Goal: Task Accomplishment & Management: Manage account settings

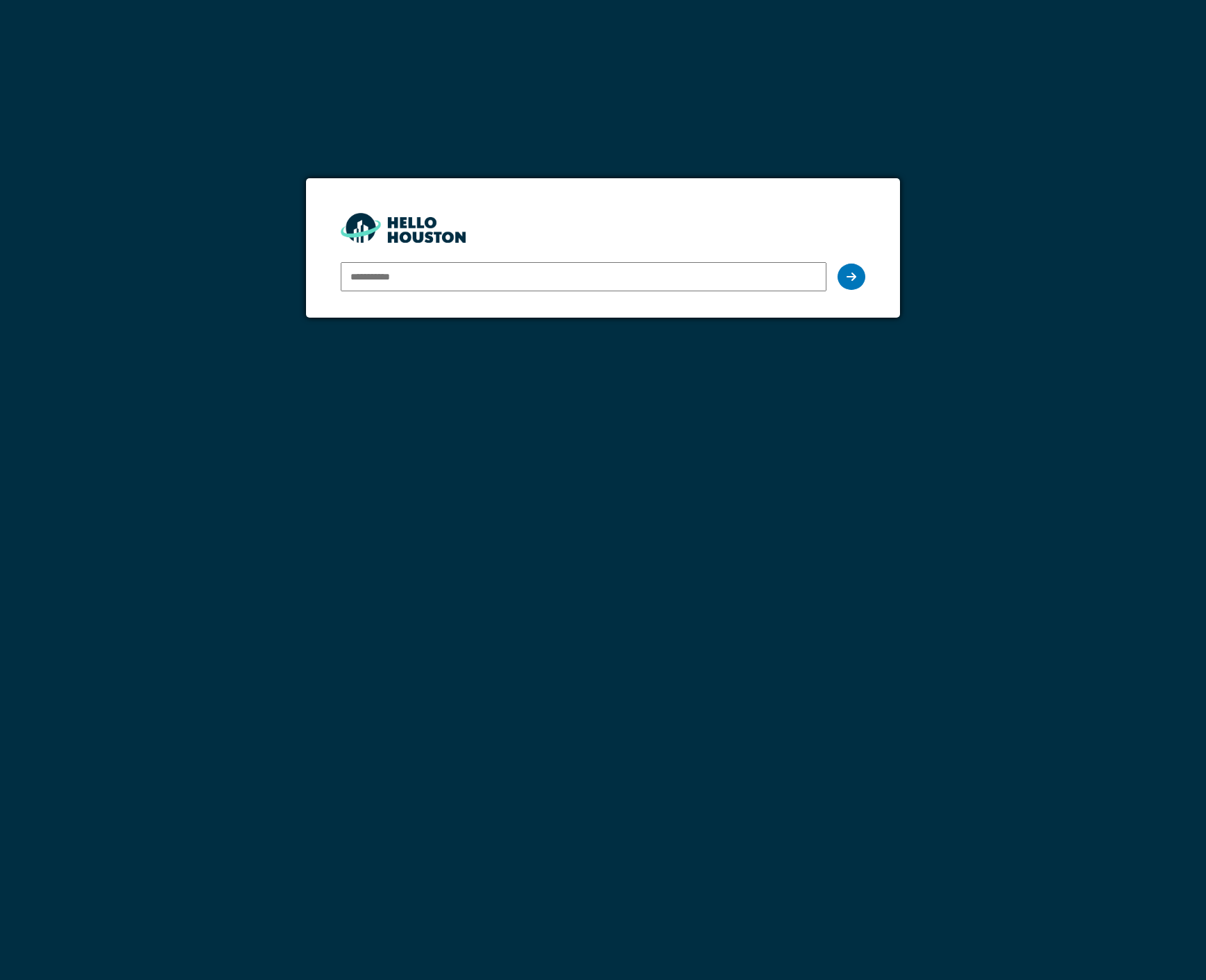
type input "**********"
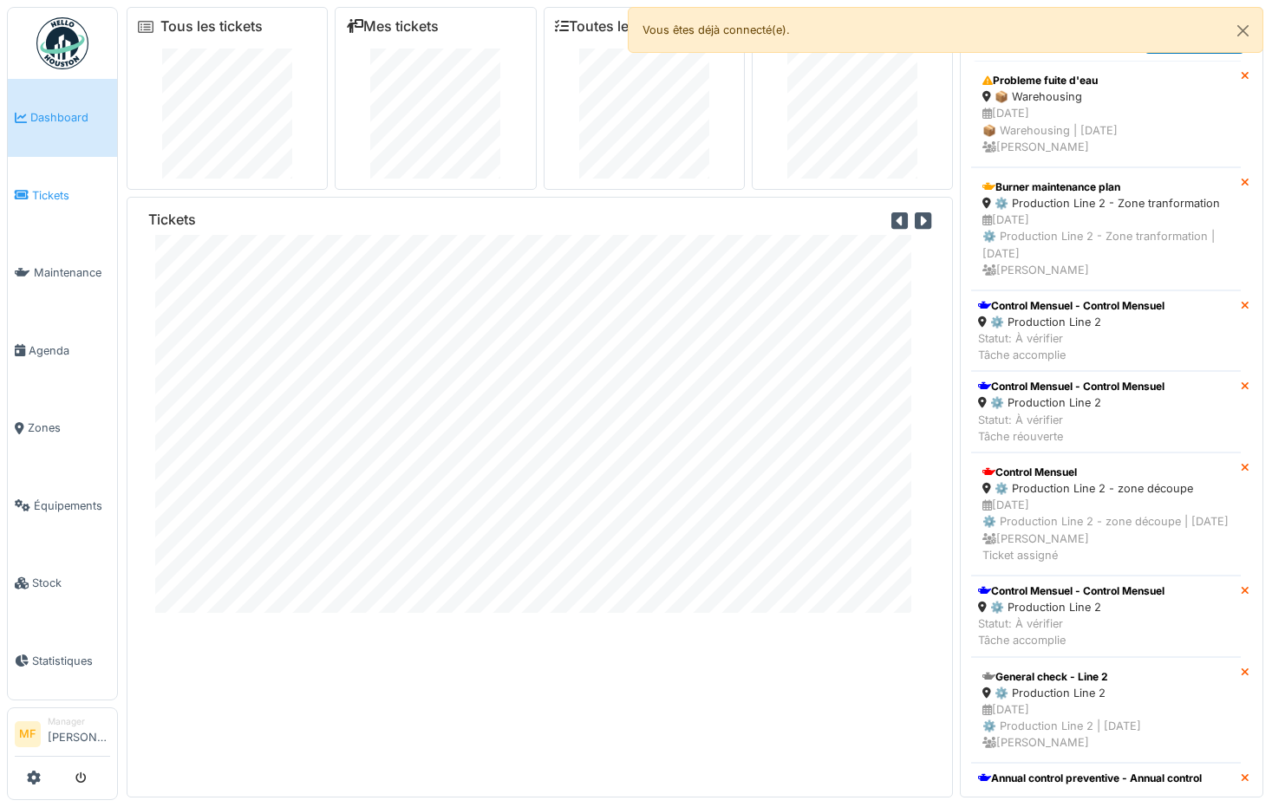
click at [77, 167] on link "Tickets" at bounding box center [62, 196] width 109 height 78
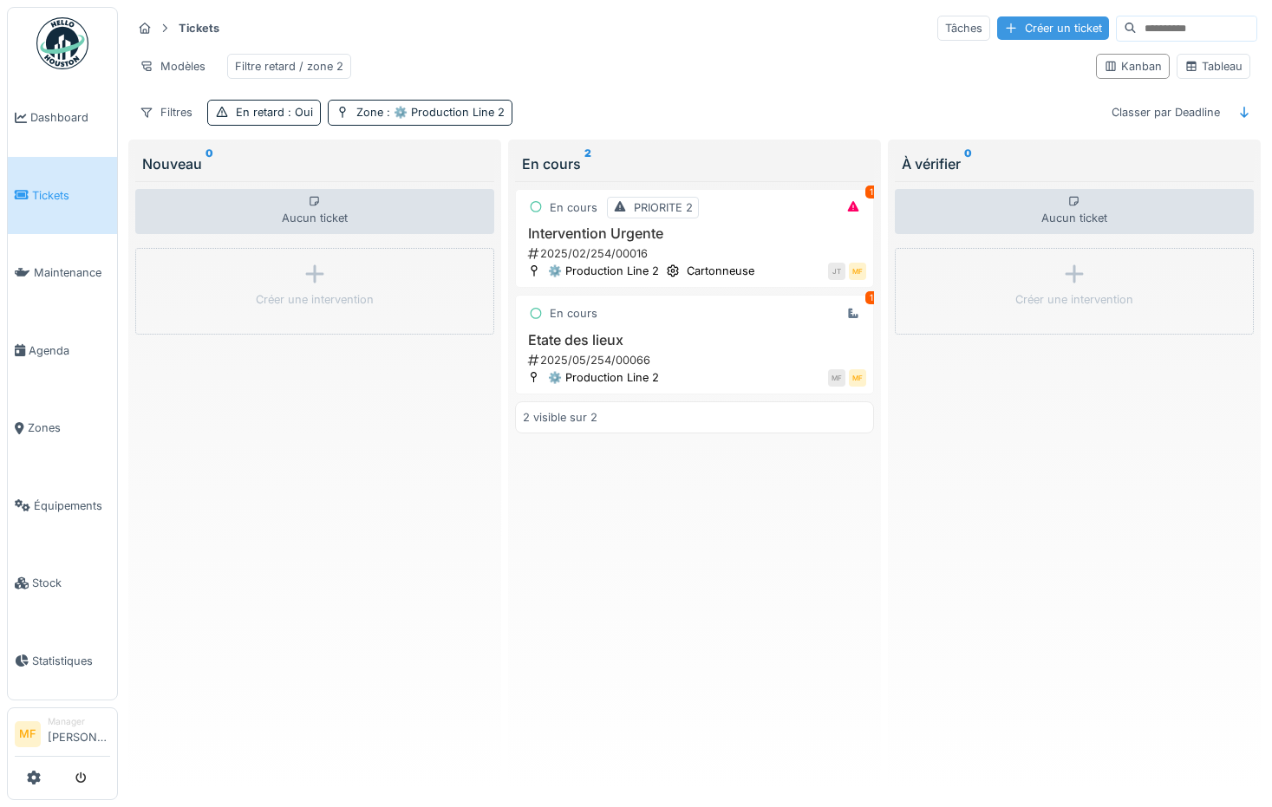
click at [1020, 23] on div "Créer un ticket" at bounding box center [1053, 27] width 112 height 23
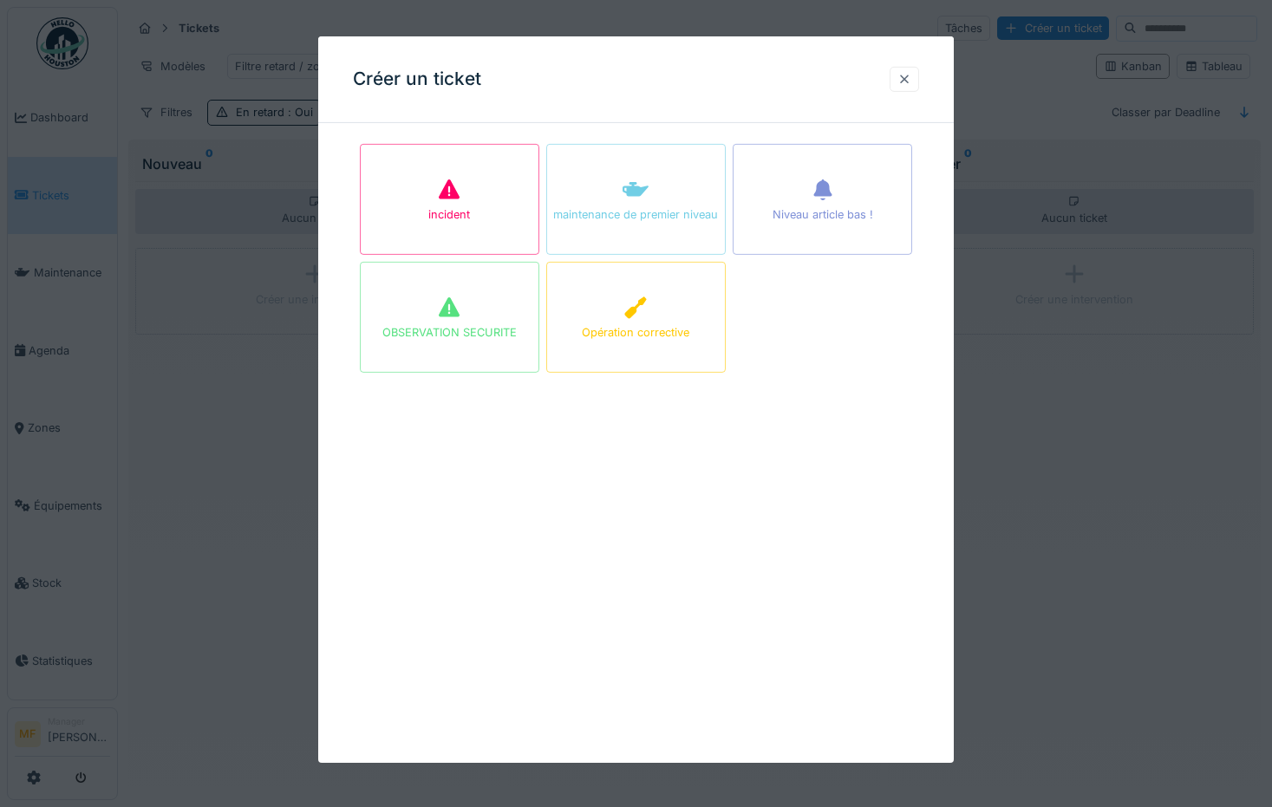
click at [911, 75] on div at bounding box center [904, 79] width 14 height 16
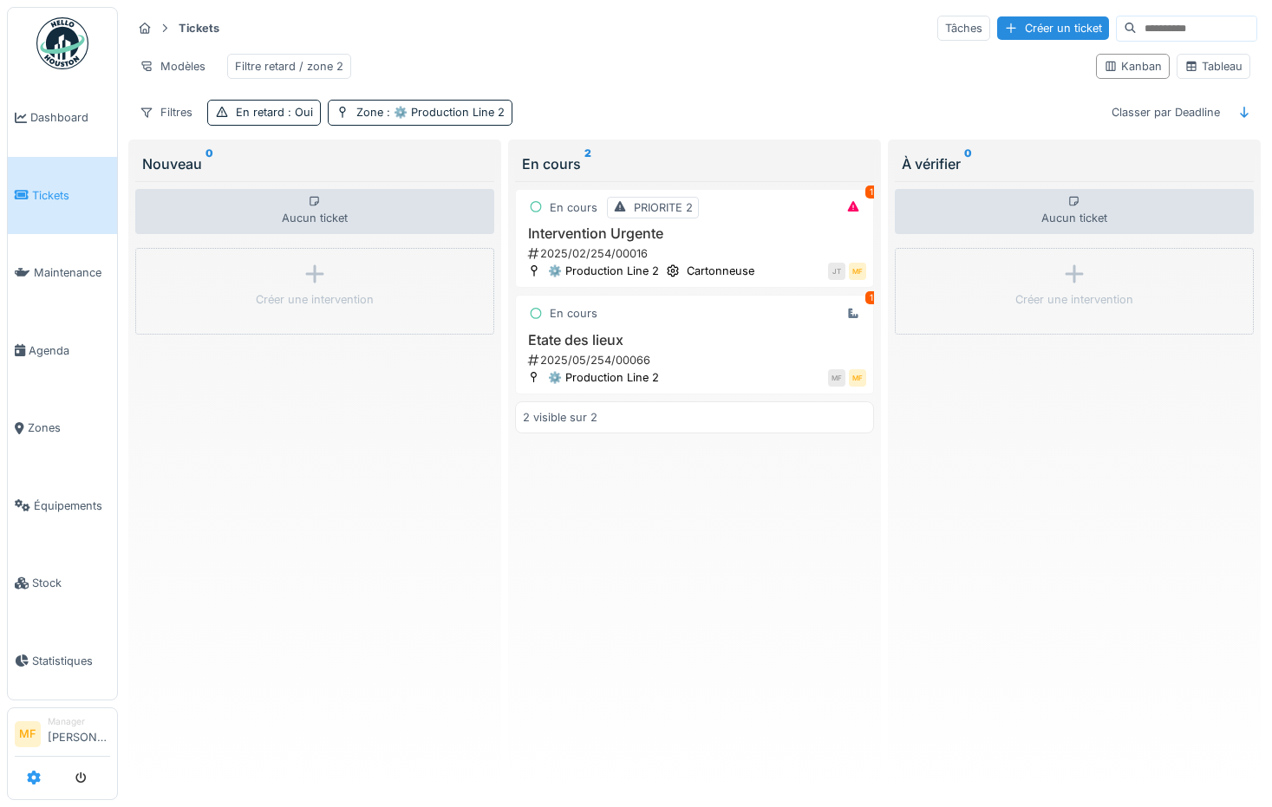
click at [39, 772] on icon at bounding box center [34, 778] width 14 height 14
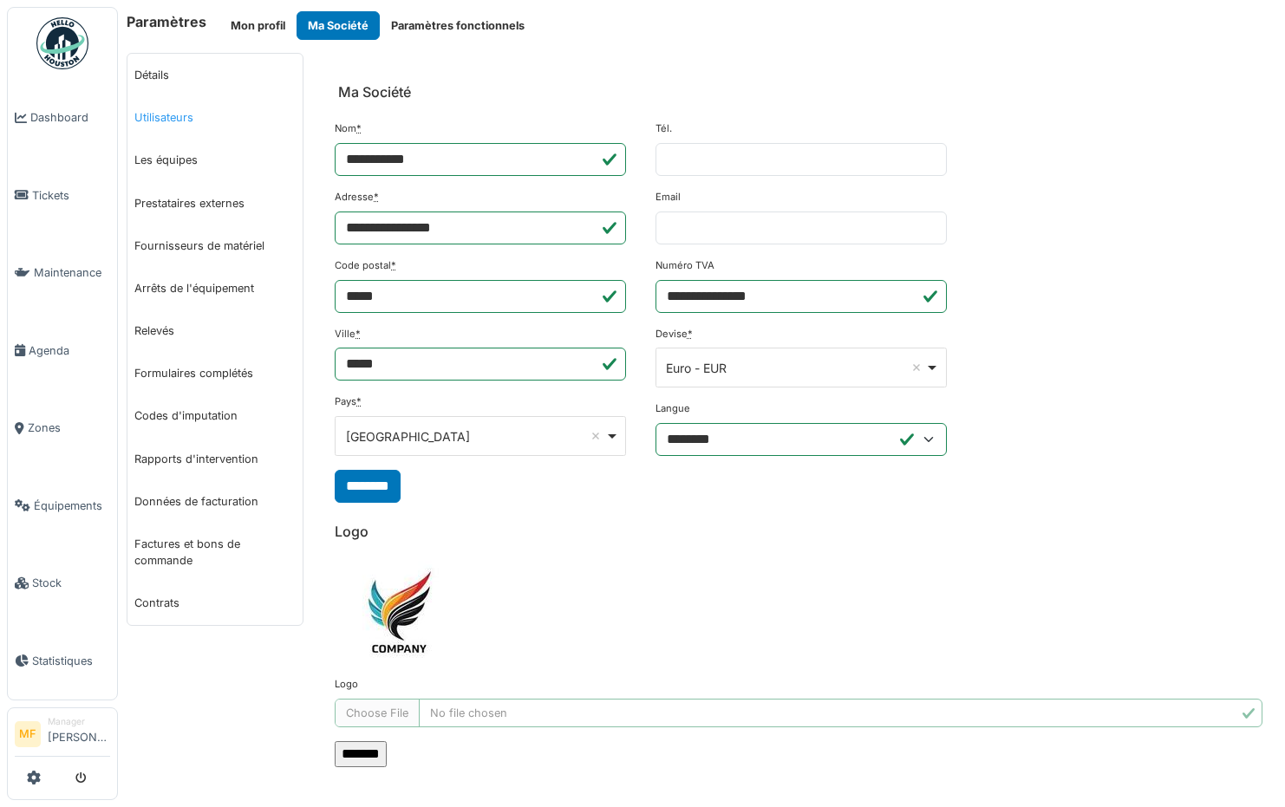
click at [179, 121] on link "Utilisateurs" at bounding box center [214, 117] width 175 height 42
select select "***"
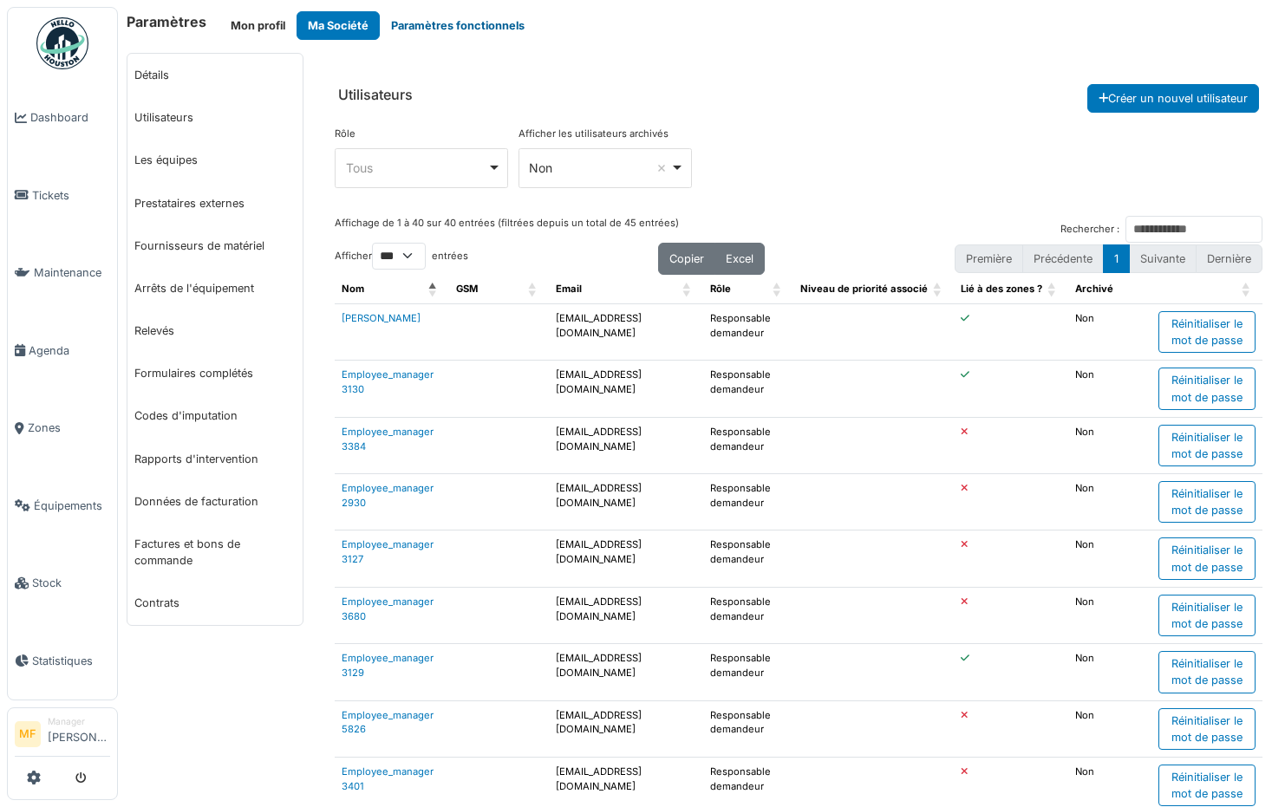
click at [486, 20] on button "Paramètres fonctionnels" at bounding box center [458, 25] width 156 height 29
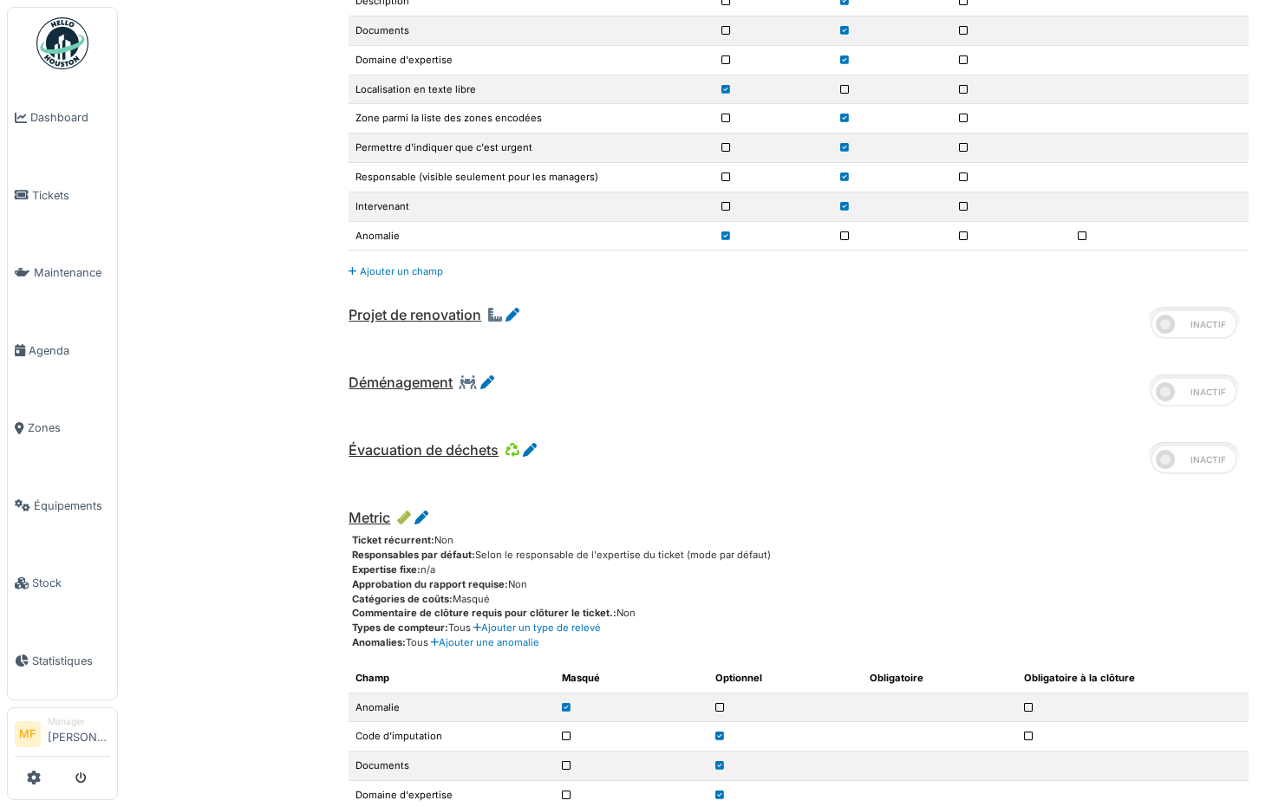
scroll to position [4460, 0]
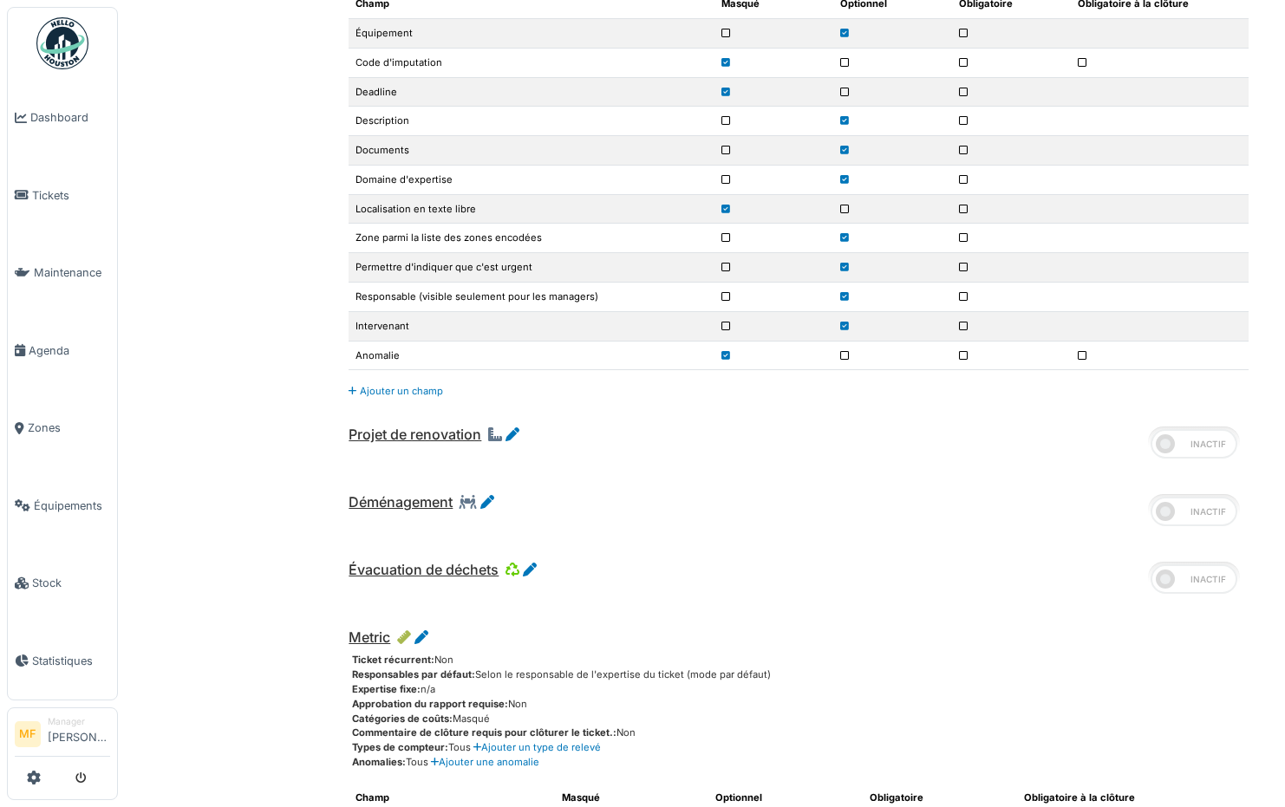
click at [1187, 442] on span at bounding box center [1193, 443] width 87 height 29
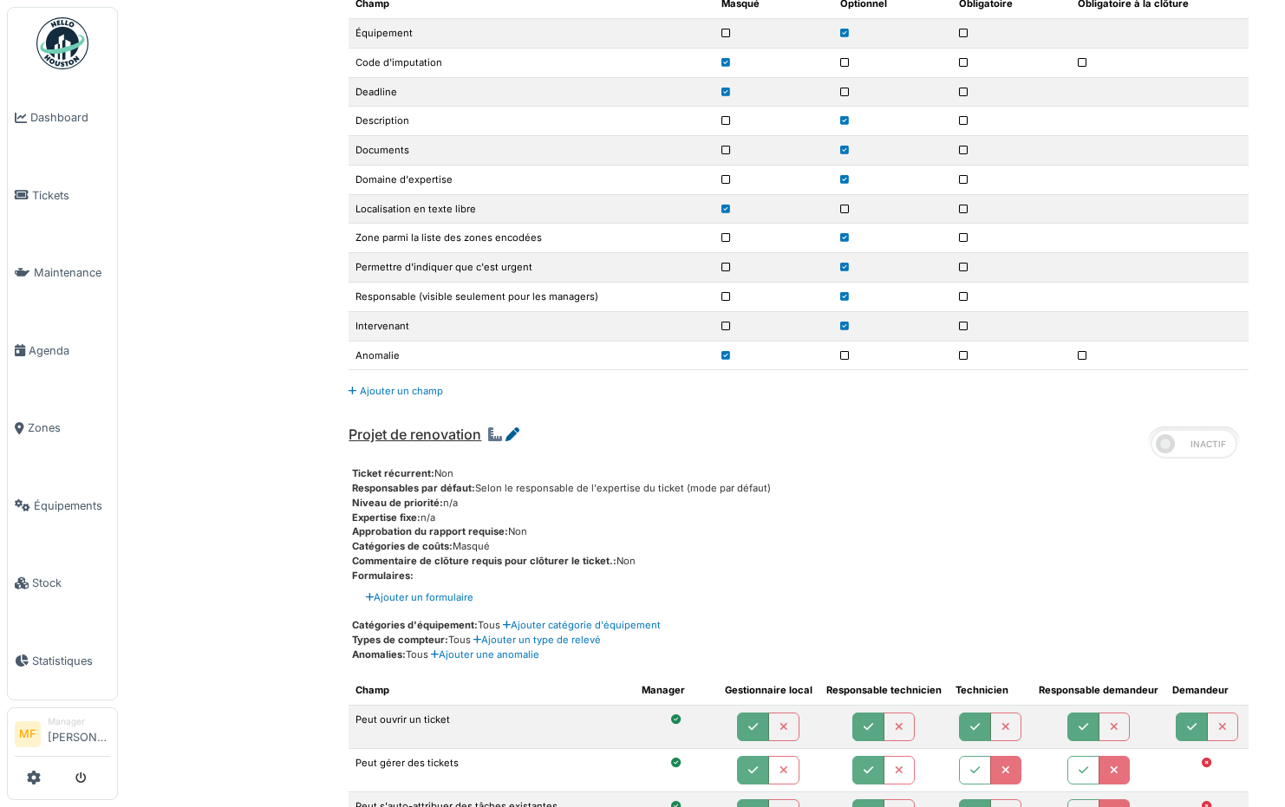
click at [513, 433] on icon at bounding box center [512, 434] width 14 height 14
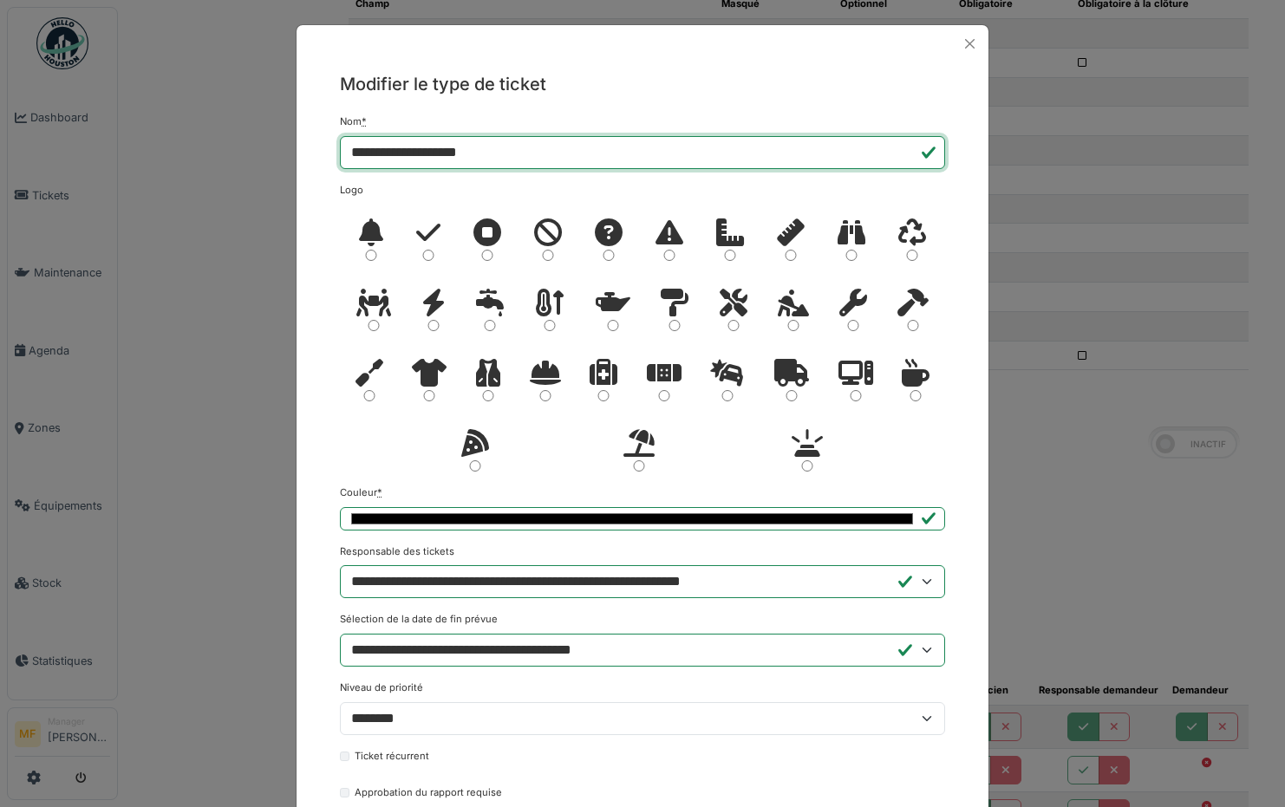
click at [462, 160] on input "**********" at bounding box center [642, 152] width 605 height 33
type input "**********"
click at [965, 42] on button "Close" at bounding box center [969, 43] width 23 height 23
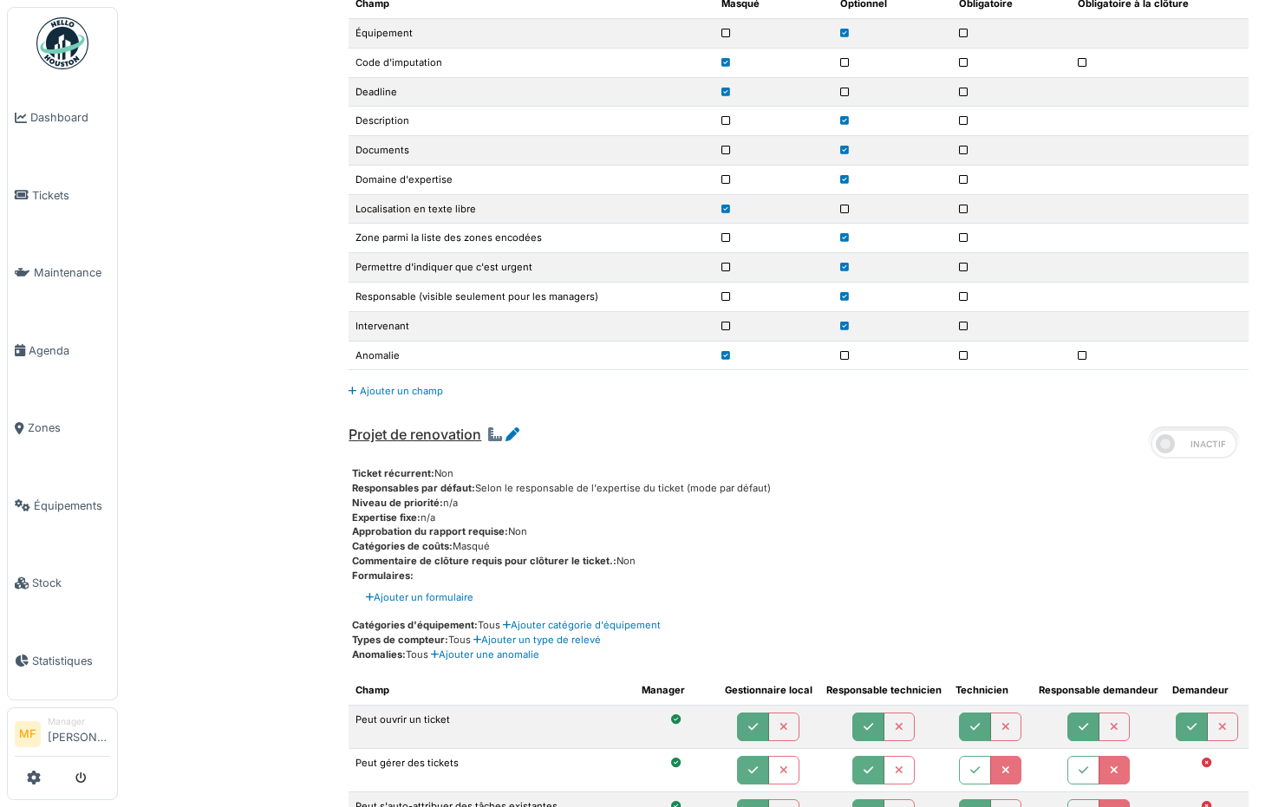
click at [1195, 443] on span at bounding box center [1193, 443] width 87 height 29
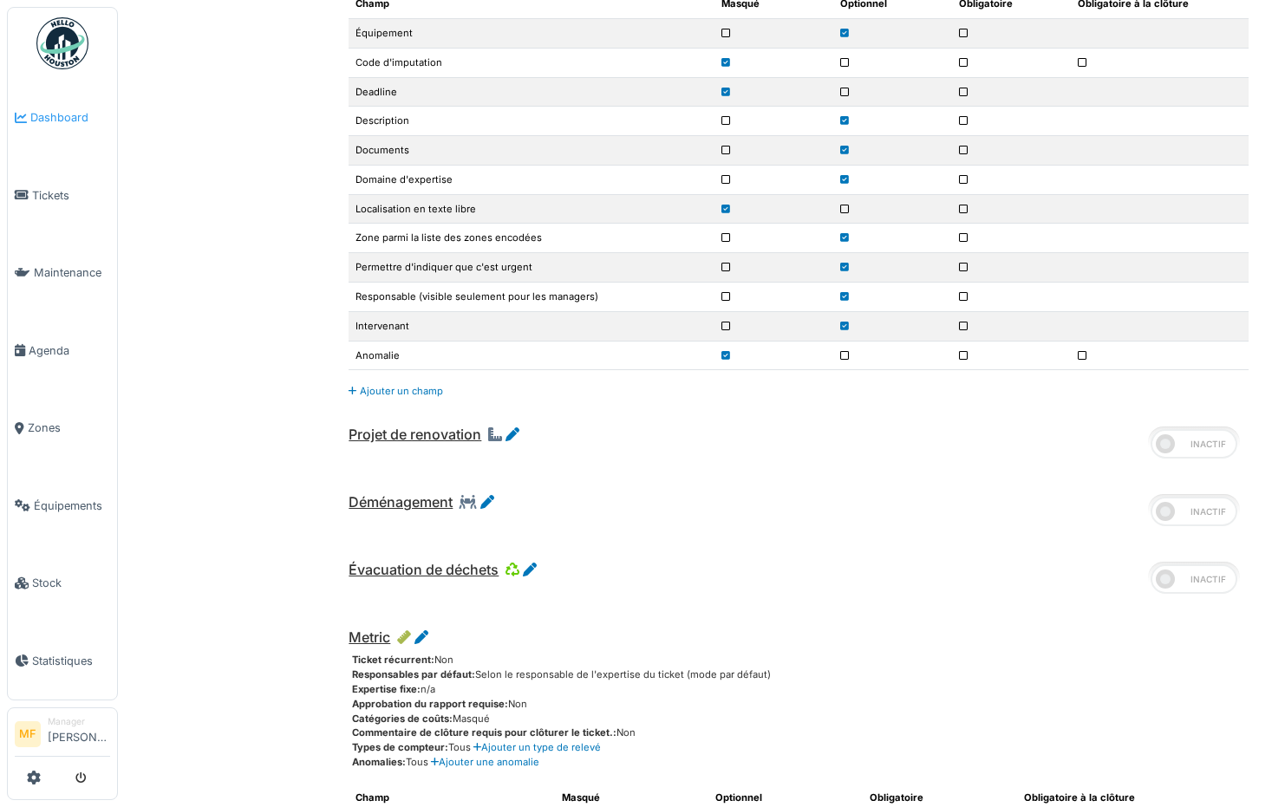
click at [59, 121] on span "Dashboard" at bounding box center [70, 117] width 80 height 16
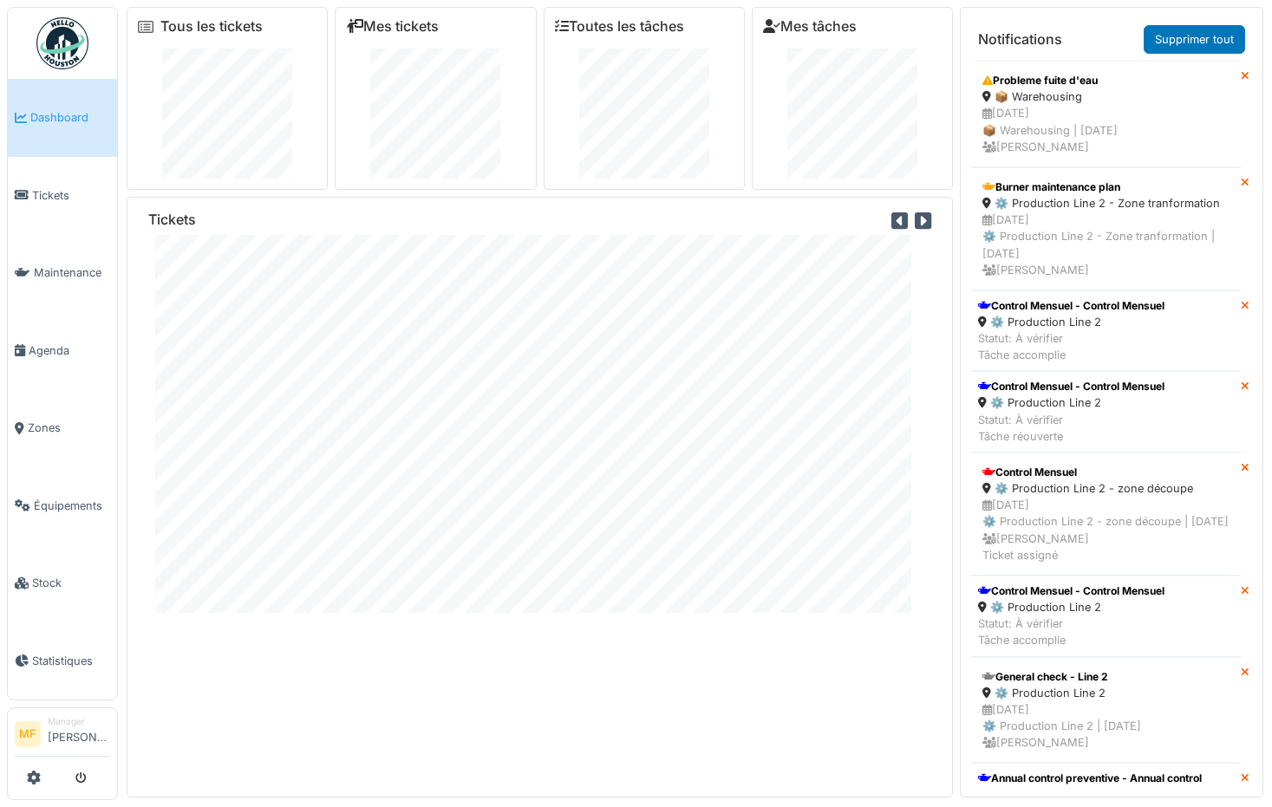
click at [916, 218] on icon at bounding box center [923, 221] width 16 height 19
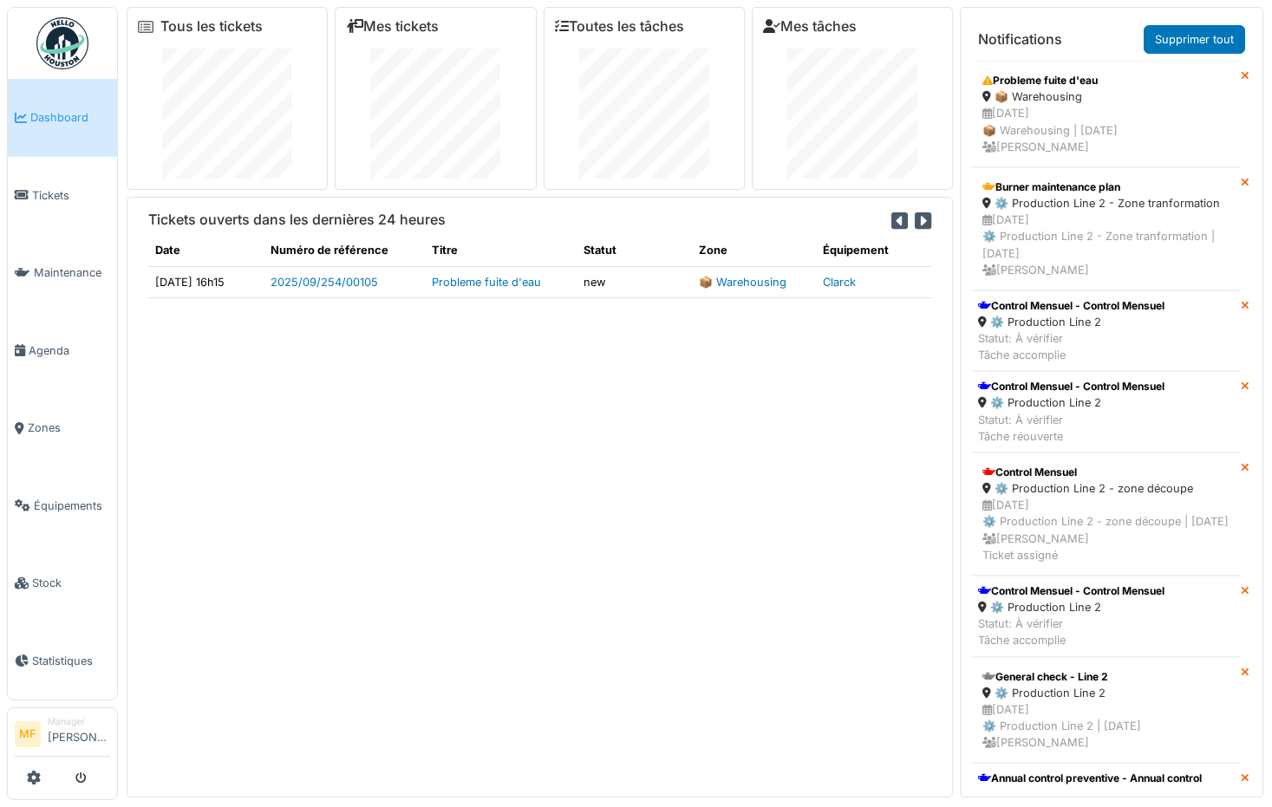
click at [915, 221] on icon at bounding box center [923, 221] width 16 height 19
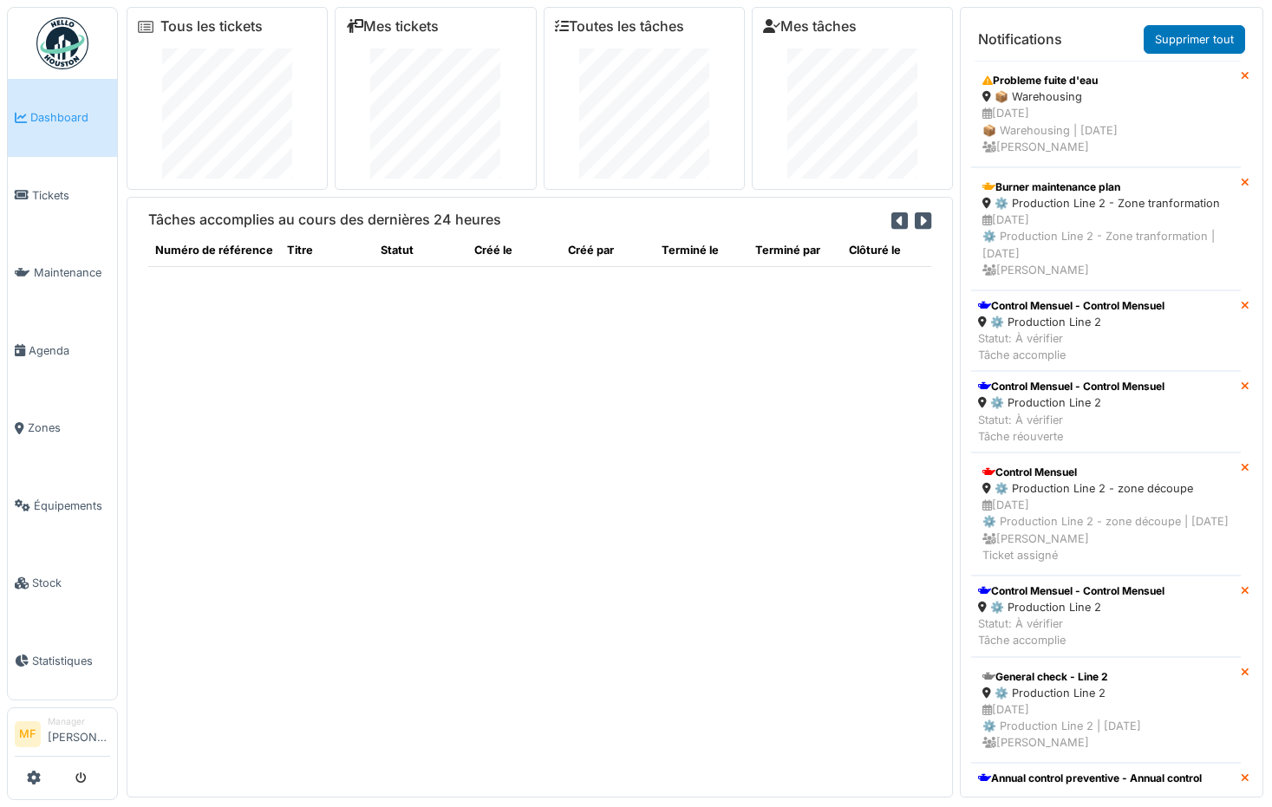
click at [915, 221] on icon at bounding box center [923, 221] width 16 height 19
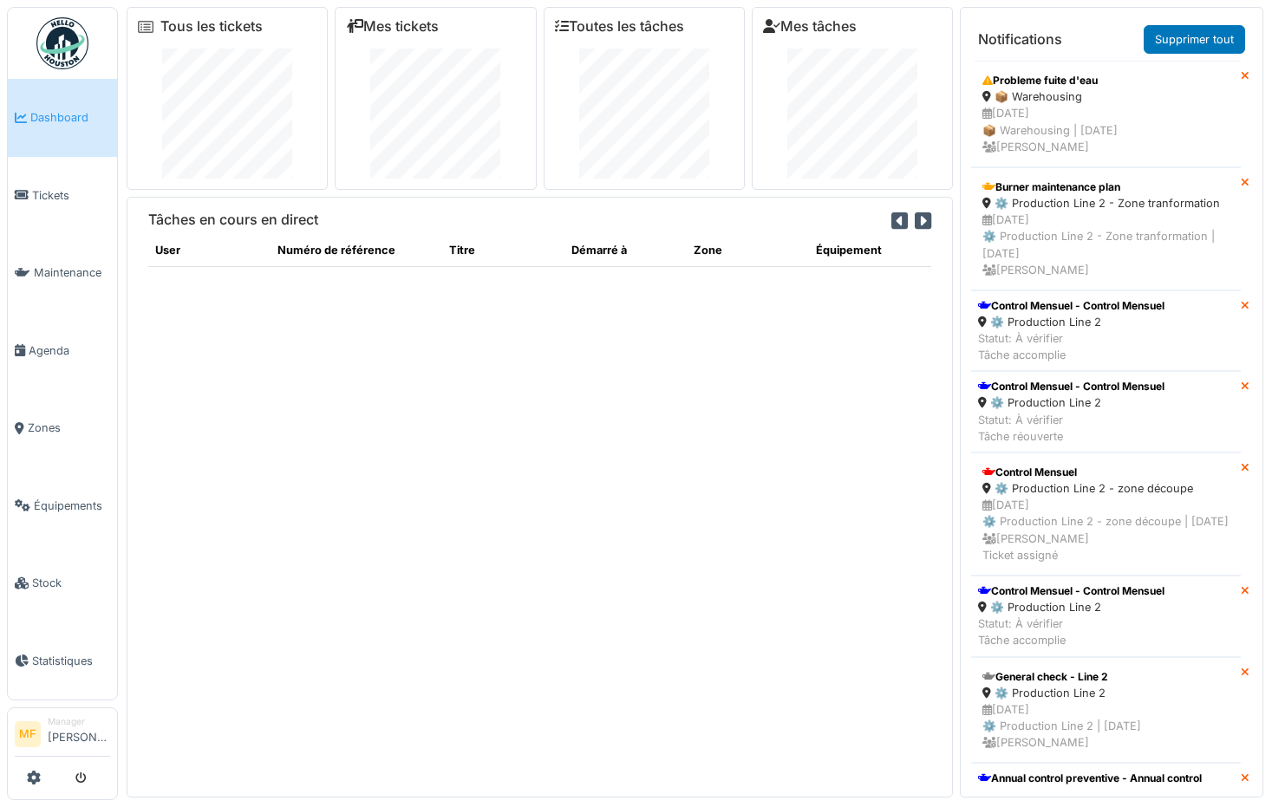
click at [915, 221] on icon at bounding box center [923, 221] width 16 height 19
click at [62, 187] on span "Tickets" at bounding box center [71, 195] width 78 height 16
click at [52, 195] on span "Tickets" at bounding box center [71, 195] width 78 height 16
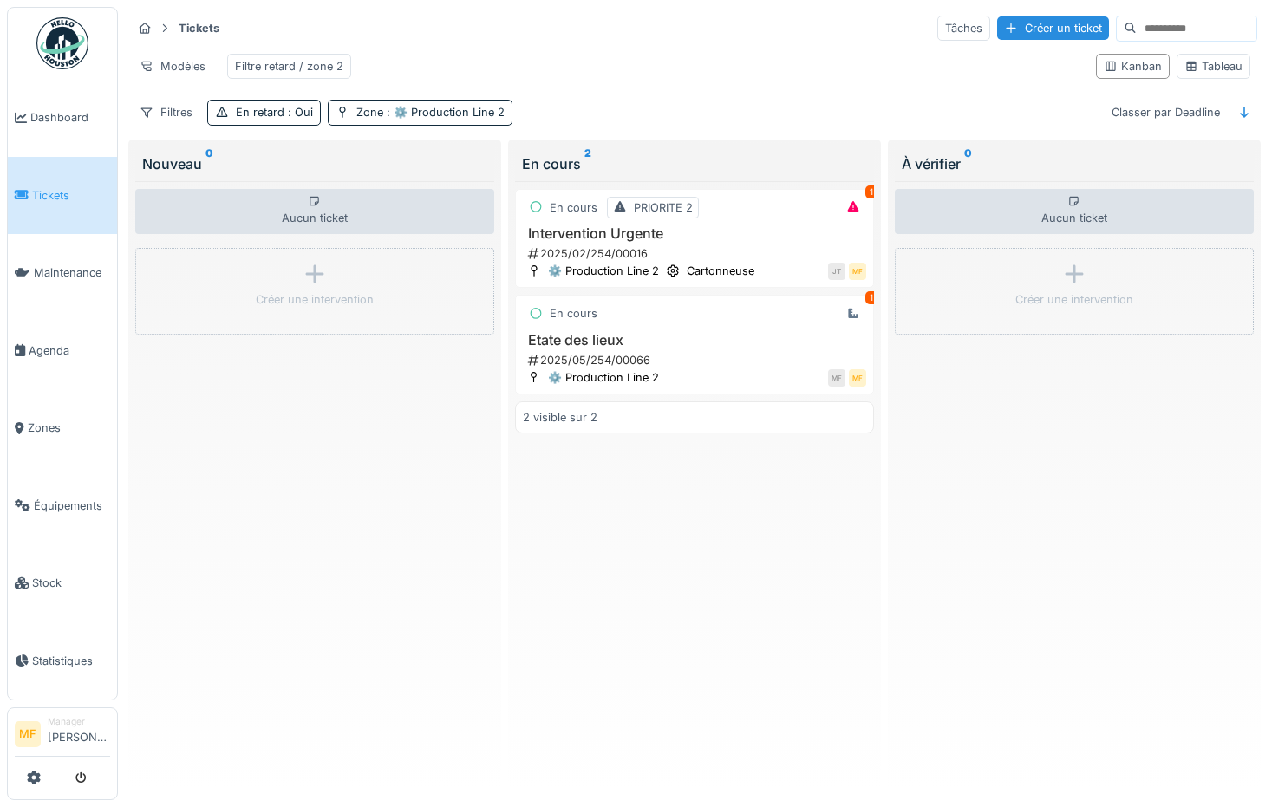
click at [625, 120] on div "Filtres En retard : Oui Zone : ⚙️ Production Line 2 Classer par Deadline" at bounding box center [694, 112] width 1125 height 25
click at [318, 124] on div "Filtres En retard : Oui Zone : ⚙️ Production Line 2" at bounding box center [322, 112] width 381 height 25
click at [303, 119] on span ": Oui" at bounding box center [298, 112] width 29 height 13
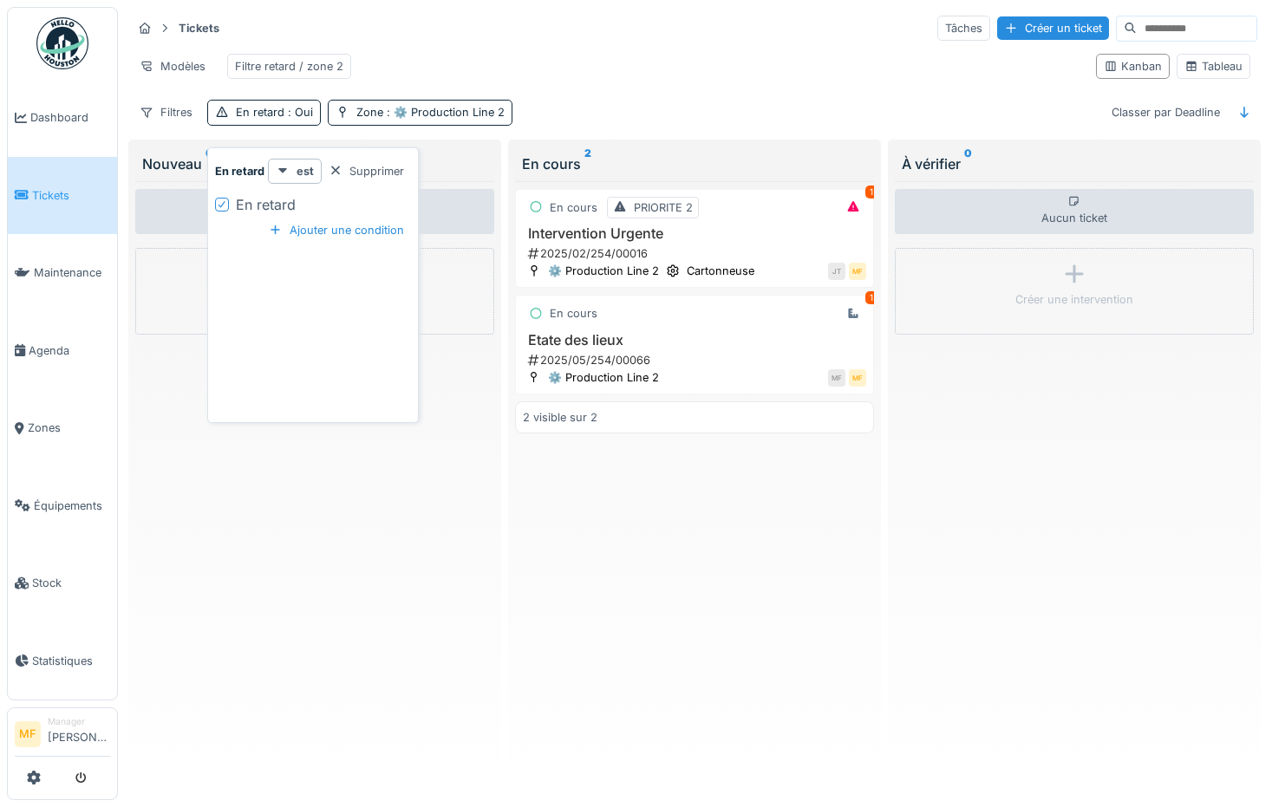
click at [356, 173] on div "Supprimer" at bounding box center [366, 171] width 89 height 23
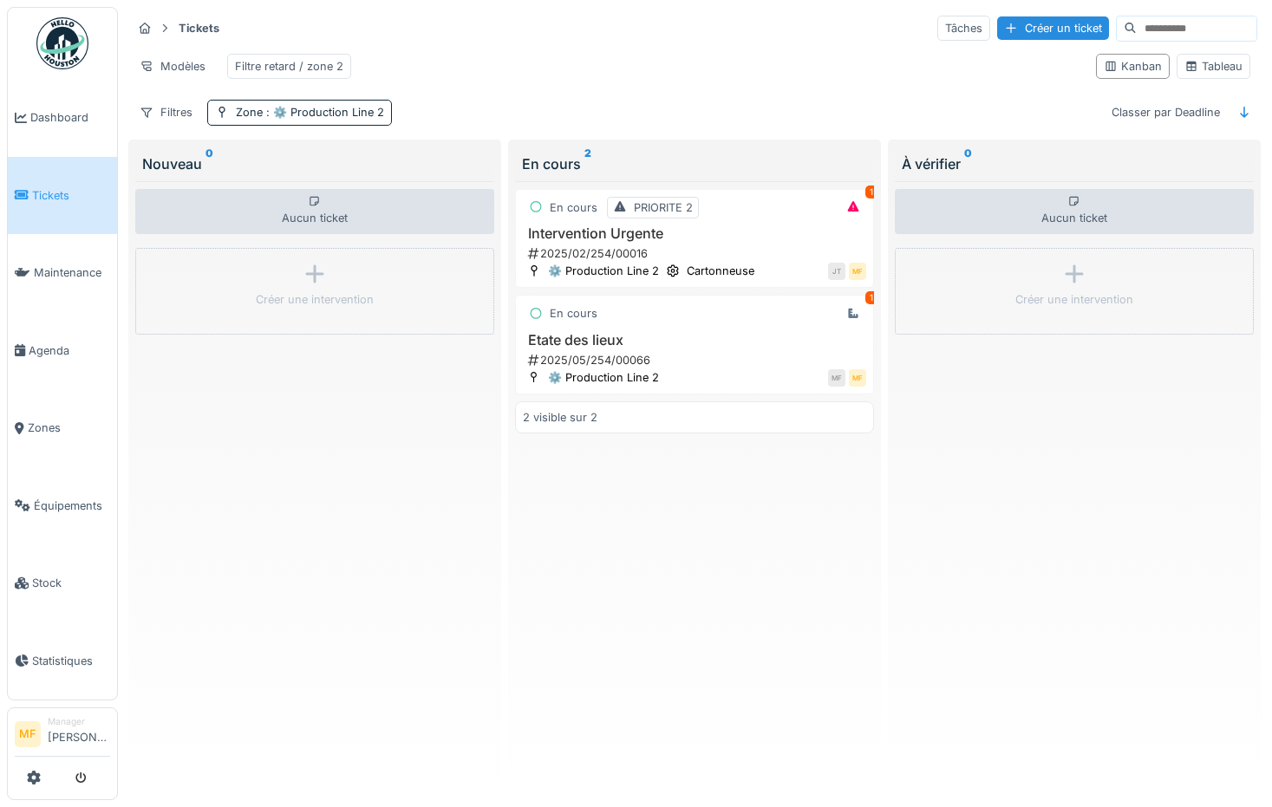
click at [341, 108] on div "Tickets Tâches Créer un ticket Modèles Filtre retard / zone 2 Kanban Tableau Fi…" at bounding box center [694, 70] width 1139 height 126
click at [363, 119] on span ": ⚙️ Production Line 2" at bounding box center [323, 112] width 121 height 13
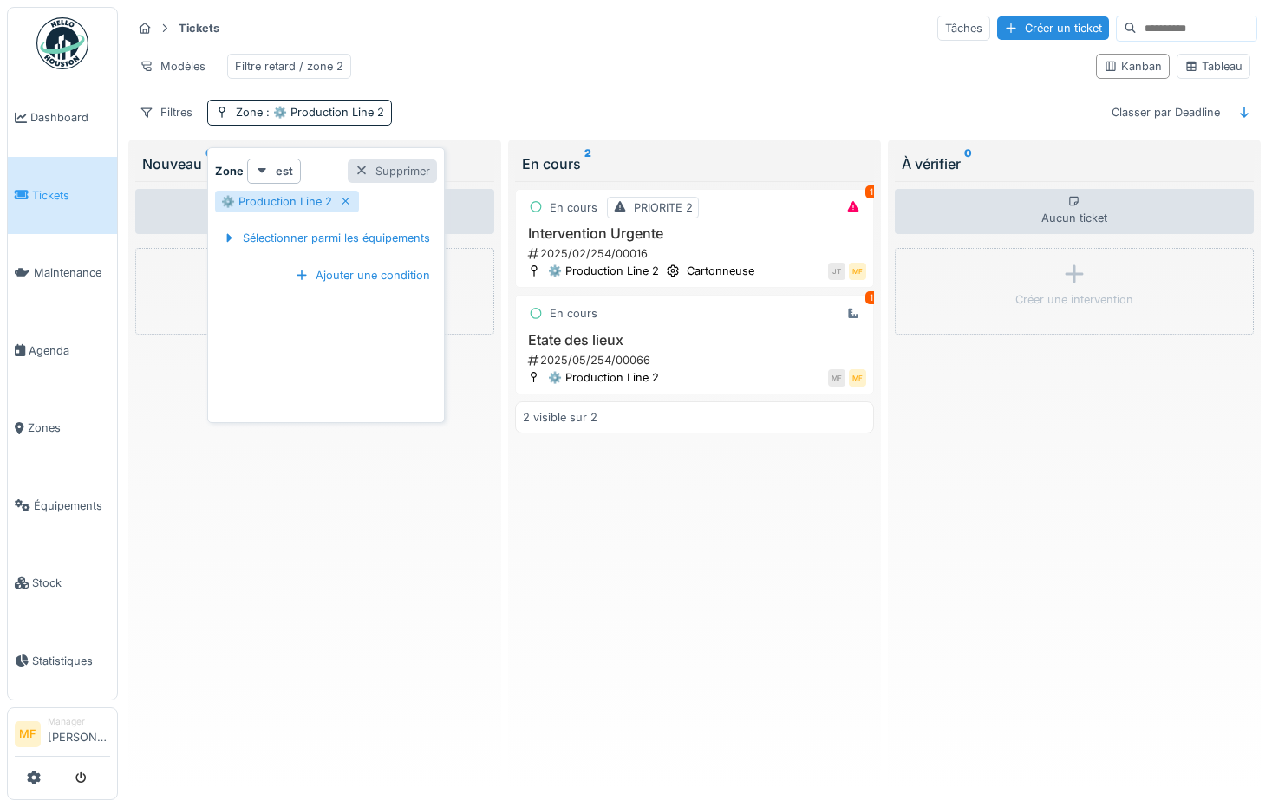
click at [393, 167] on div "Supprimer" at bounding box center [392, 171] width 89 height 23
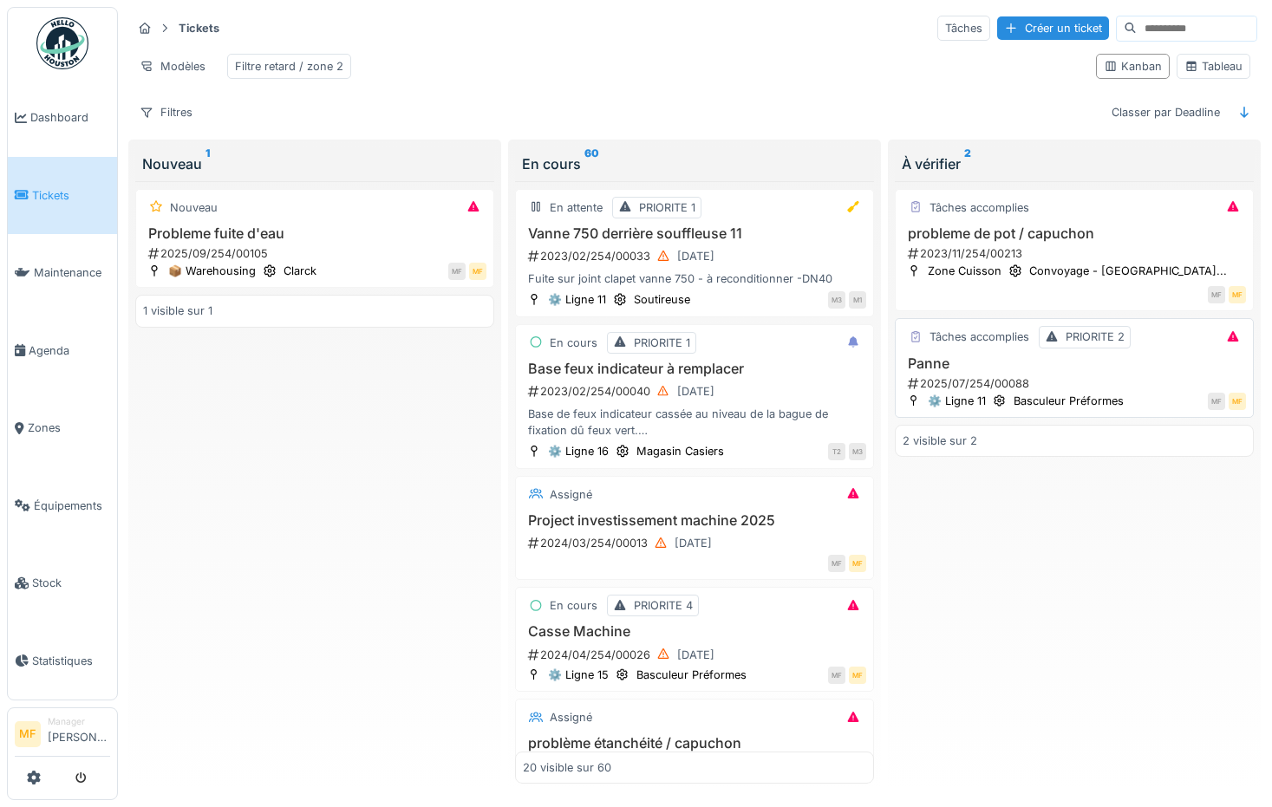
click at [953, 355] on h3 "Panne" at bounding box center [1073, 363] width 343 height 16
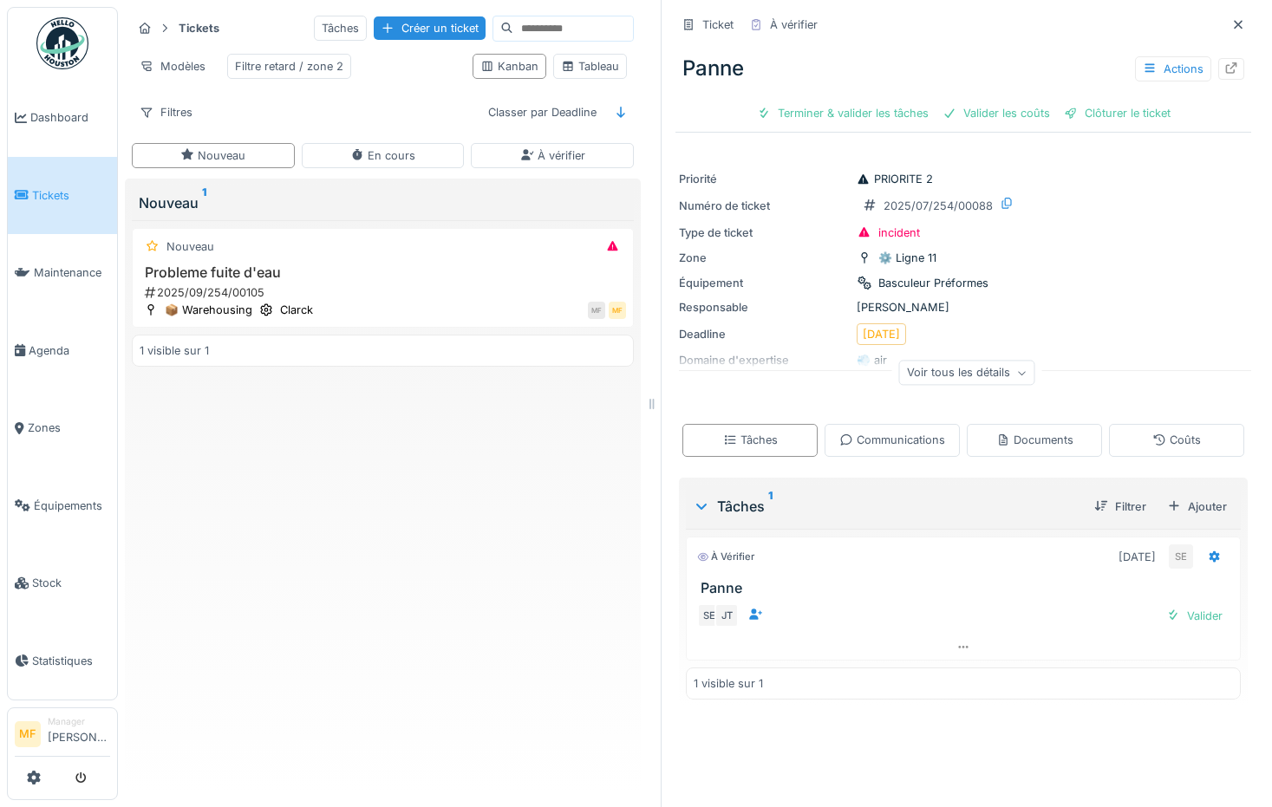
click at [923, 383] on div "Voir tous les détails" at bounding box center [967, 373] width 136 height 25
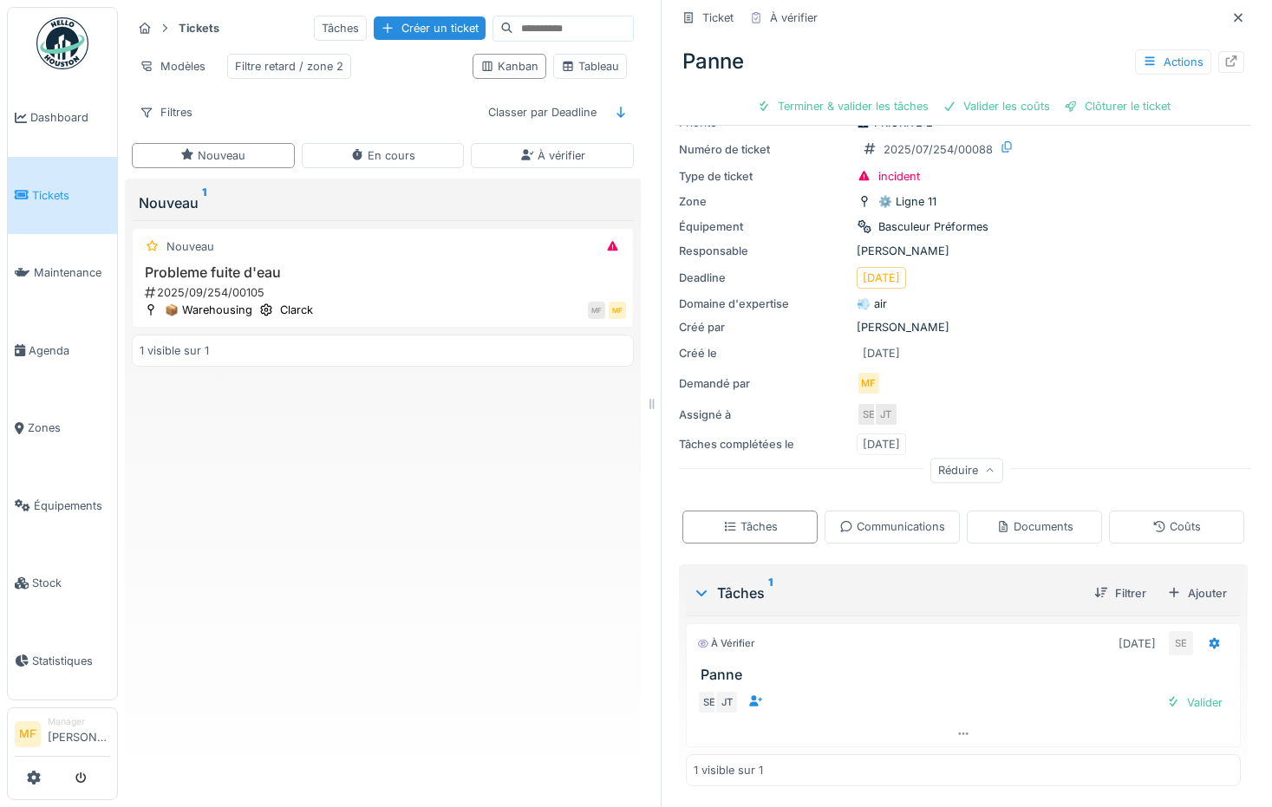
scroll to position [3, 0]
click at [1094, 106] on div "Clôturer le ticket" at bounding box center [1117, 105] width 121 height 23
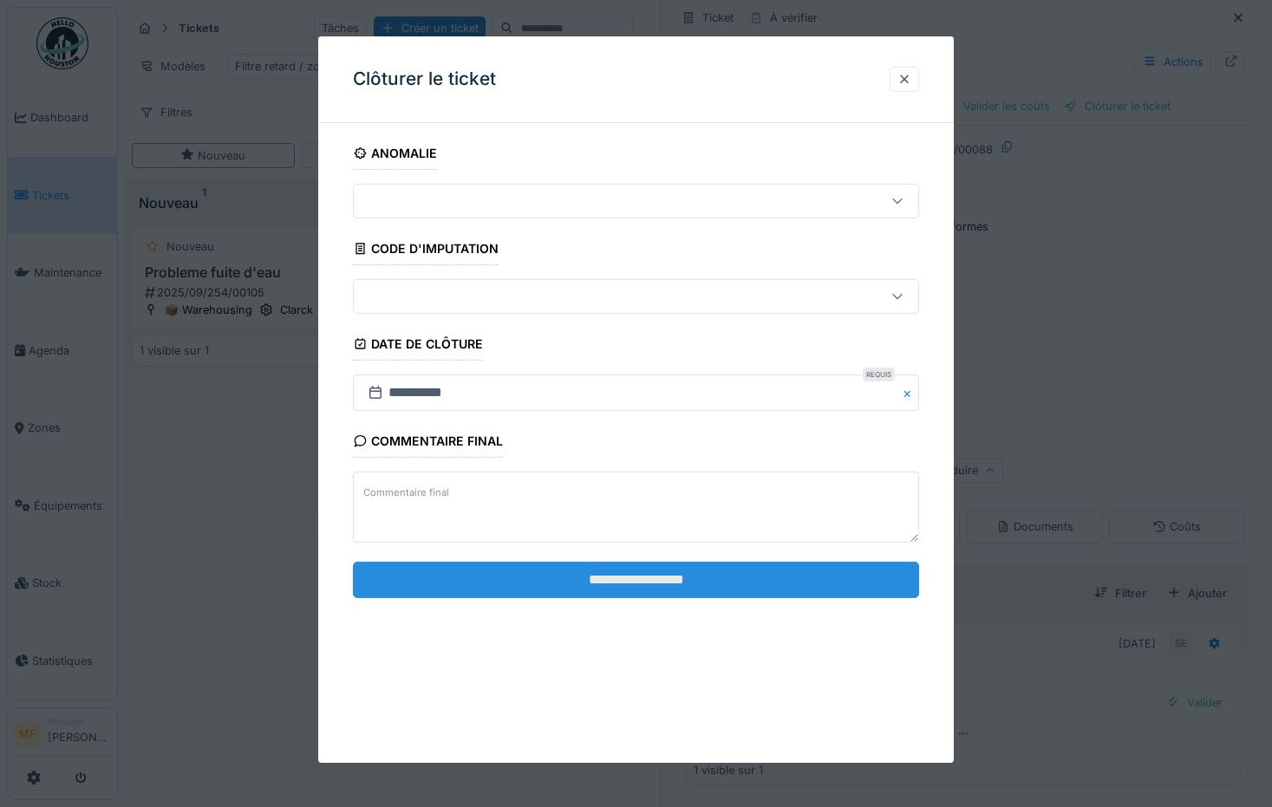
click at [635, 586] on input "**********" at bounding box center [636, 580] width 567 height 36
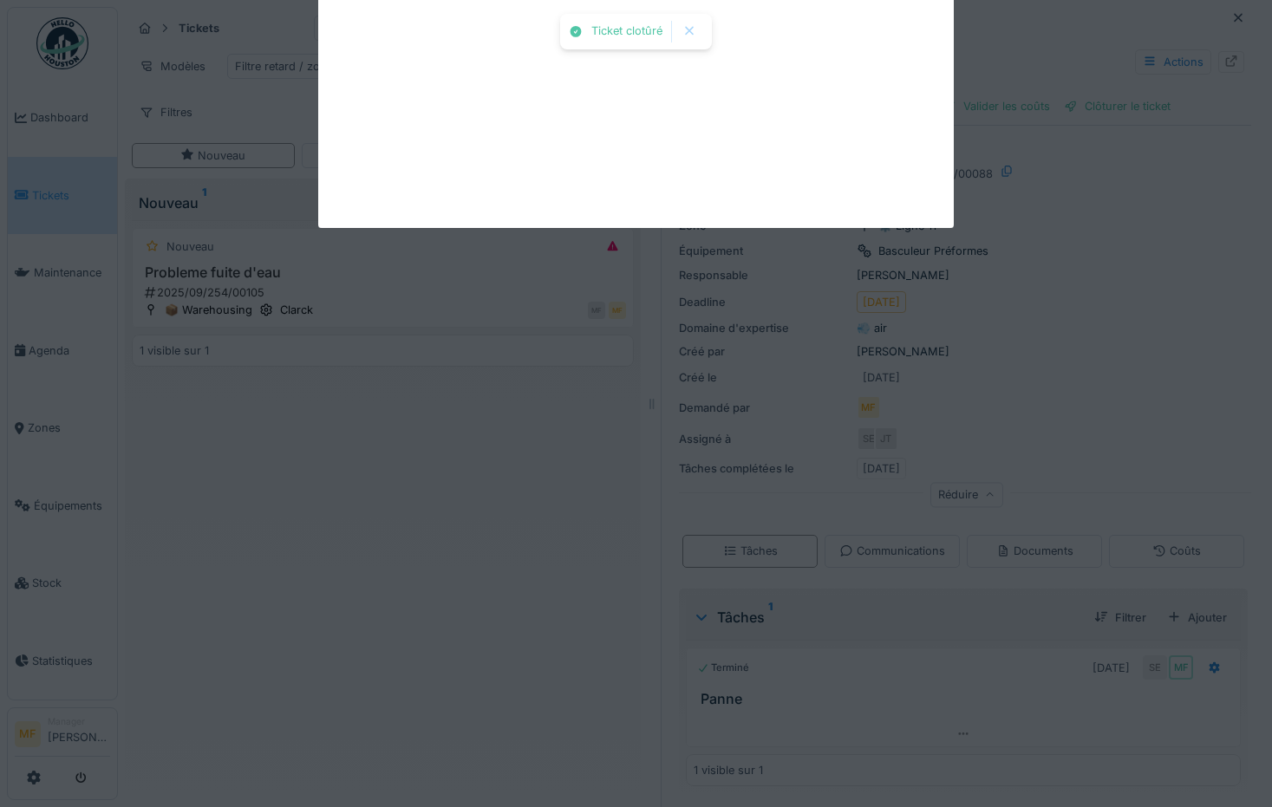
scroll to position [56, 0]
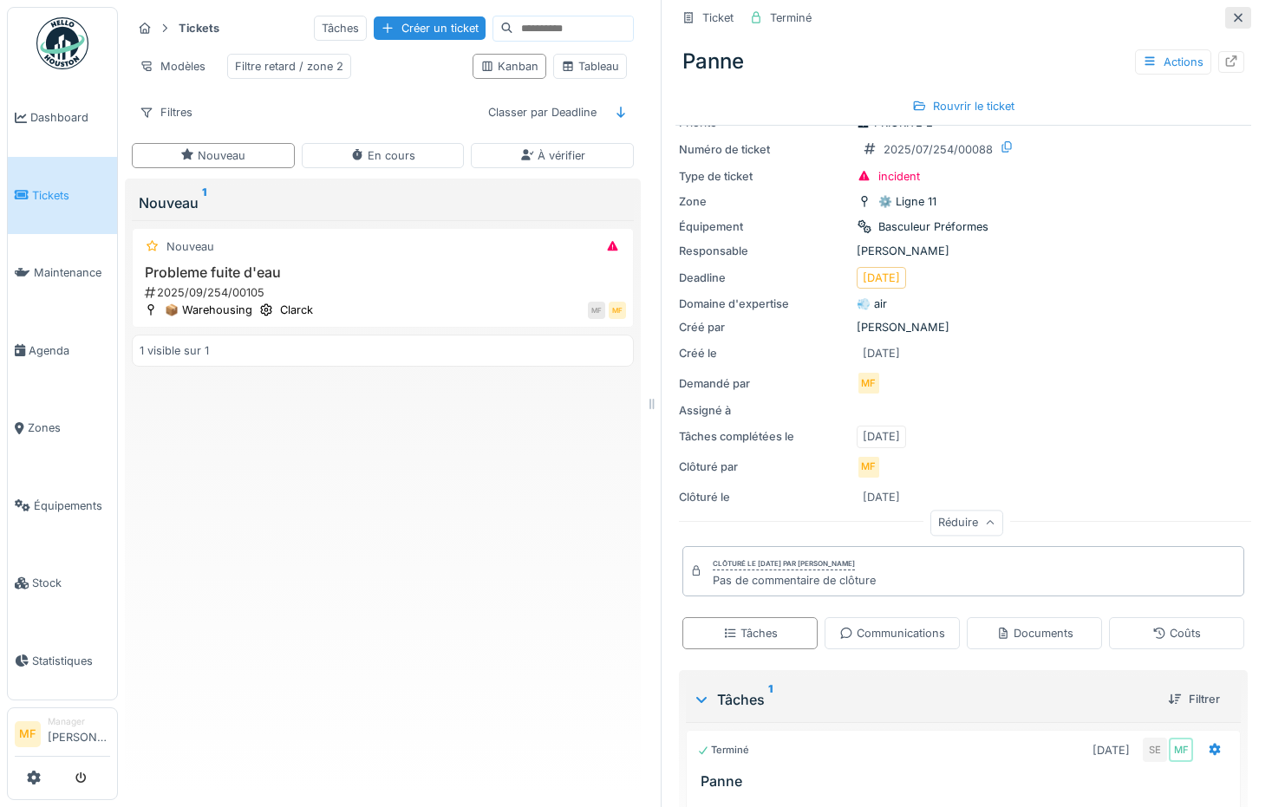
click at [1231, 18] on icon at bounding box center [1238, 17] width 14 height 11
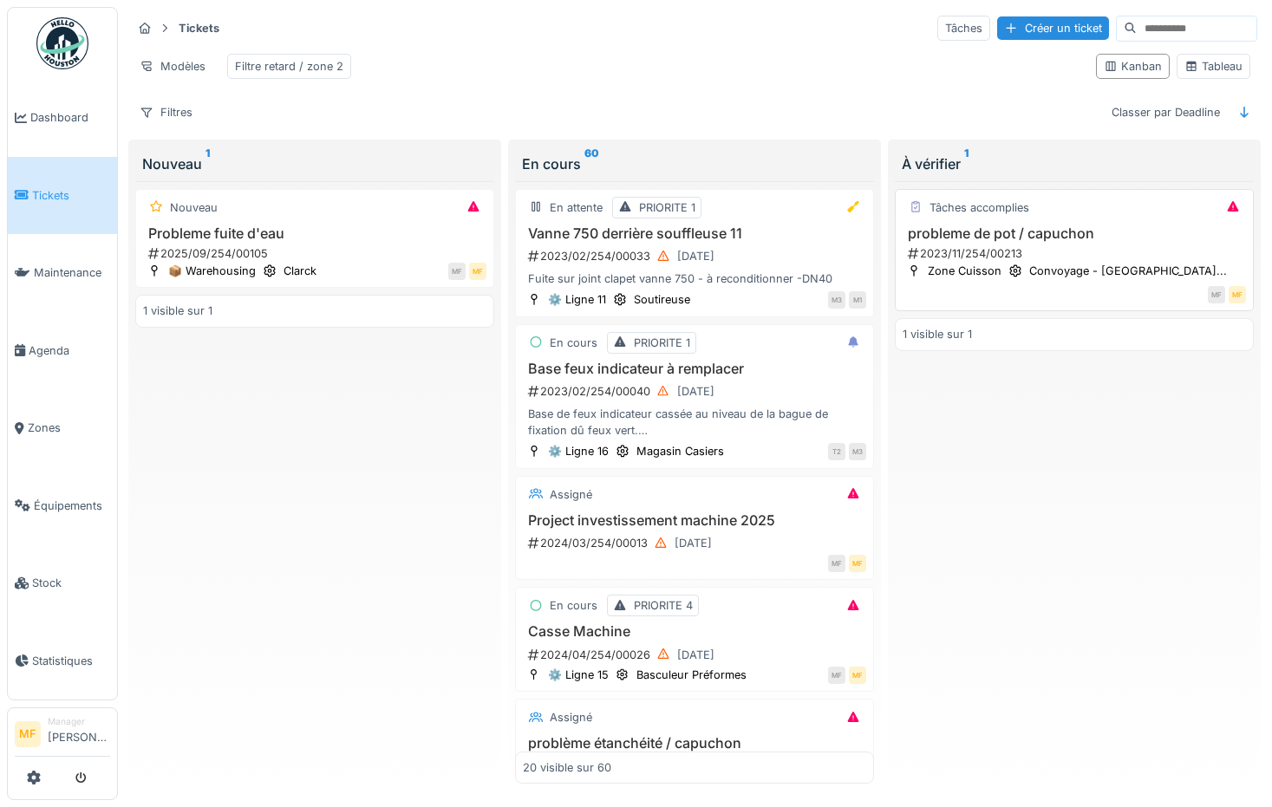
click at [957, 251] on div "probleme de pot / capuchon 2023/11/254/00213" at bounding box center [1073, 243] width 343 height 36
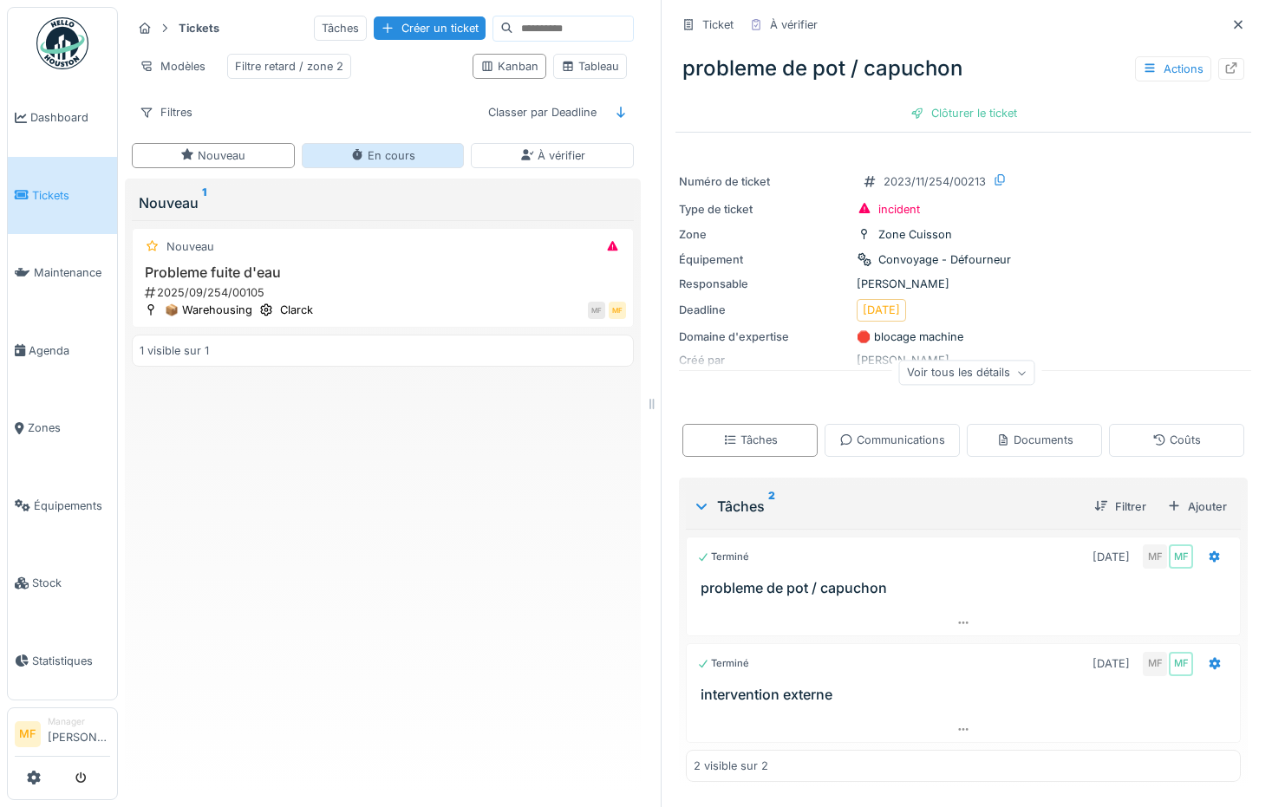
click at [403, 160] on div "En cours" at bounding box center [382, 155] width 65 height 16
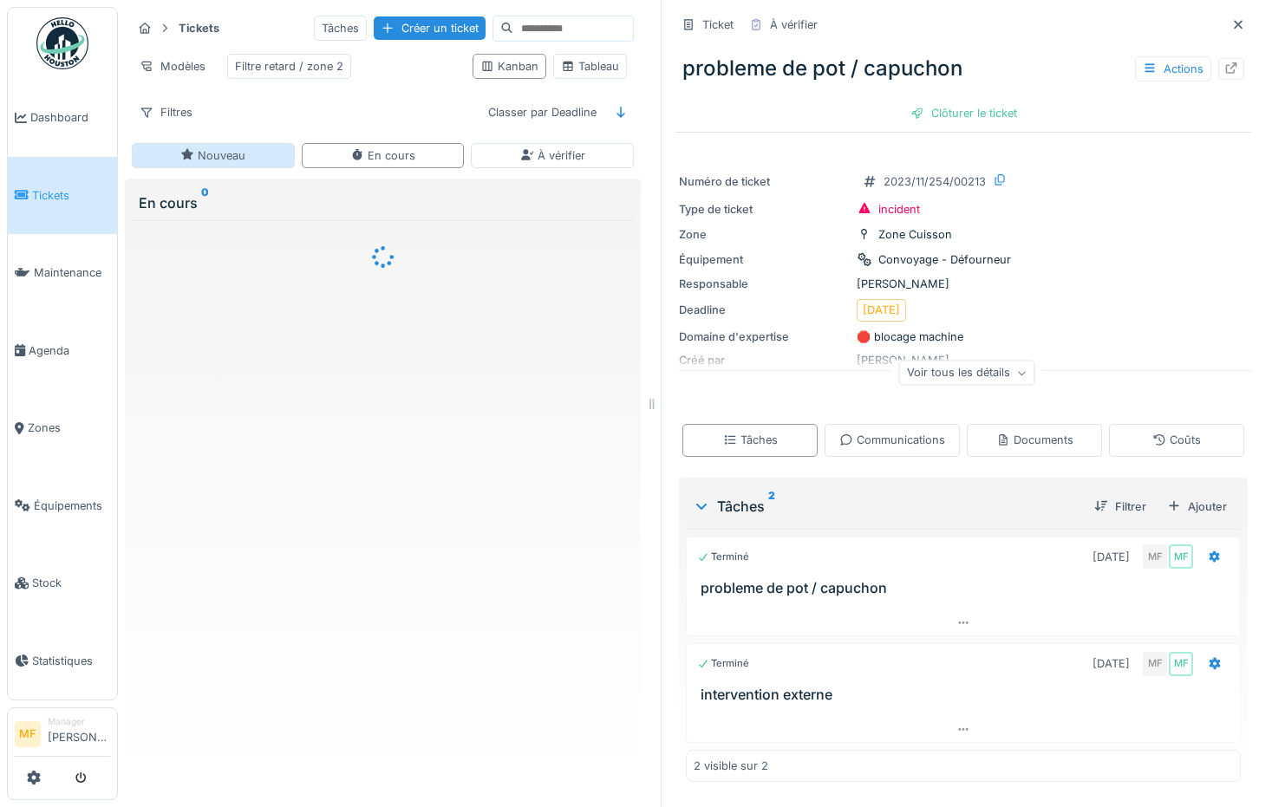
click at [172, 168] on div "Nouveau" at bounding box center [213, 155] width 163 height 25
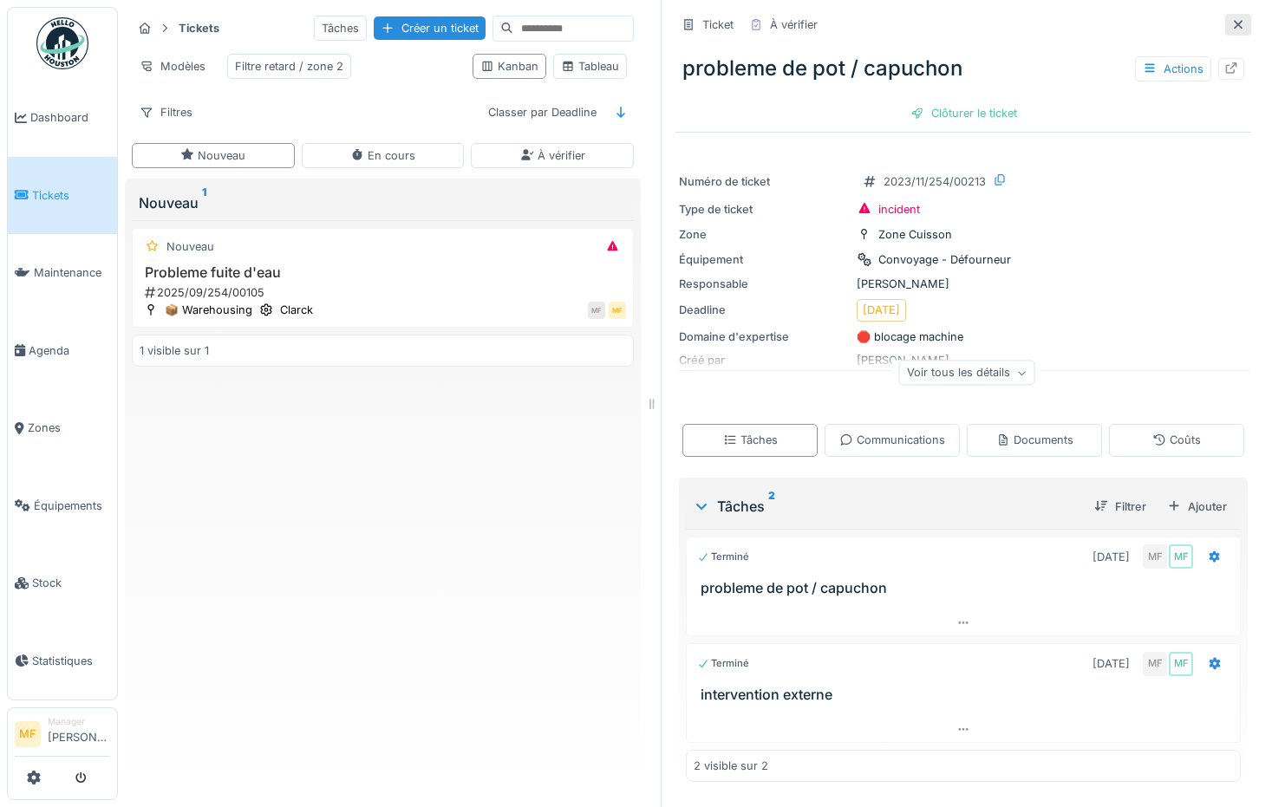
click at [1225, 27] on div at bounding box center [1238, 25] width 26 height 22
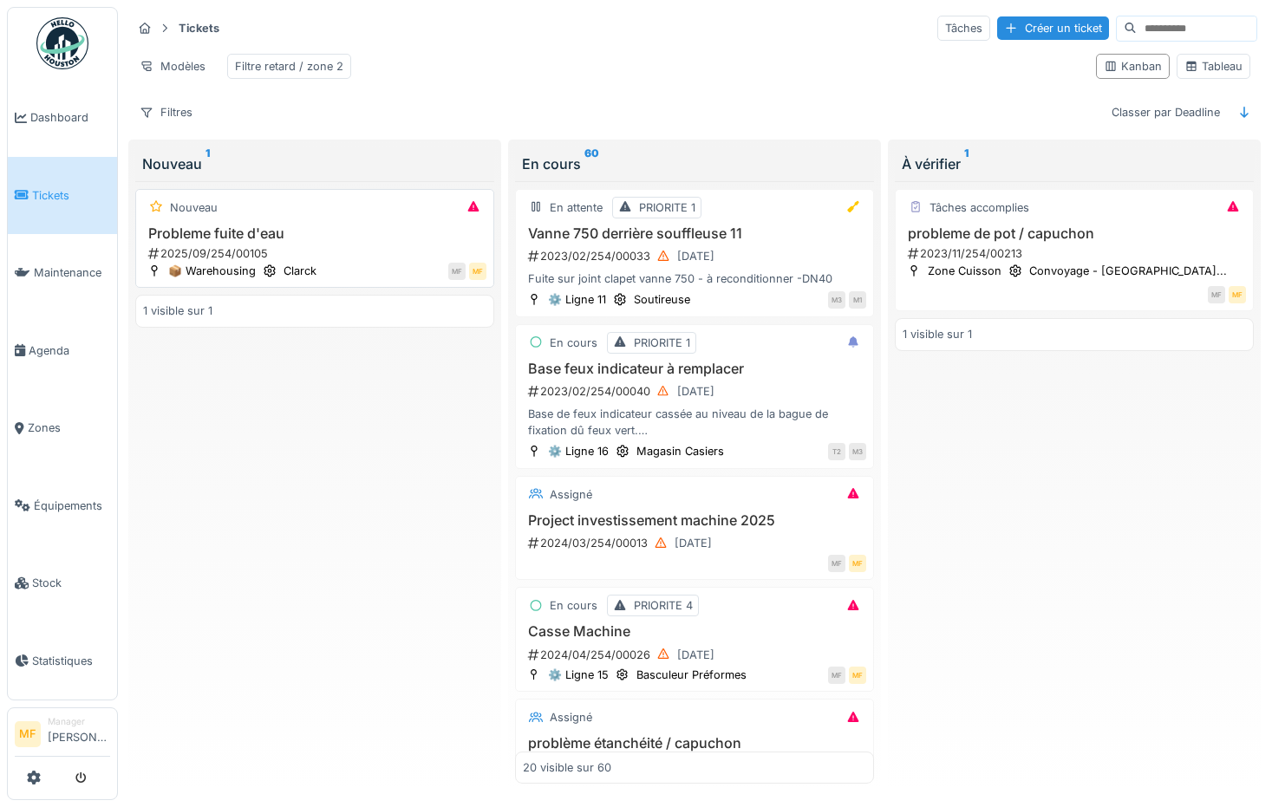
click at [251, 242] on h3 "Probleme fuite d'eau" at bounding box center [314, 233] width 343 height 16
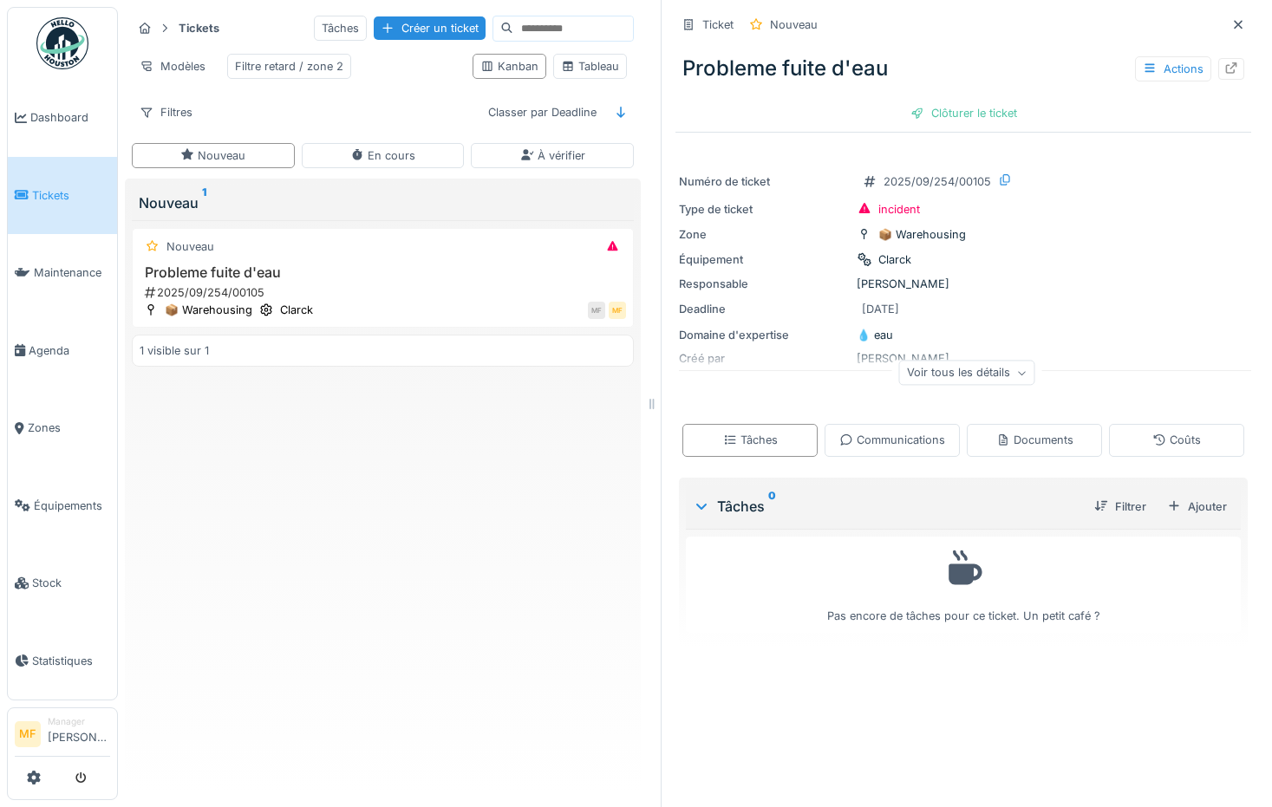
click at [920, 373] on div "Voir tous les détails" at bounding box center [967, 373] width 136 height 25
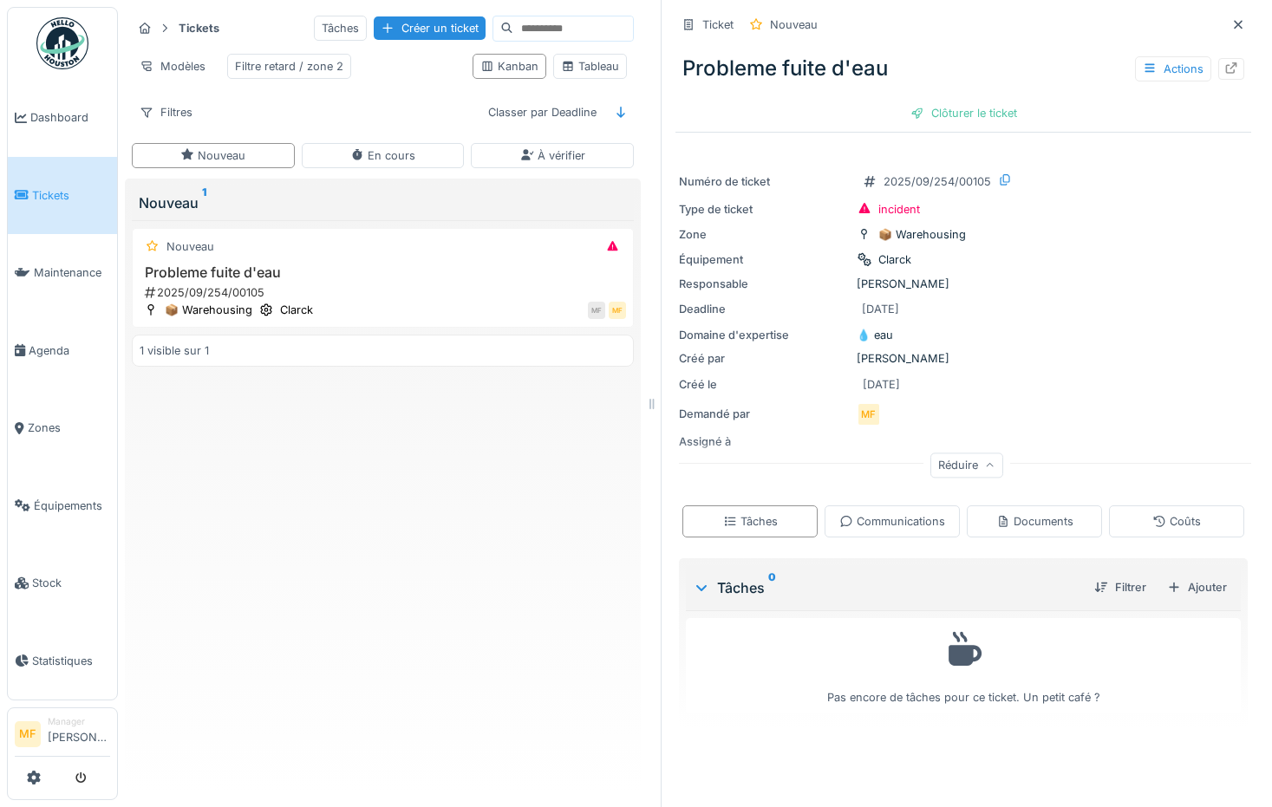
scroll to position [13, 0]
click at [1224, 62] on icon at bounding box center [1231, 67] width 14 height 11
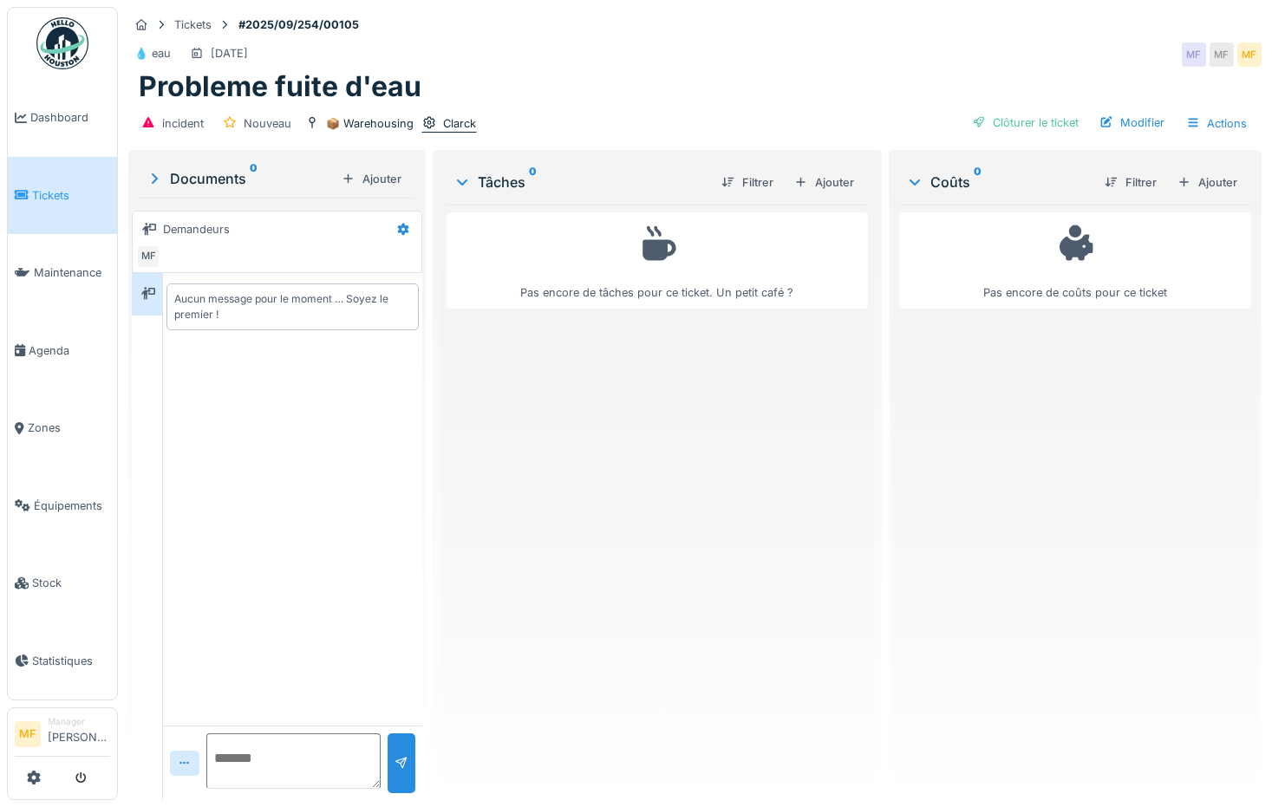
click at [443, 125] on div "Clarck" at bounding box center [459, 123] width 33 height 16
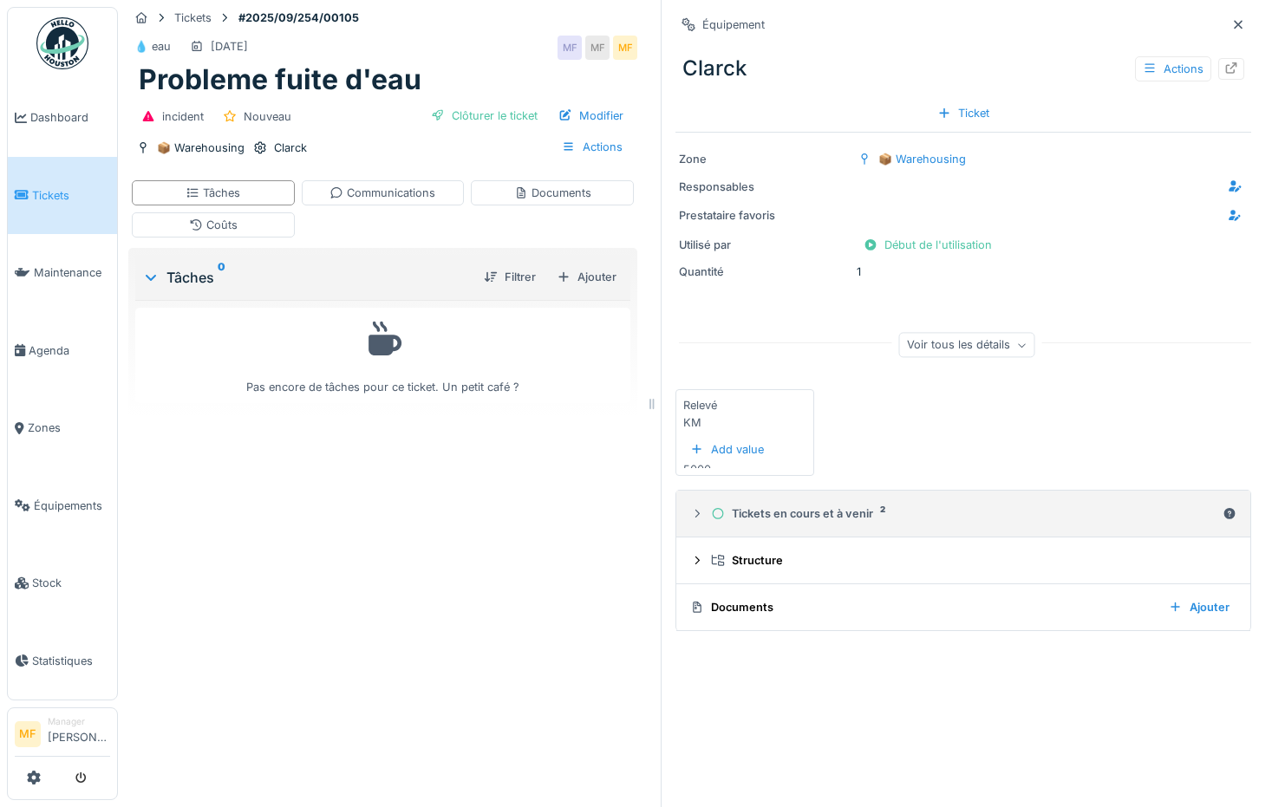
click at [792, 519] on div "Tickets en cours et à venir 2" at bounding box center [963, 513] width 505 height 16
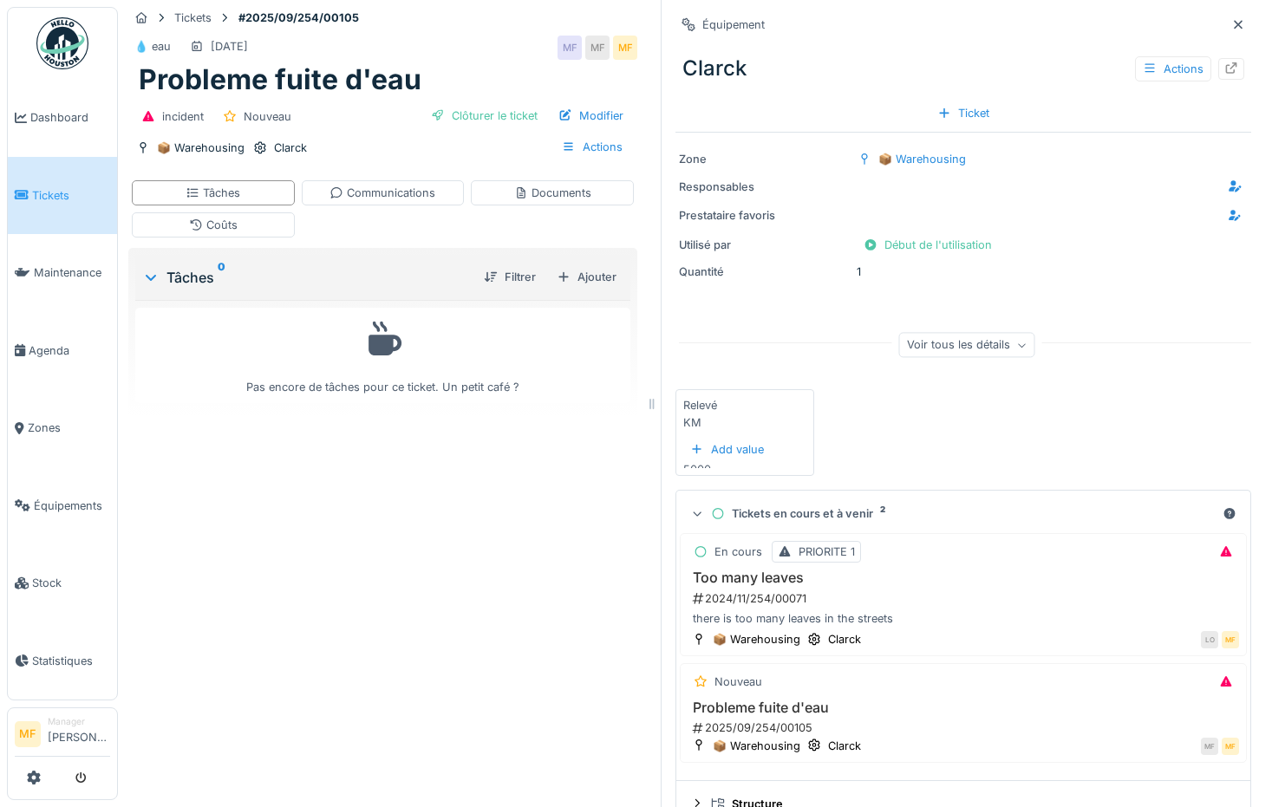
click at [779, 509] on div "Tickets en cours et à venir 2" at bounding box center [963, 513] width 505 height 16
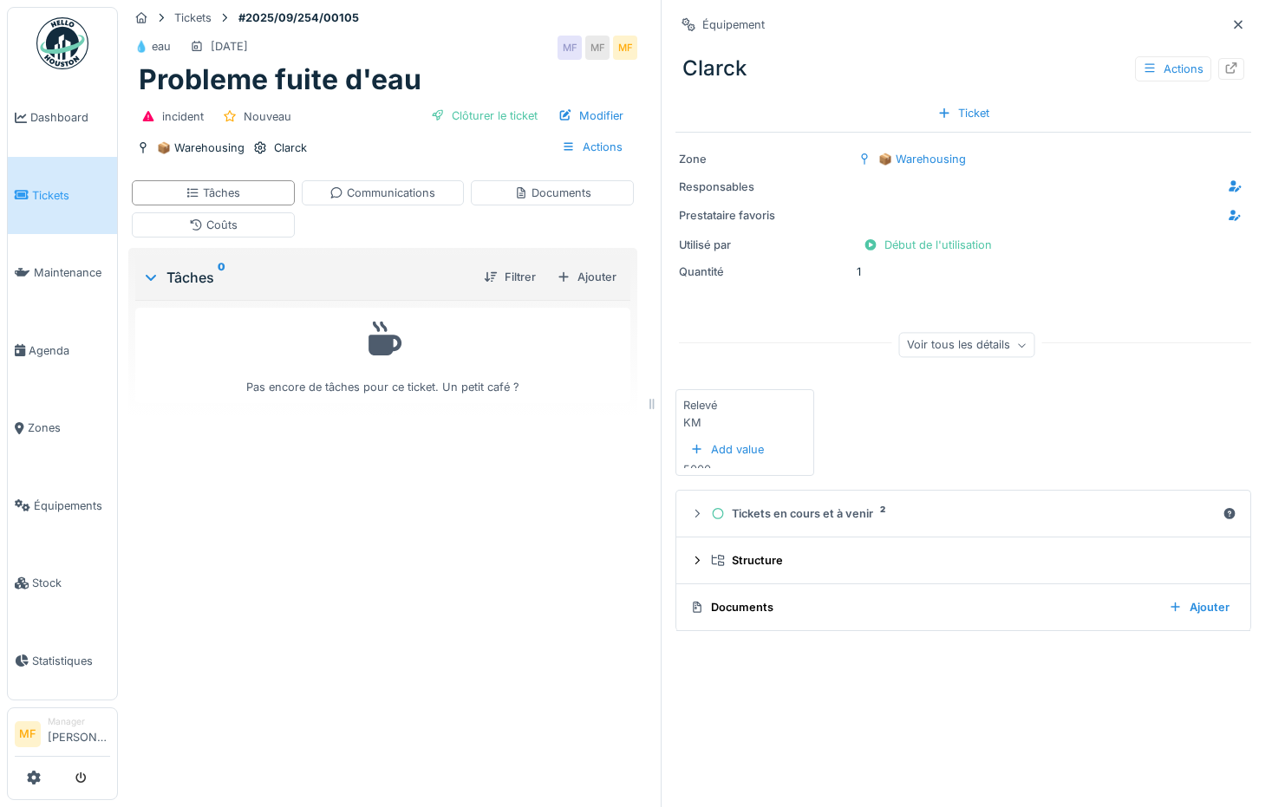
click at [1231, 26] on icon at bounding box center [1238, 24] width 14 height 11
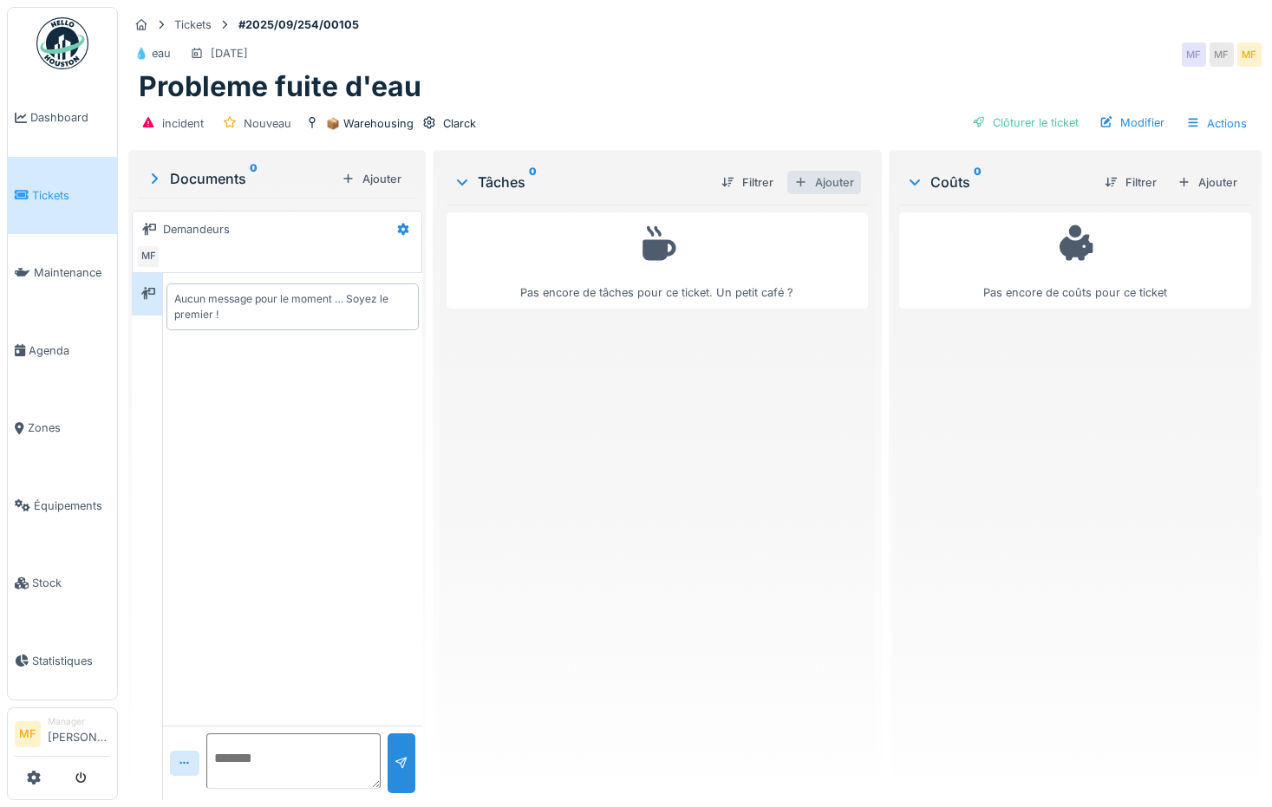
click at [813, 175] on div "Ajouter" at bounding box center [824, 182] width 74 height 23
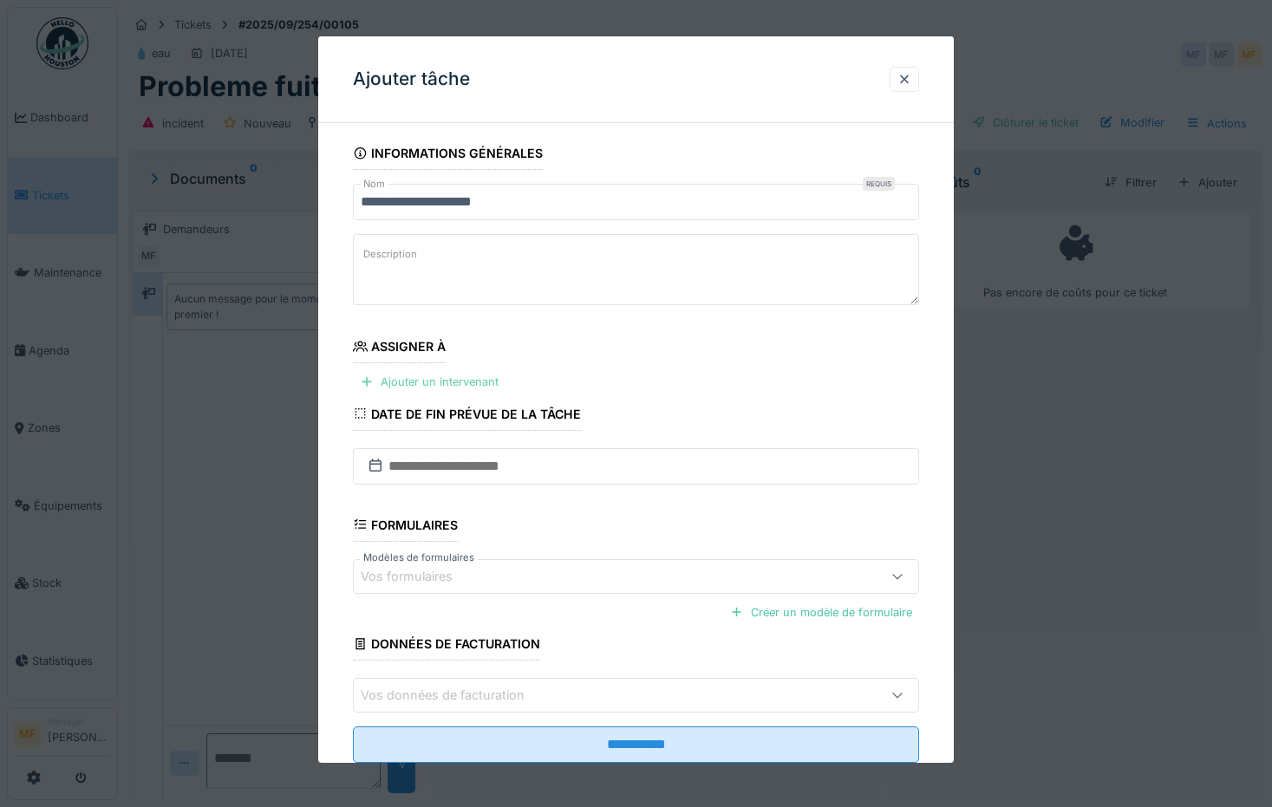
click at [458, 382] on div "Ajouter un intervenant" at bounding box center [429, 381] width 153 height 23
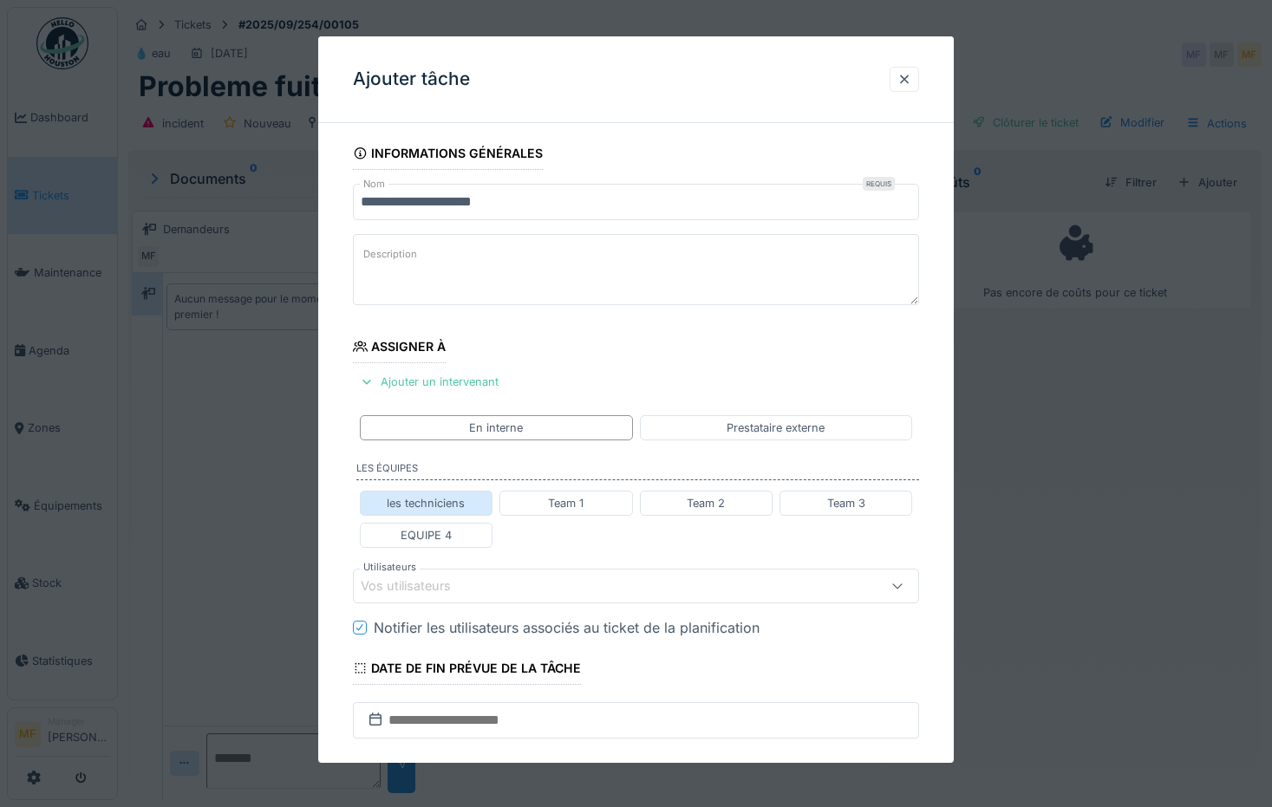
click at [417, 505] on div "les techniciens" at bounding box center [426, 502] width 78 height 16
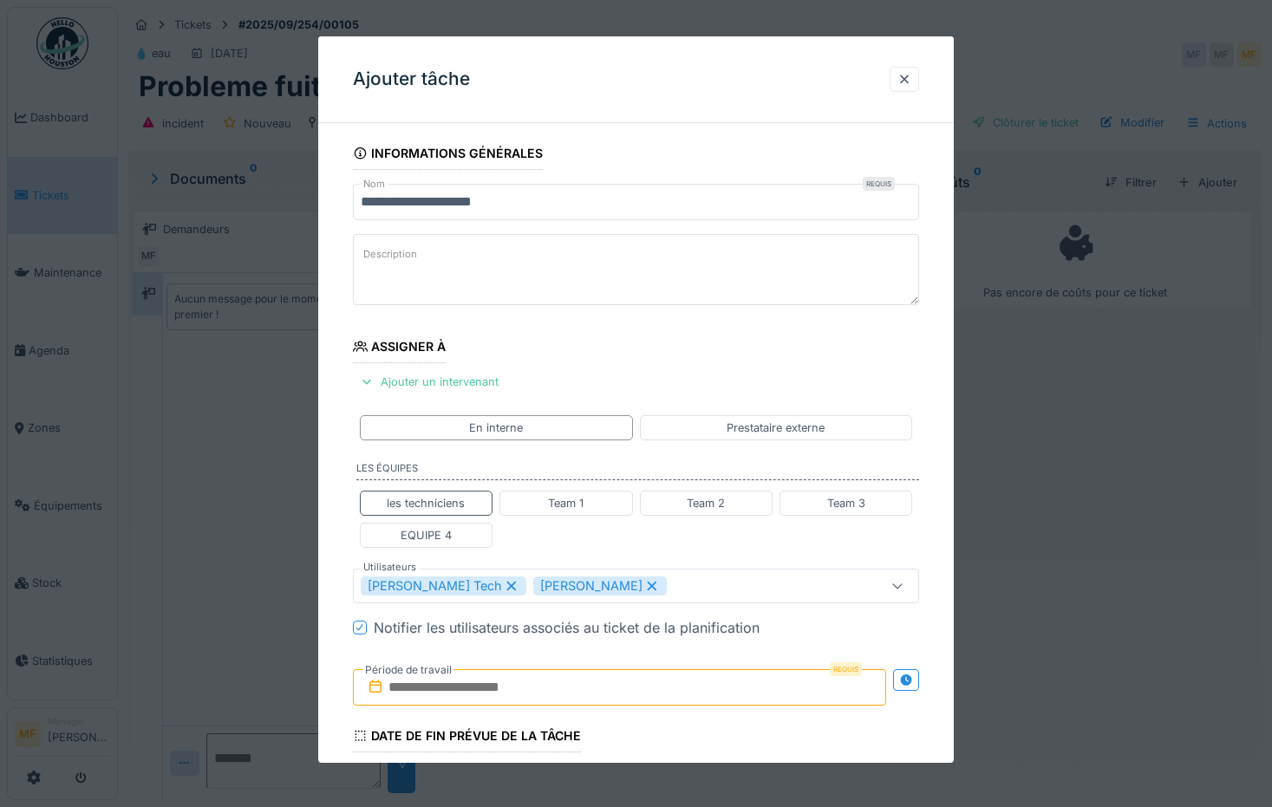
click at [644, 586] on icon at bounding box center [652, 586] width 16 height 12
type input "****"
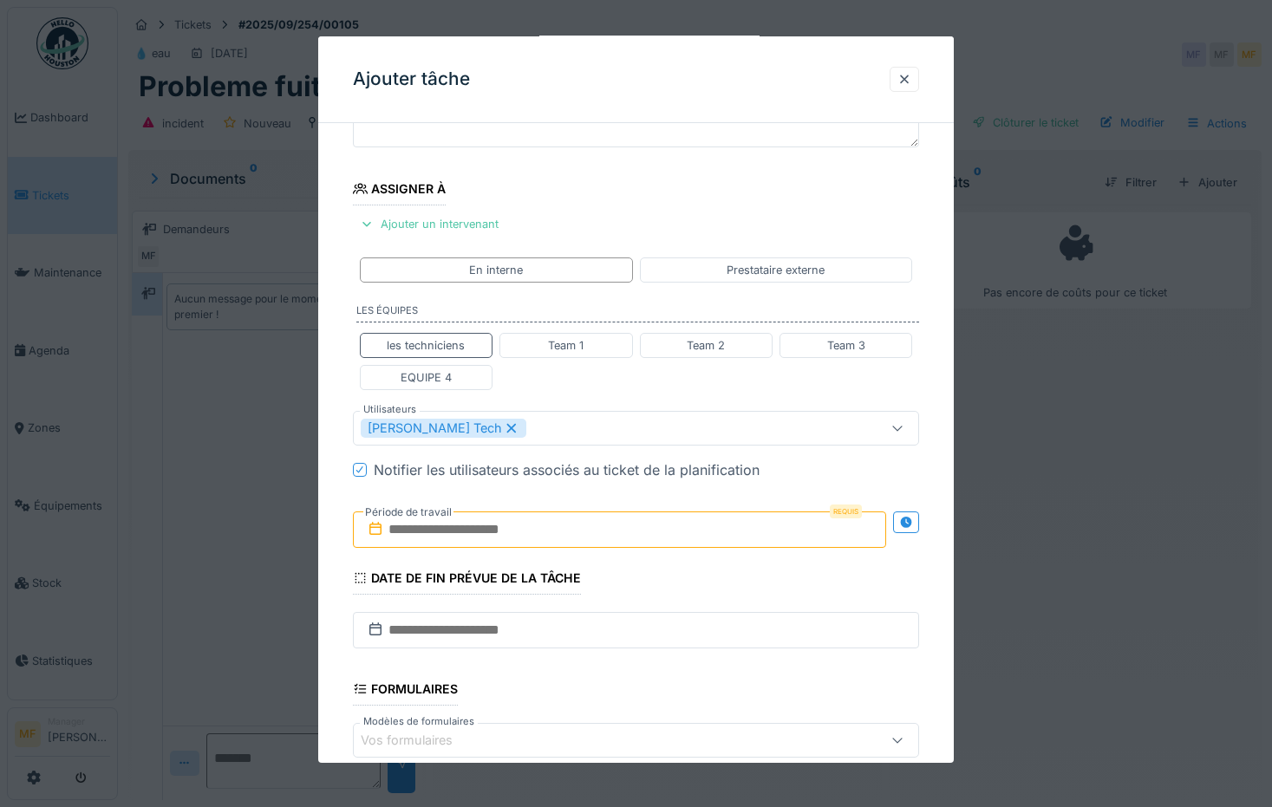
scroll to position [212, 0]
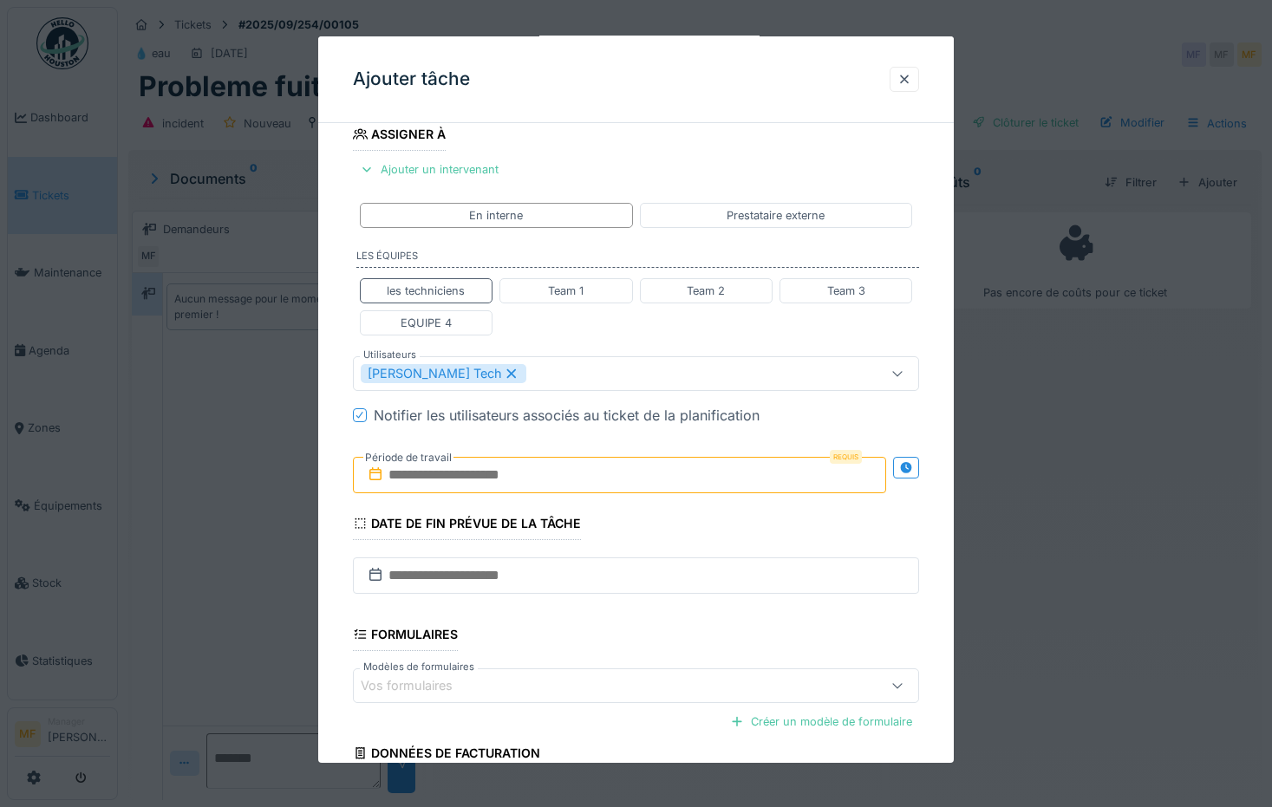
click at [466, 468] on input "text" at bounding box center [620, 475] width 534 height 36
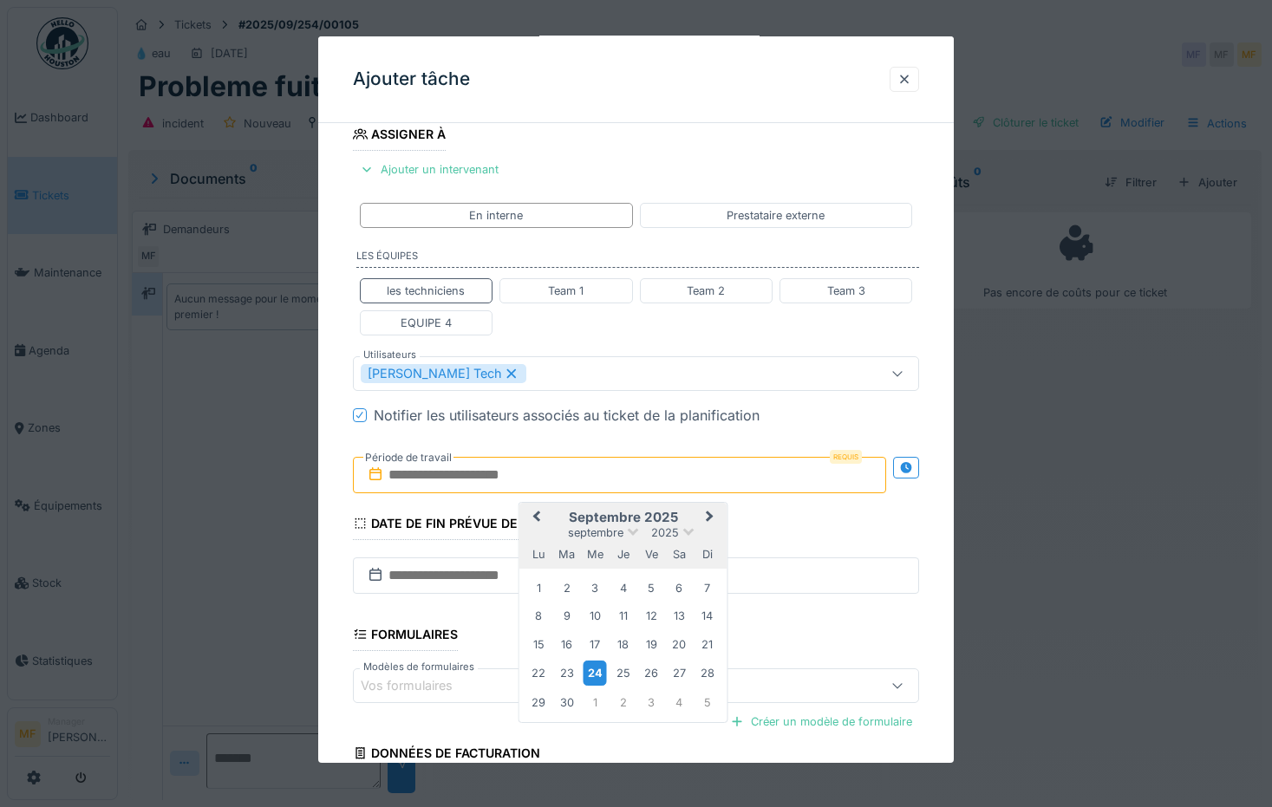
click at [599, 669] on div "24" at bounding box center [594, 673] width 23 height 25
click at [599, 674] on div "24" at bounding box center [594, 673] width 23 height 25
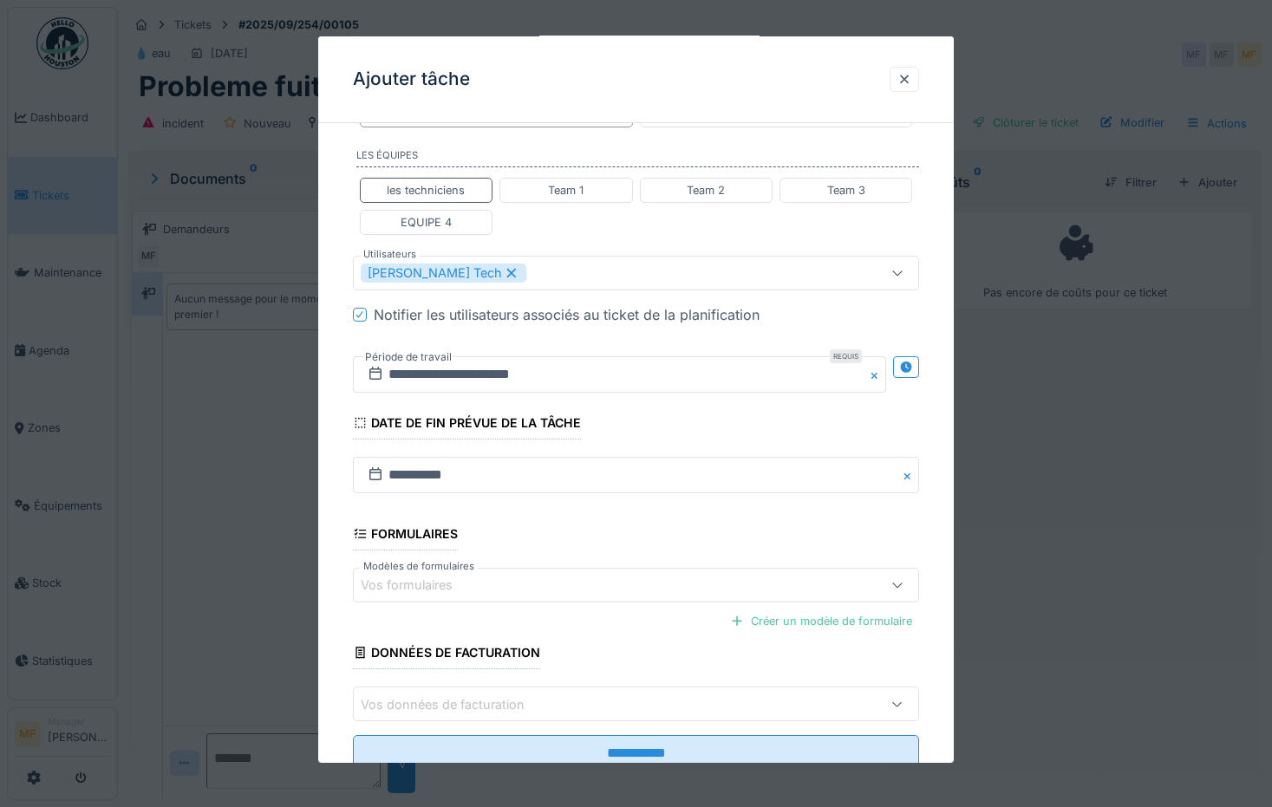
scroll to position [353, 0]
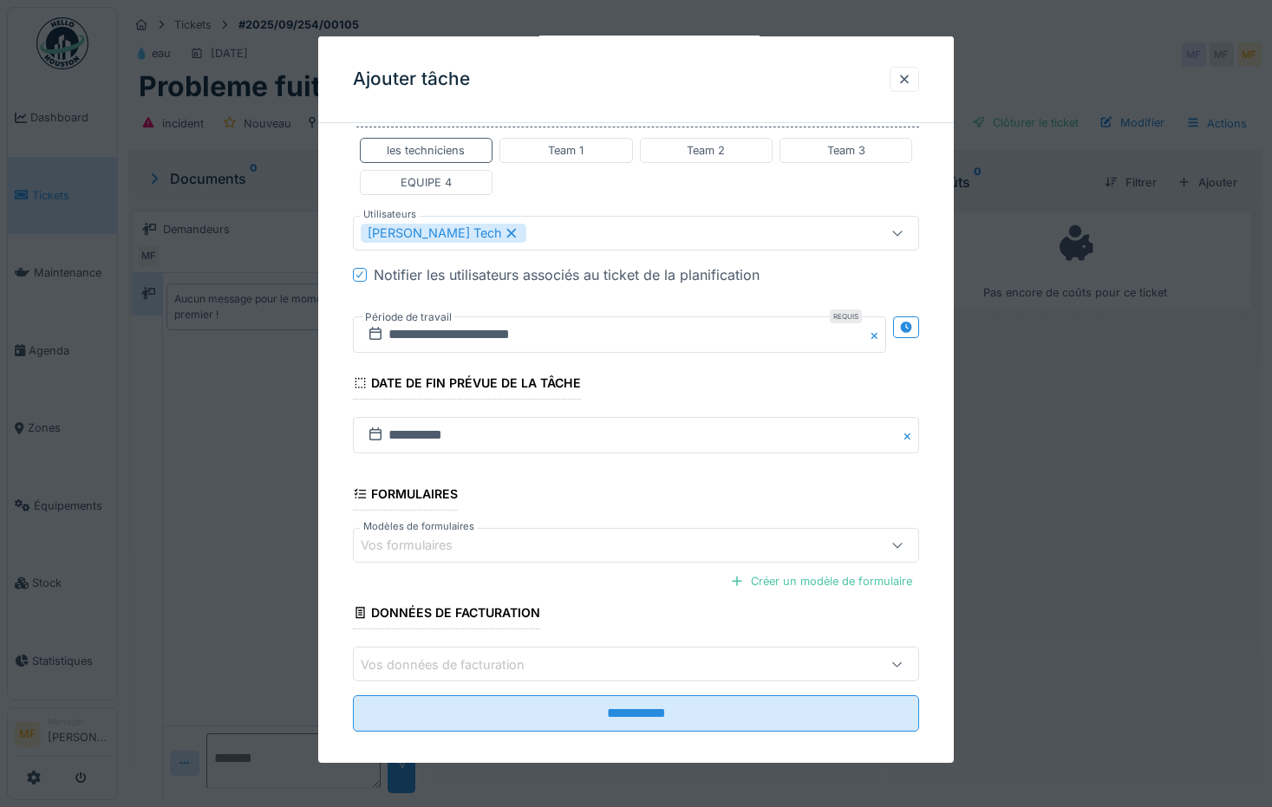
click at [485, 547] on div "Vos formulaires" at bounding box center [602, 545] width 482 height 19
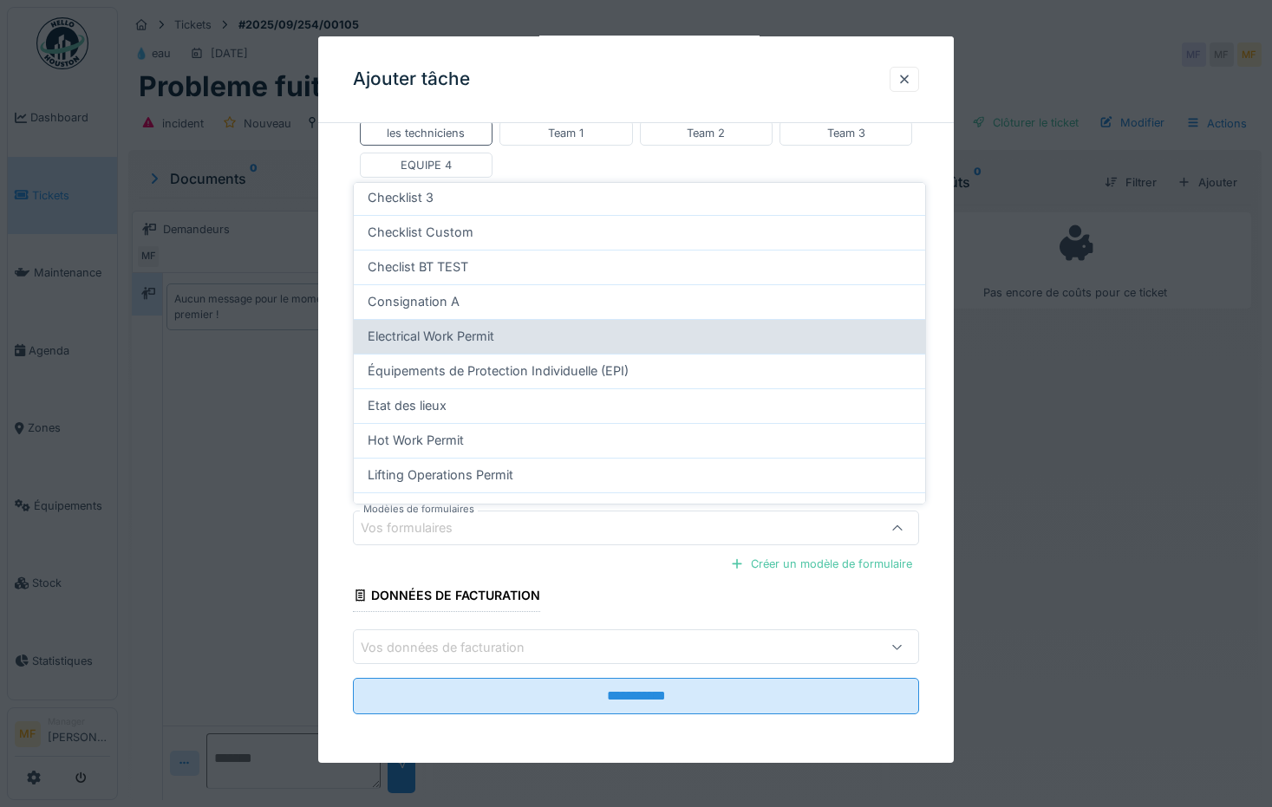
scroll to position [195, 0]
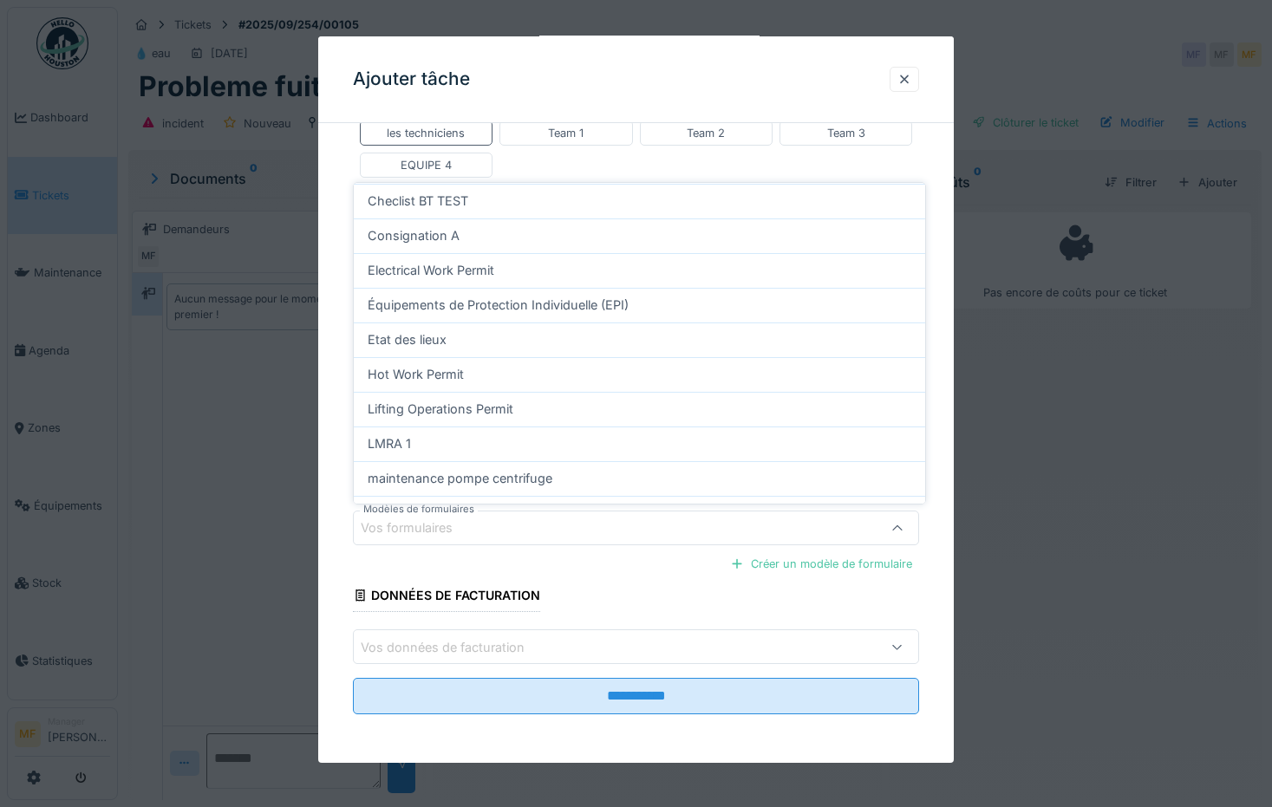
click at [532, 471] on span "maintenance pompe centrifuge" at bounding box center [460, 478] width 185 height 19
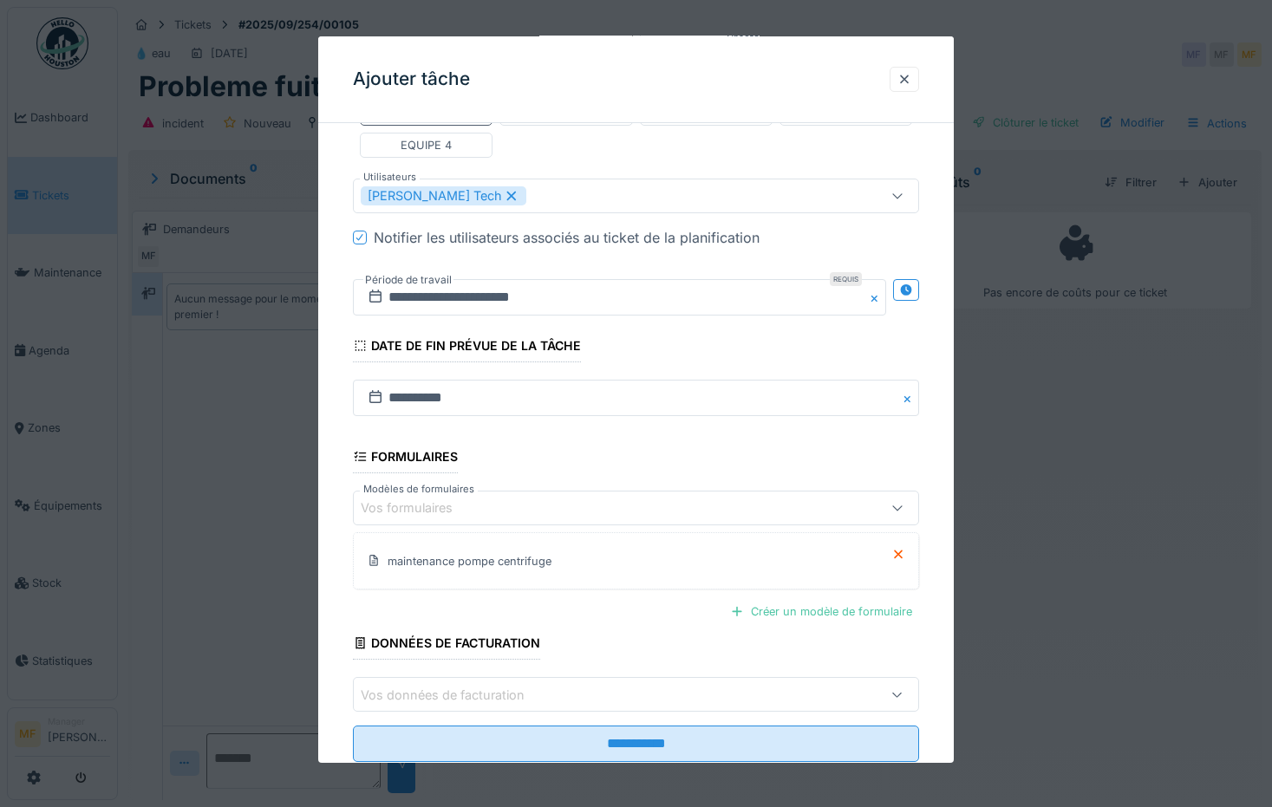
scroll to position [438, 0]
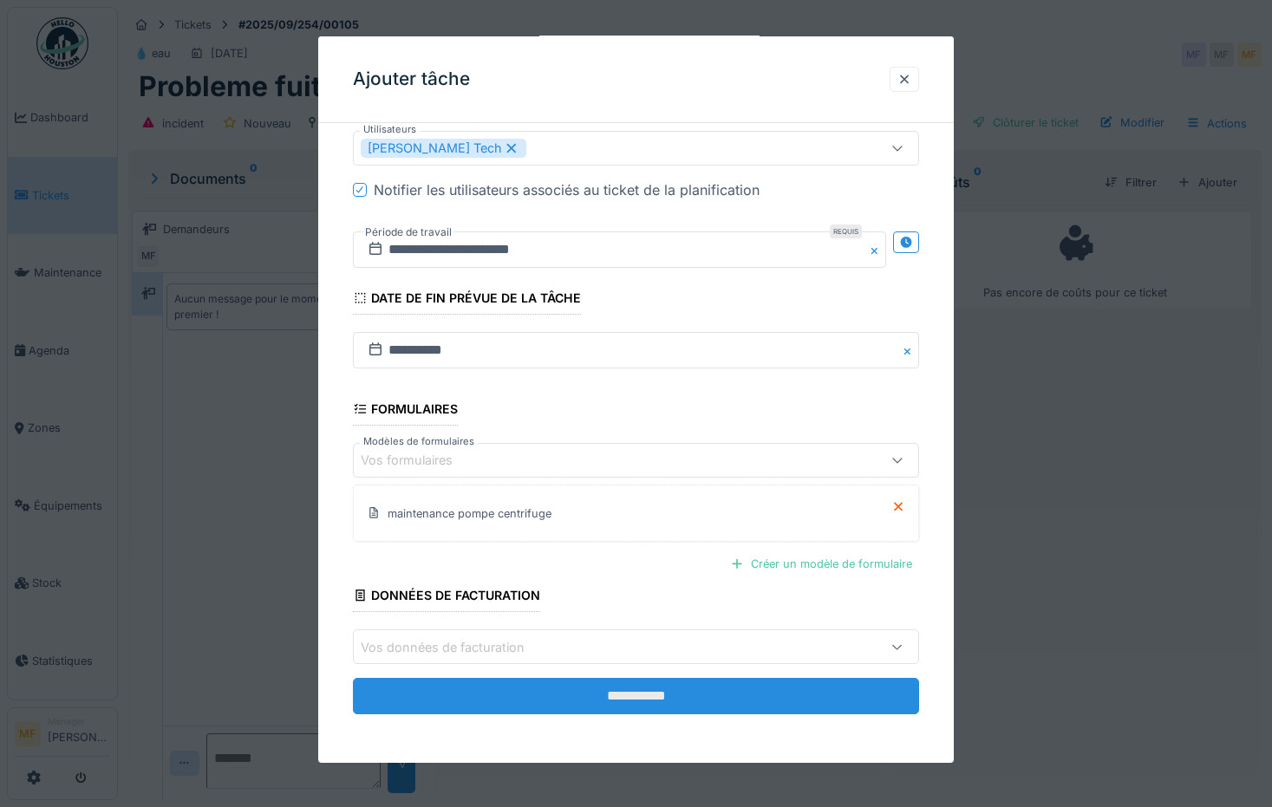
click at [668, 685] on input "**********" at bounding box center [636, 696] width 567 height 36
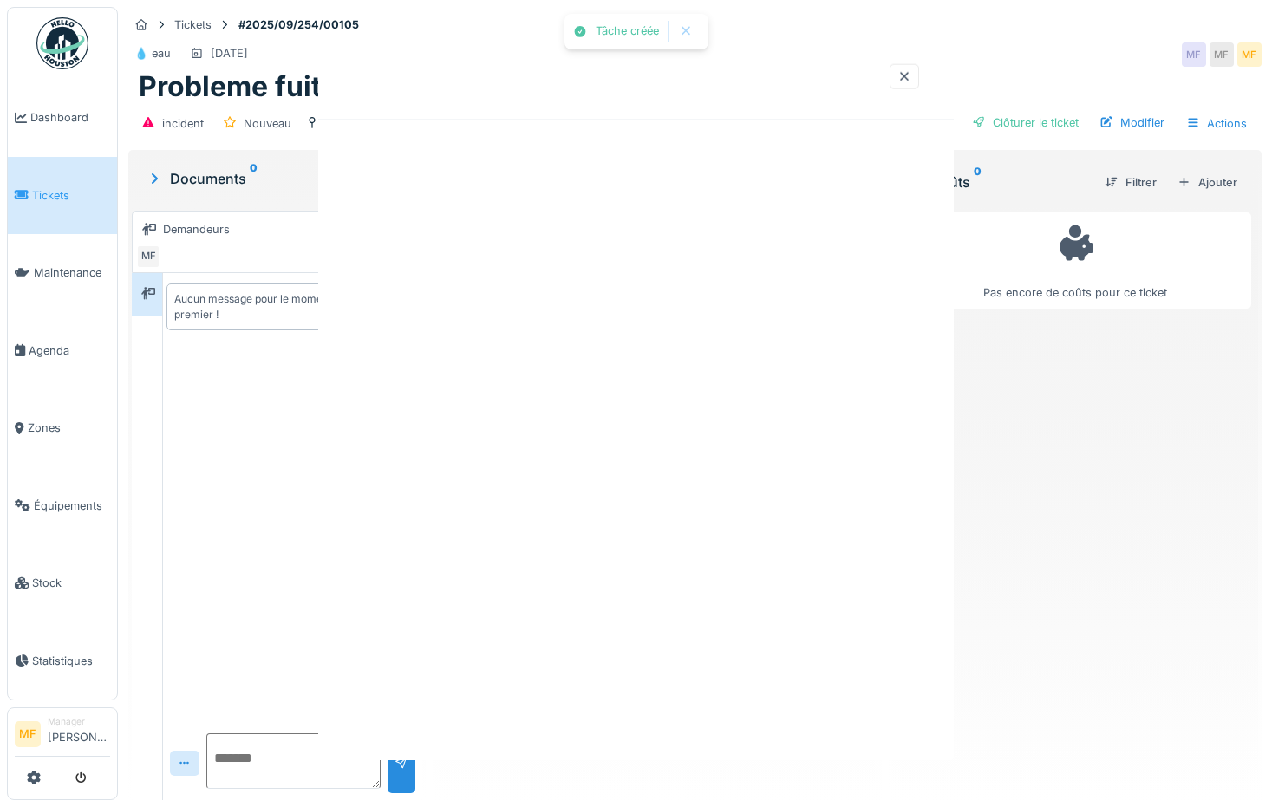
scroll to position [0, 0]
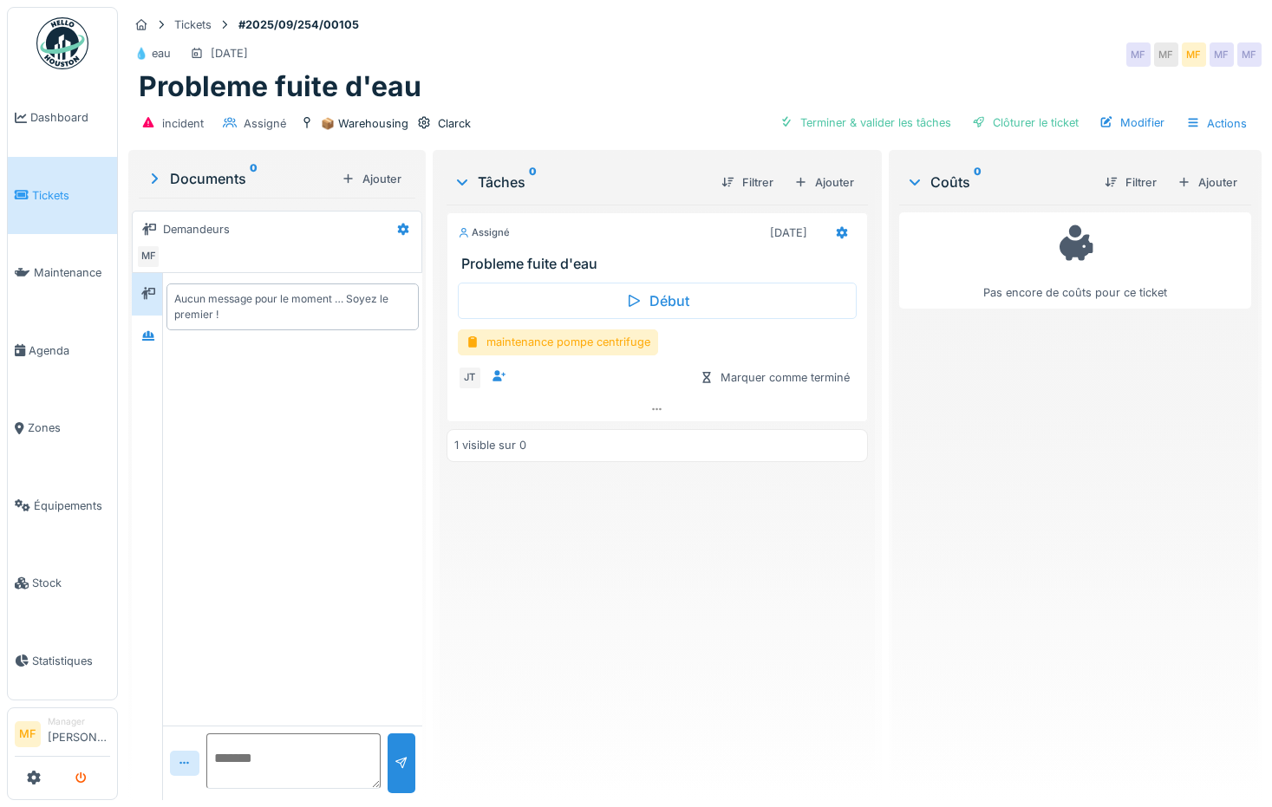
click at [77, 779] on icon "submit" at bounding box center [80, 778] width 11 height 11
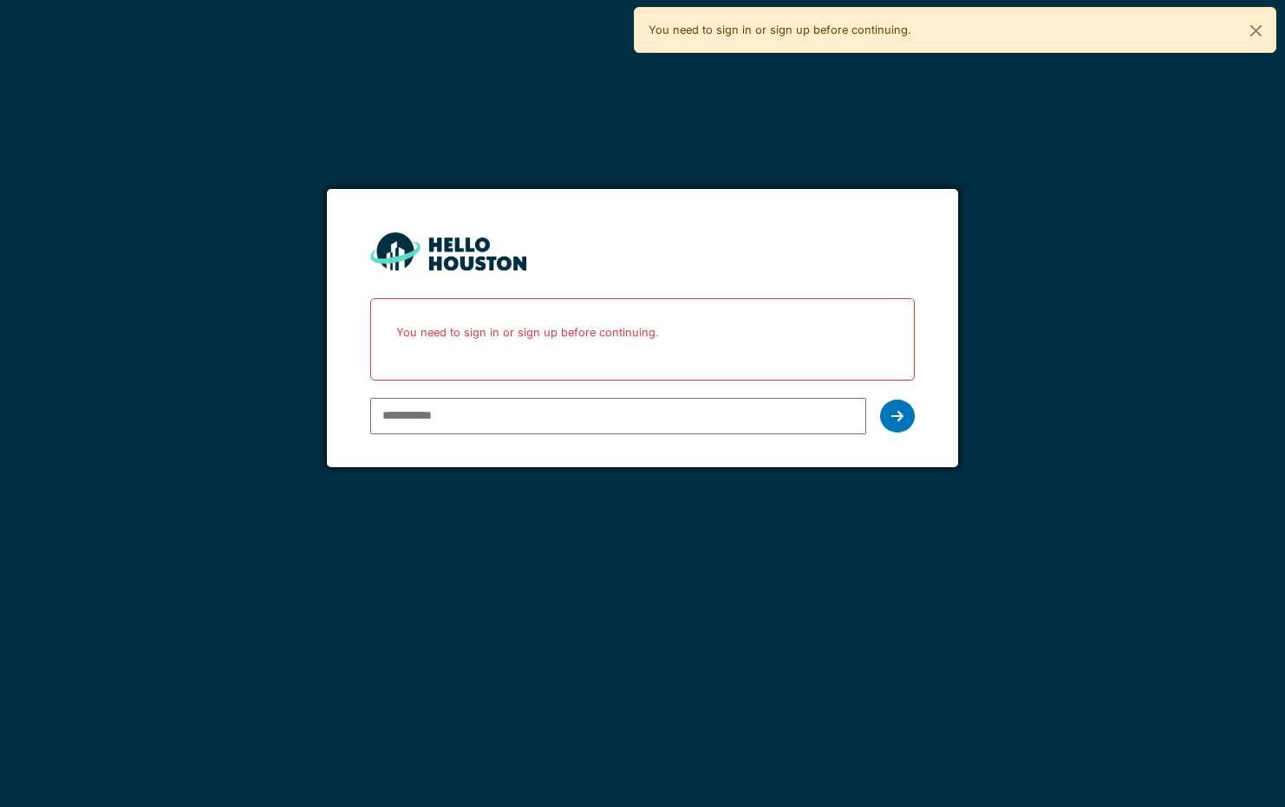
type input "**********"
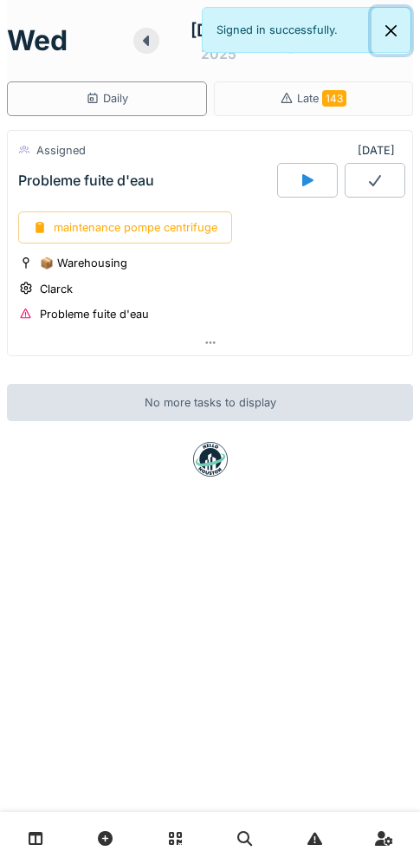
click at [393, 23] on button "Close" at bounding box center [391, 31] width 39 height 46
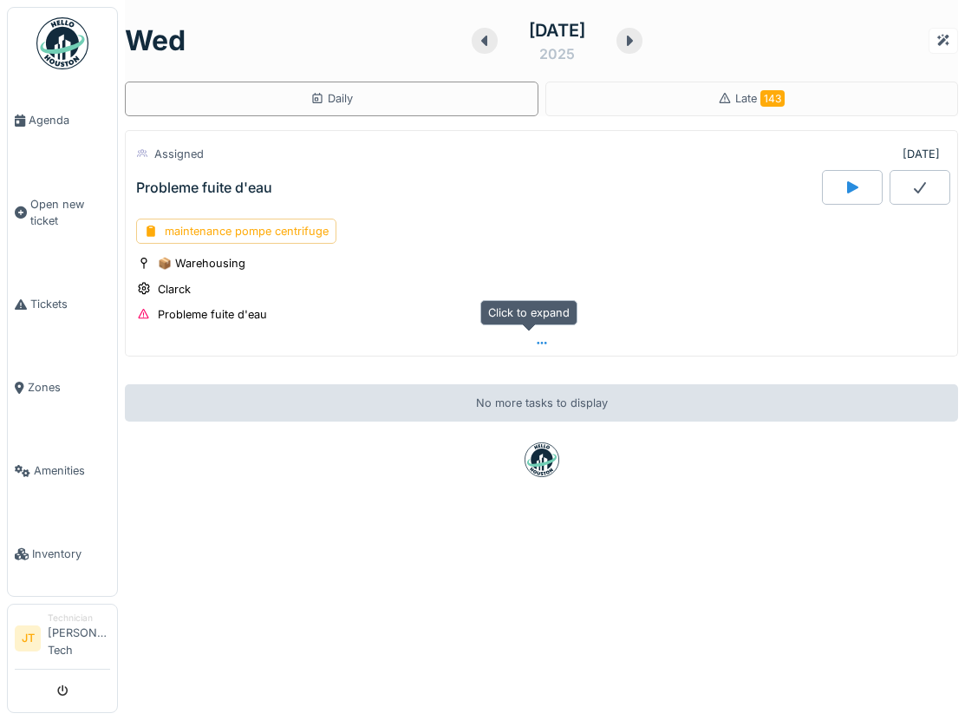
click at [531, 349] on div at bounding box center [541, 342] width 831 height 25
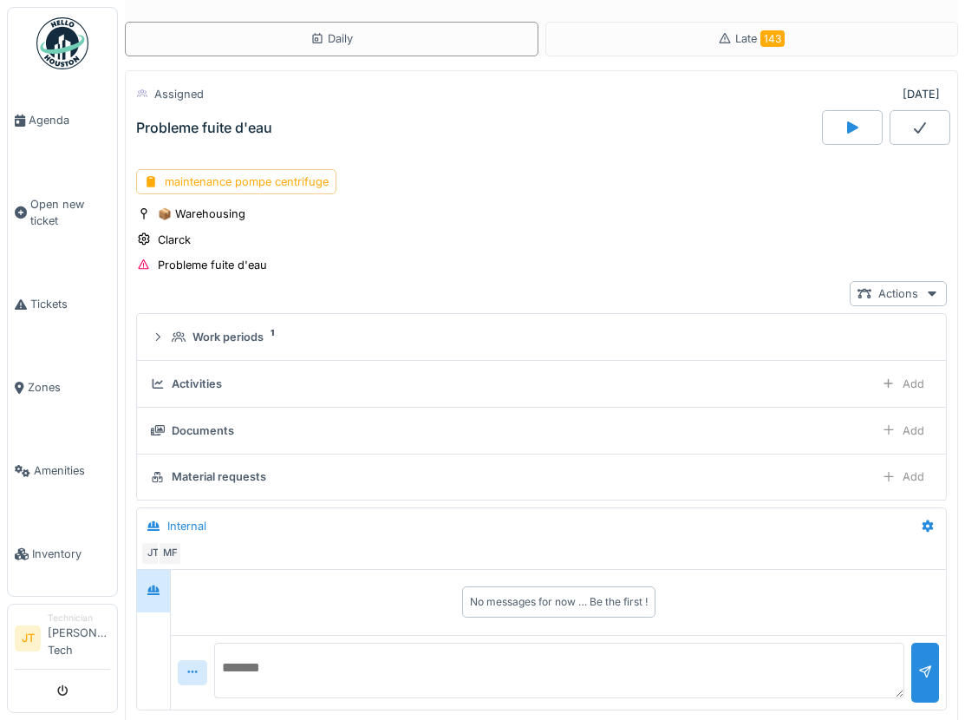
scroll to position [61, 0]
click at [185, 231] on div "Clarck" at bounding box center [174, 239] width 33 height 16
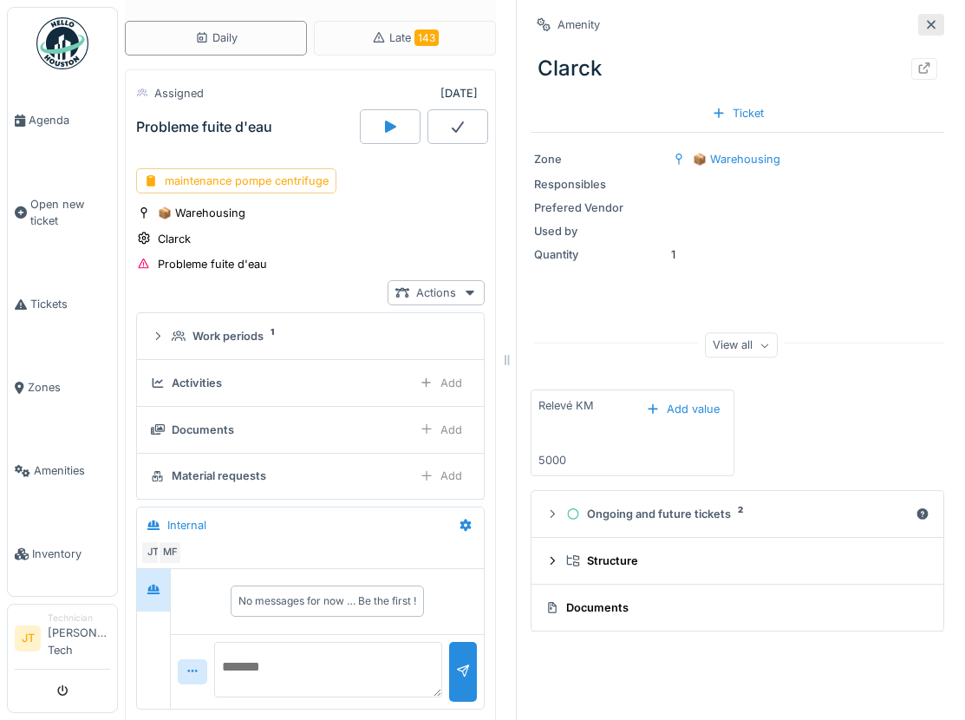
click at [924, 22] on icon at bounding box center [931, 24] width 14 height 11
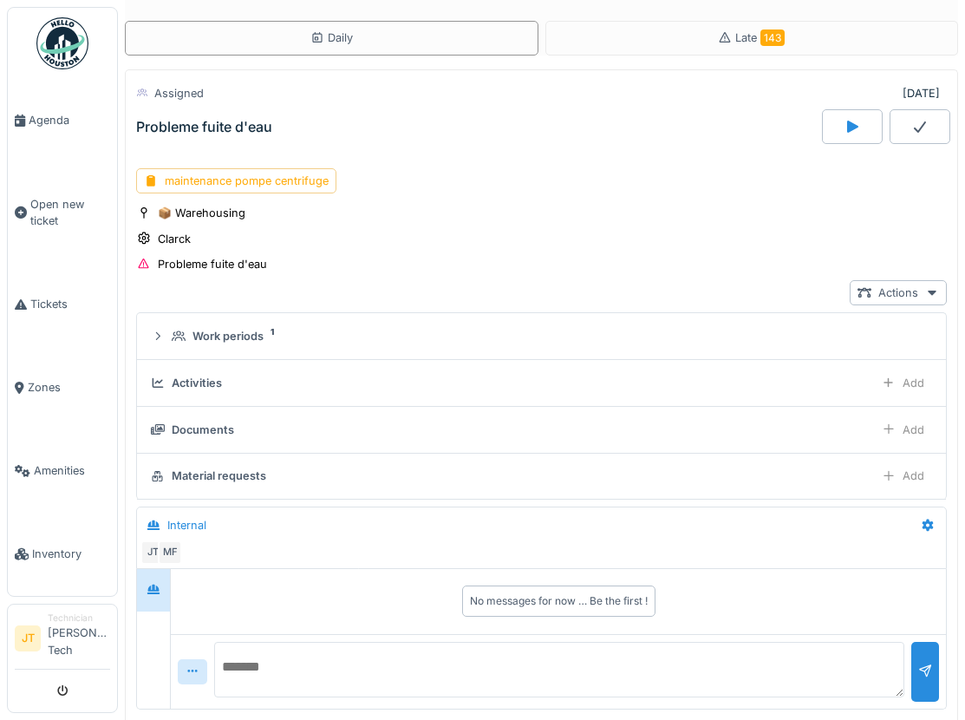
click at [847, 122] on icon at bounding box center [852, 127] width 11 height 12
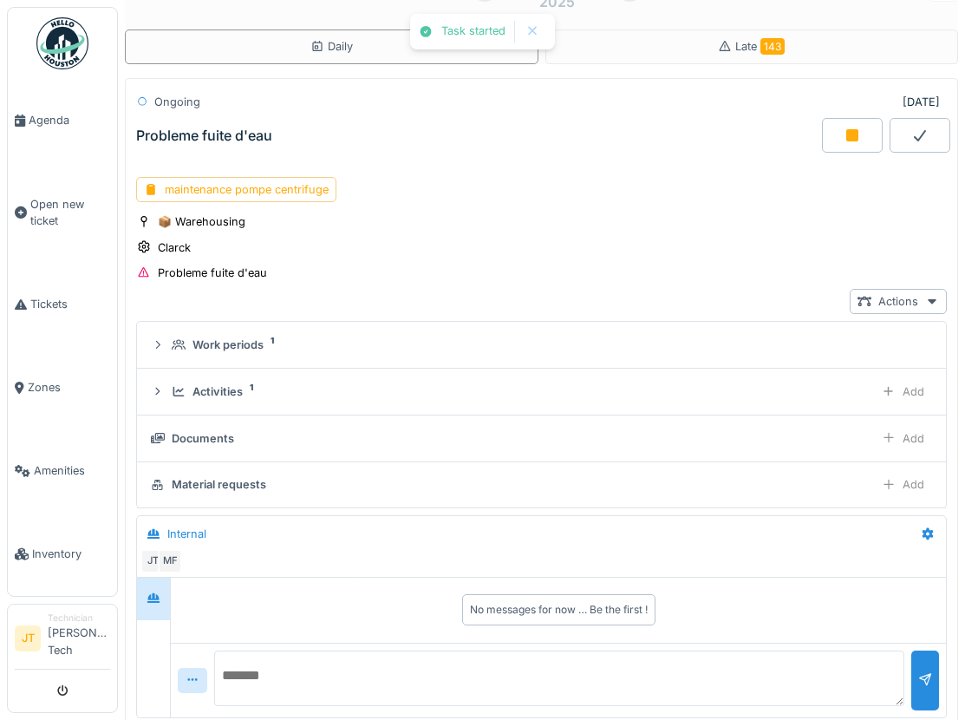
scroll to position [61, 0]
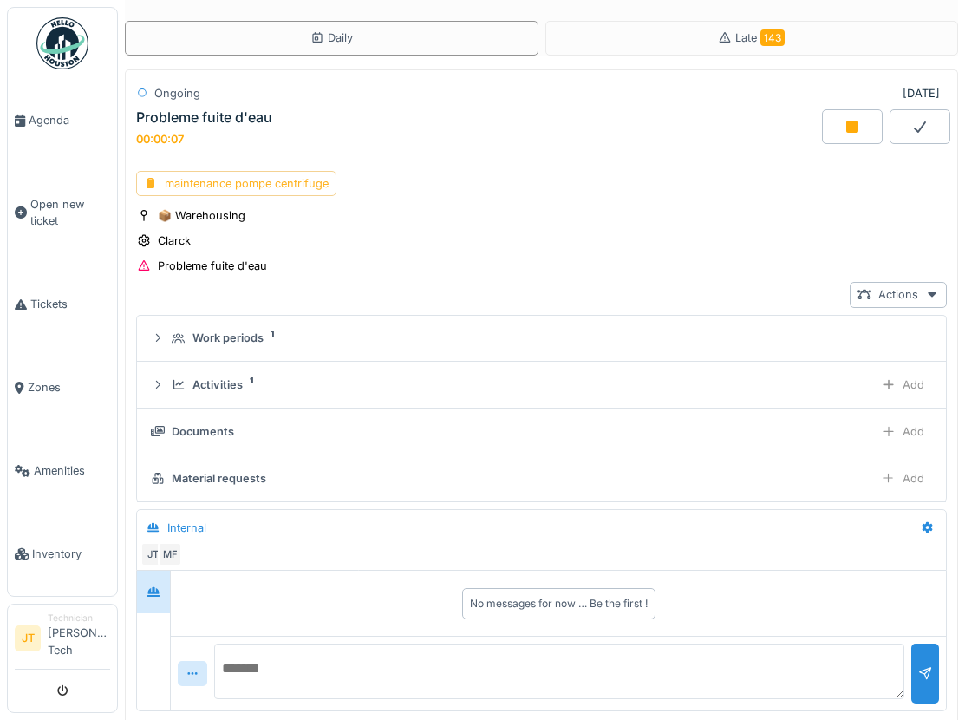
click at [290, 174] on div "maintenance pompe centrifuge" at bounding box center [236, 183] width 200 height 25
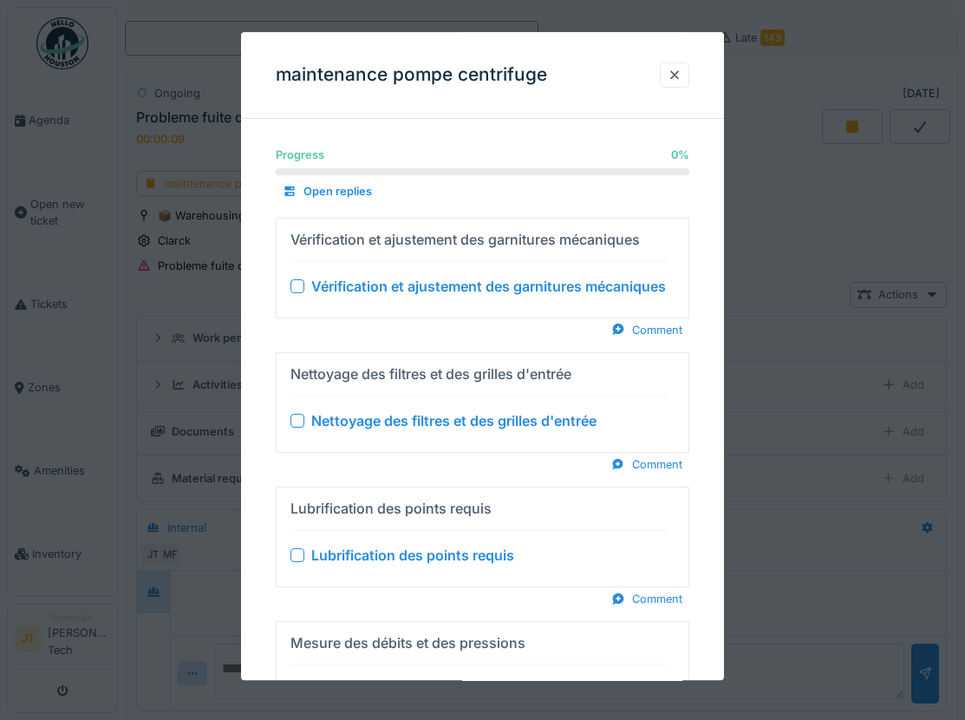
click at [289, 282] on summary "Vérification et ajustement des garnitures mécaniques Vérification et ajustement…" at bounding box center [482, 267] width 398 height 85
click at [302, 420] on div at bounding box center [297, 421] width 14 height 14
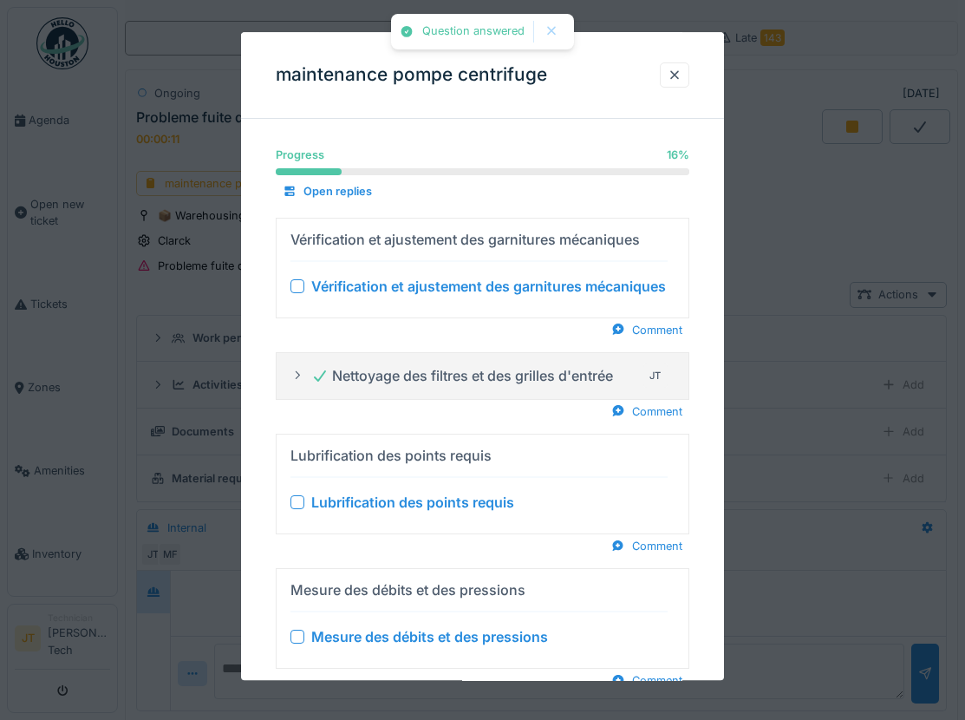
click at [300, 286] on div at bounding box center [297, 286] width 14 height 14
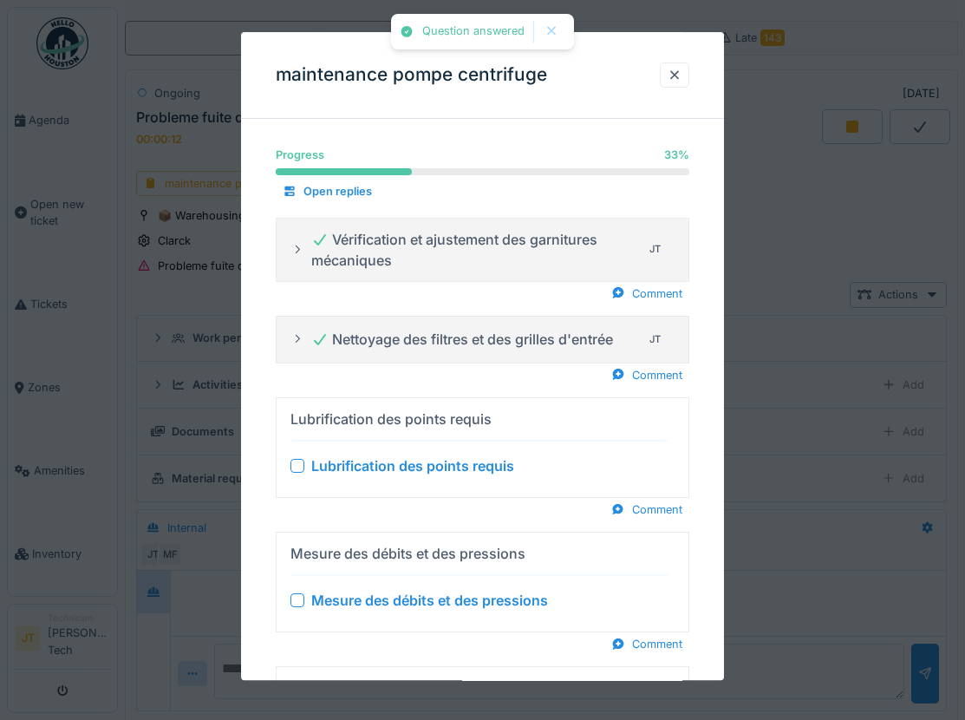
click at [302, 462] on div at bounding box center [297, 466] width 14 height 14
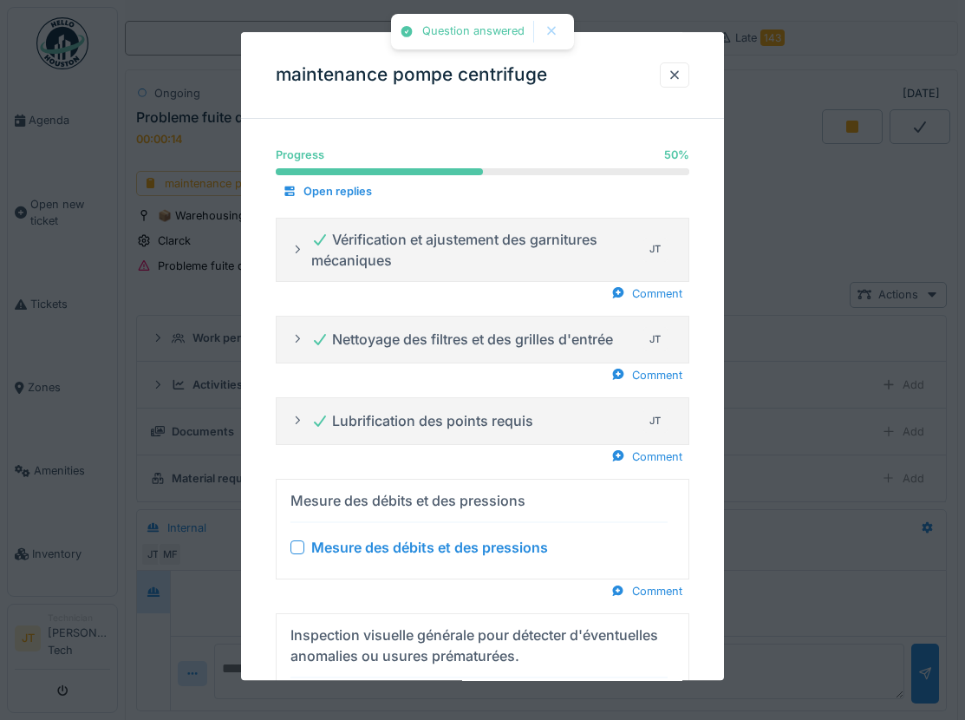
click at [301, 551] on div at bounding box center [297, 547] width 14 height 14
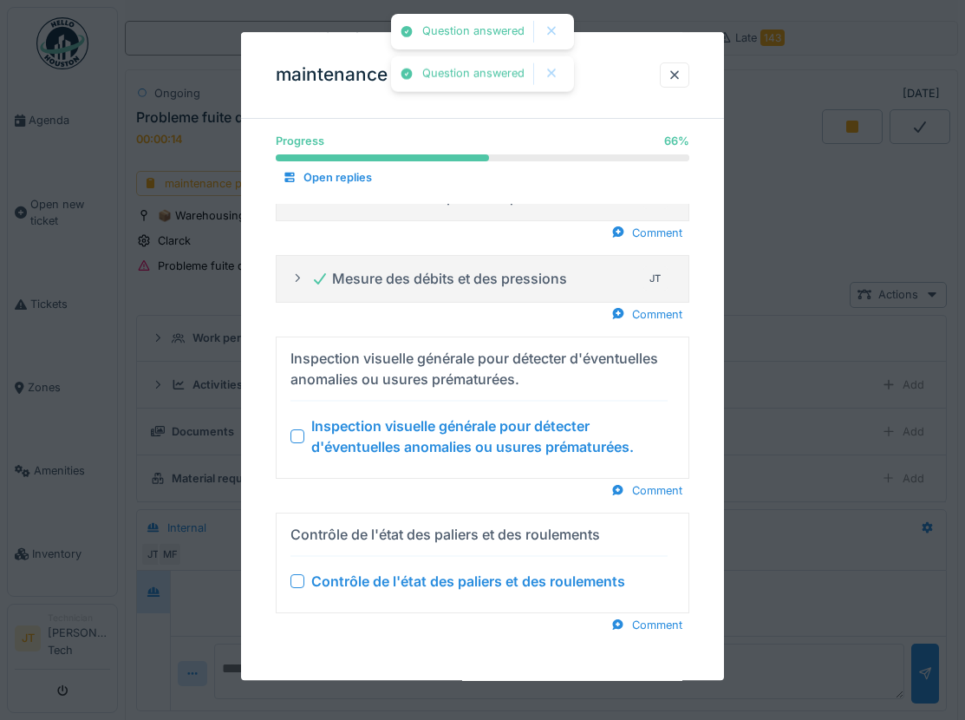
scroll to position [225, 0]
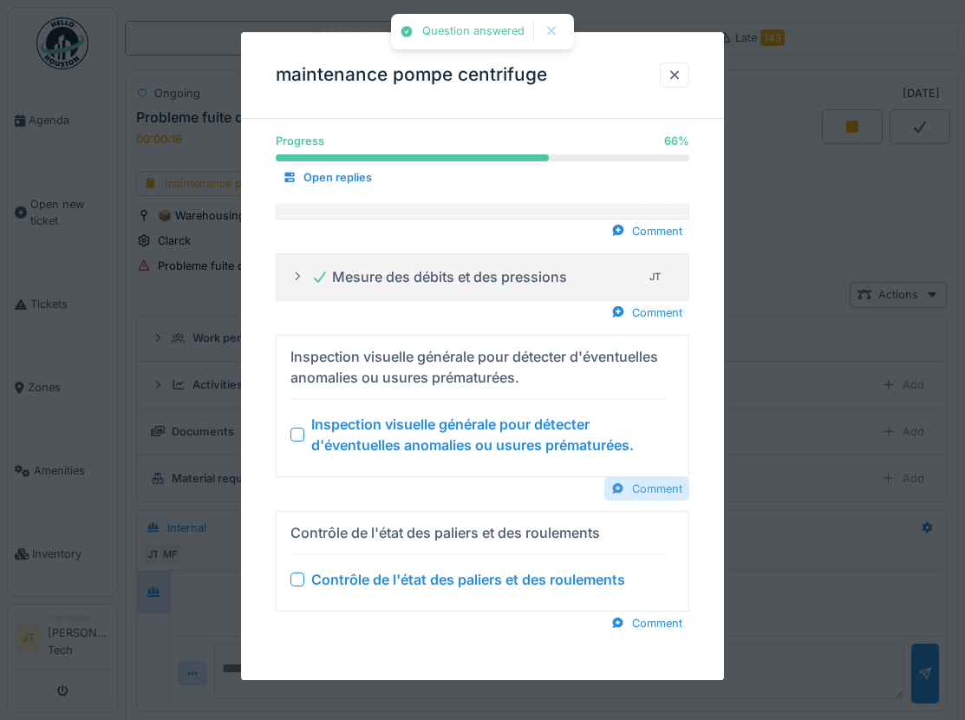
click at [669, 497] on div "Comment" at bounding box center [646, 488] width 85 height 23
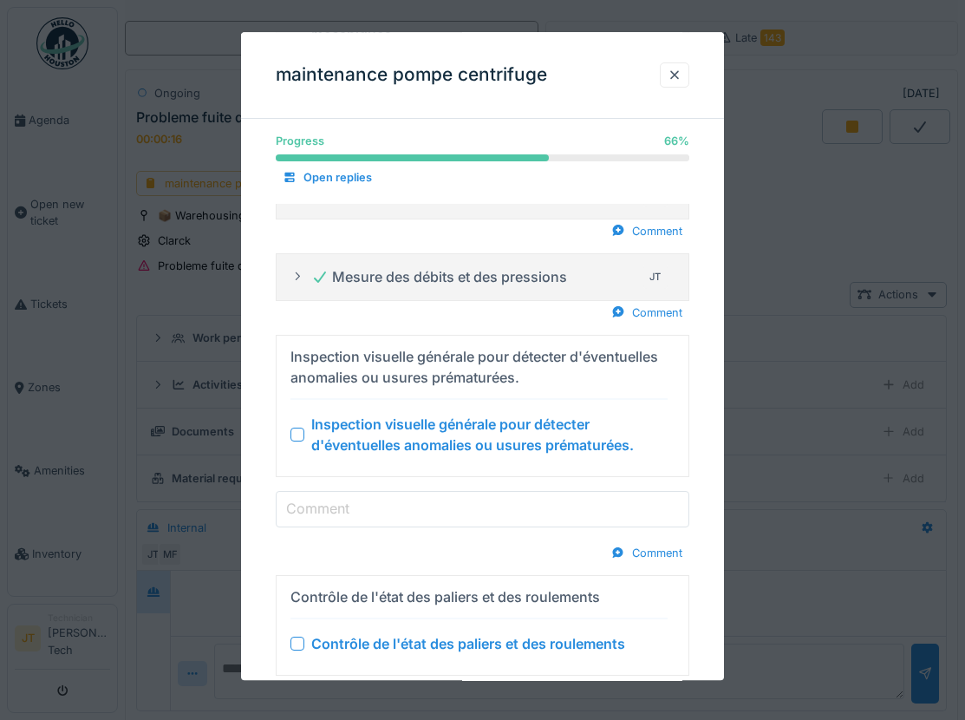
click at [510, 504] on input "Comment" at bounding box center [483, 509] width 414 height 36
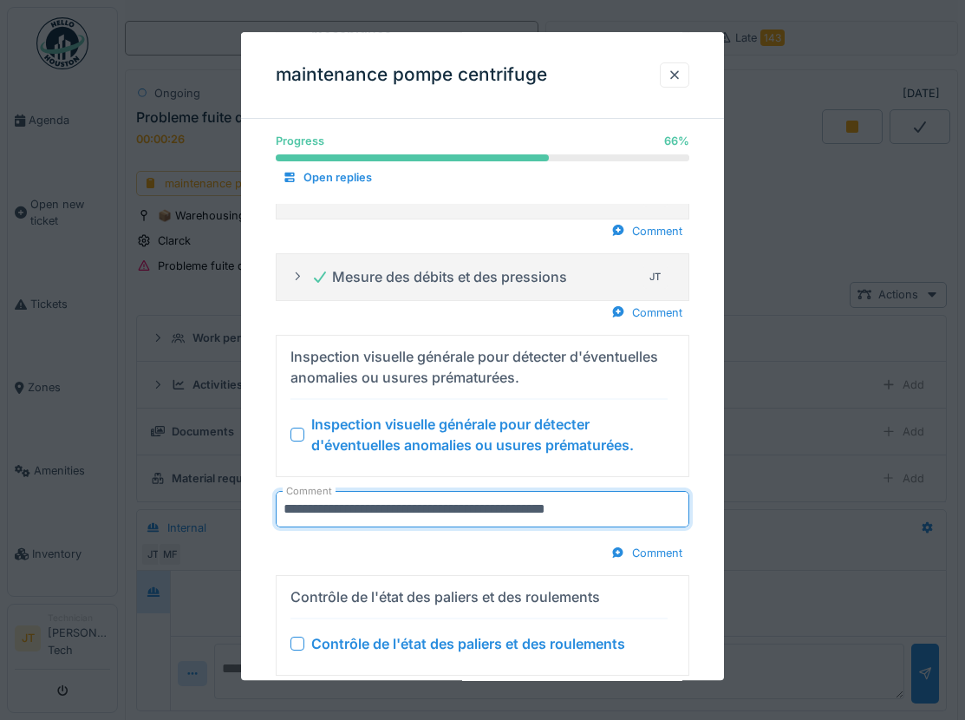
type input "**********"
click at [300, 435] on div at bounding box center [297, 434] width 14 height 14
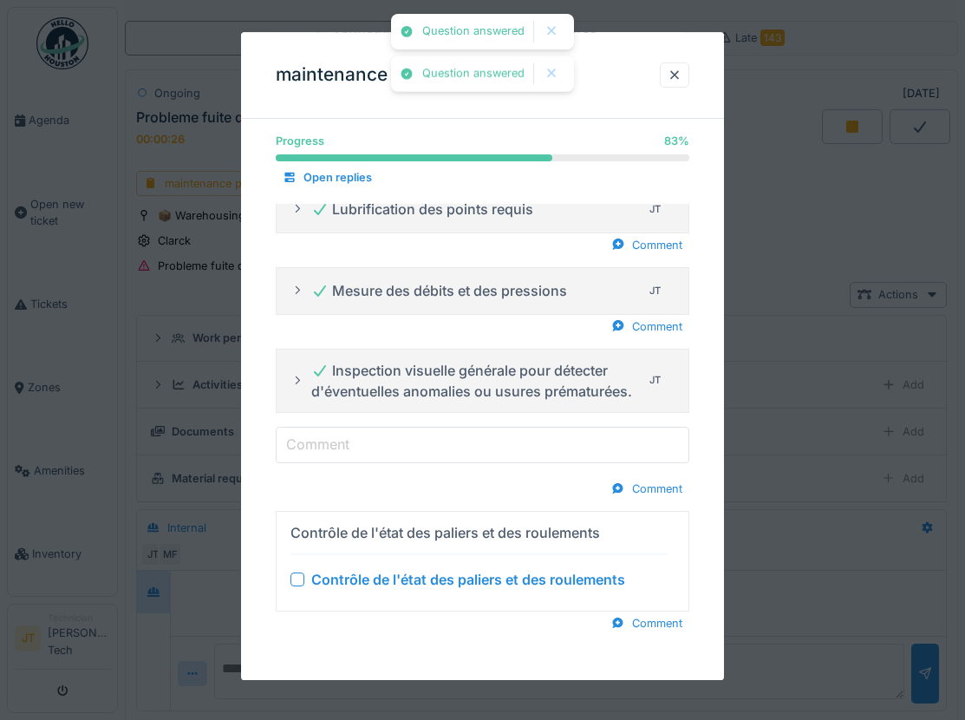
scroll to position [212, 0]
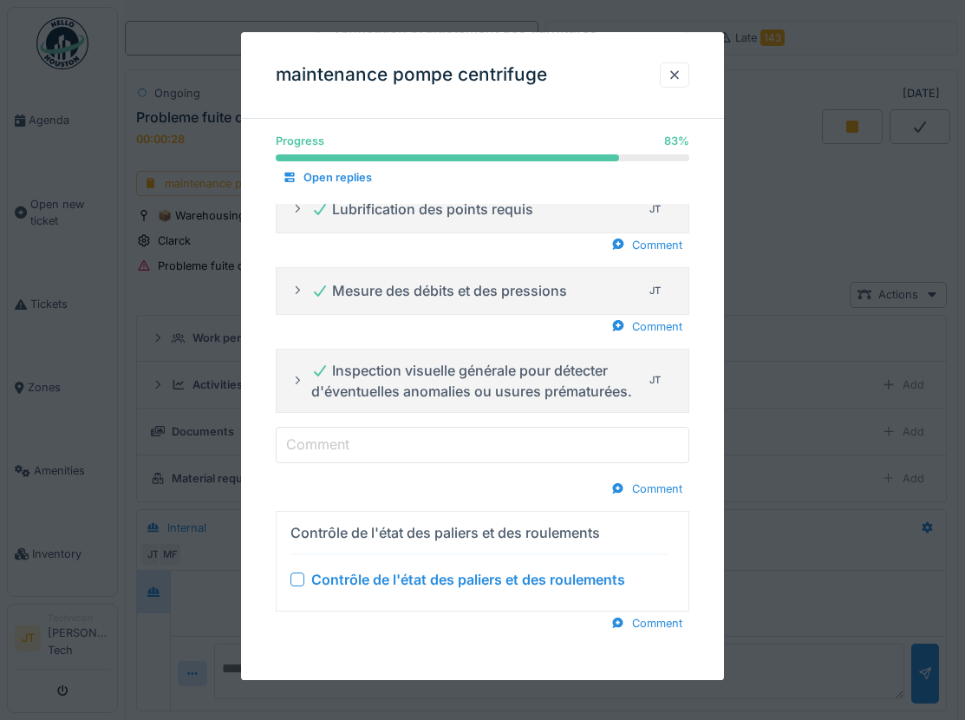
click at [295, 577] on div at bounding box center [297, 579] width 14 height 14
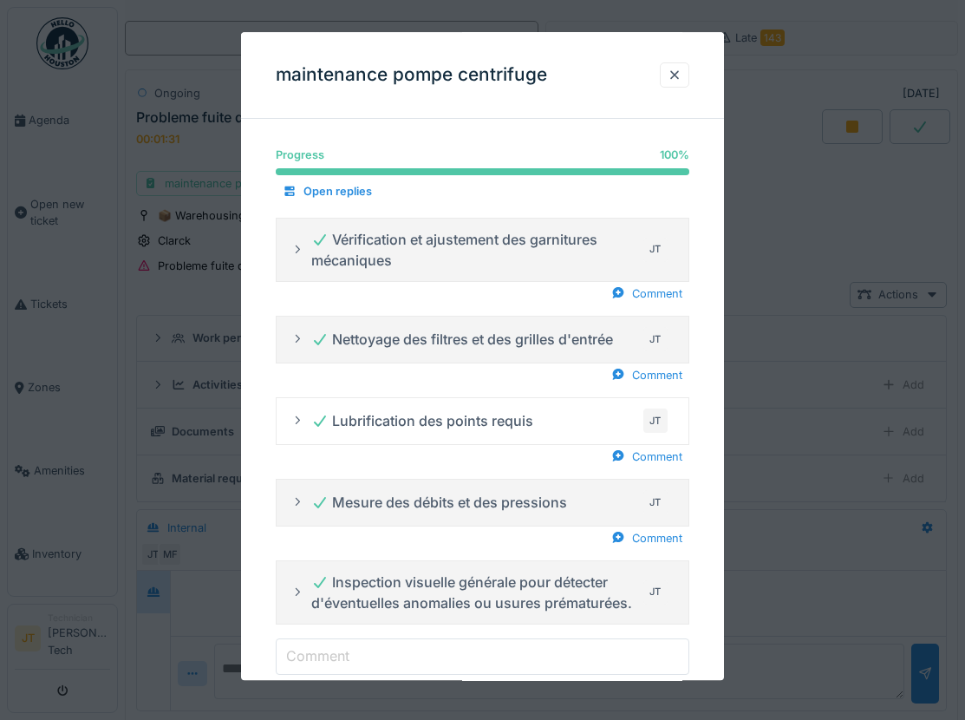
scroll to position [0, 0]
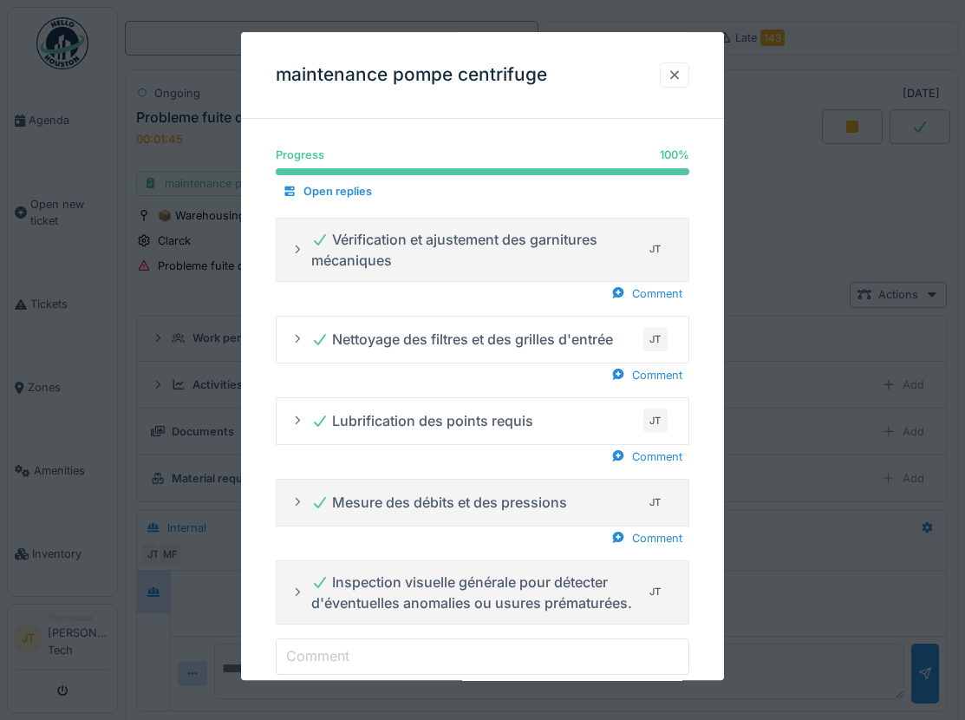
click at [681, 81] on div at bounding box center [675, 75] width 14 height 16
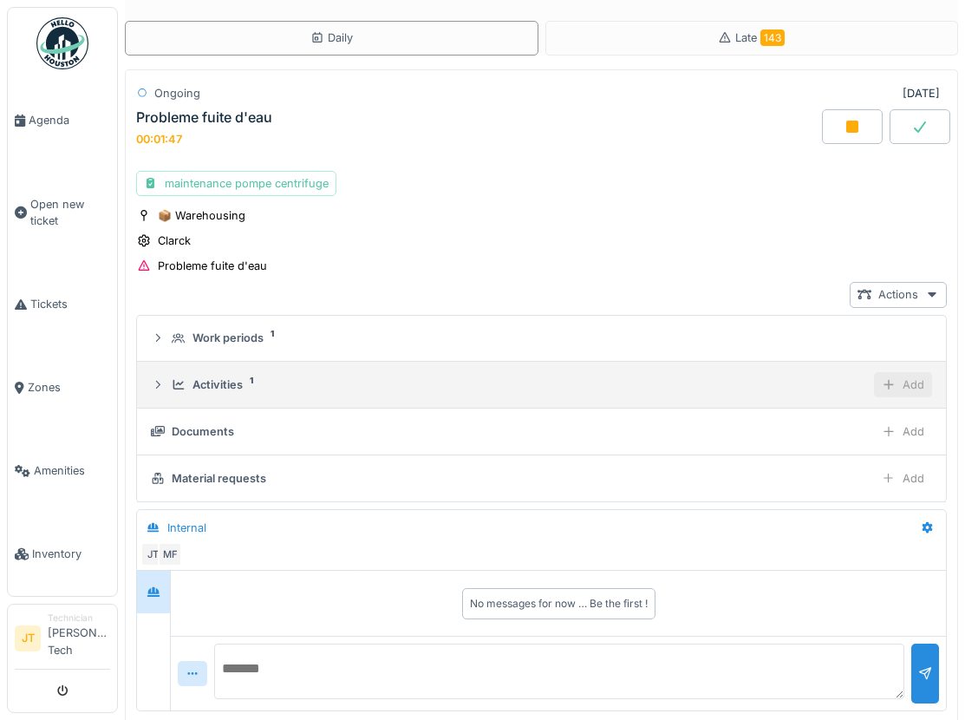
click at [882, 392] on div at bounding box center [889, 384] width 14 height 16
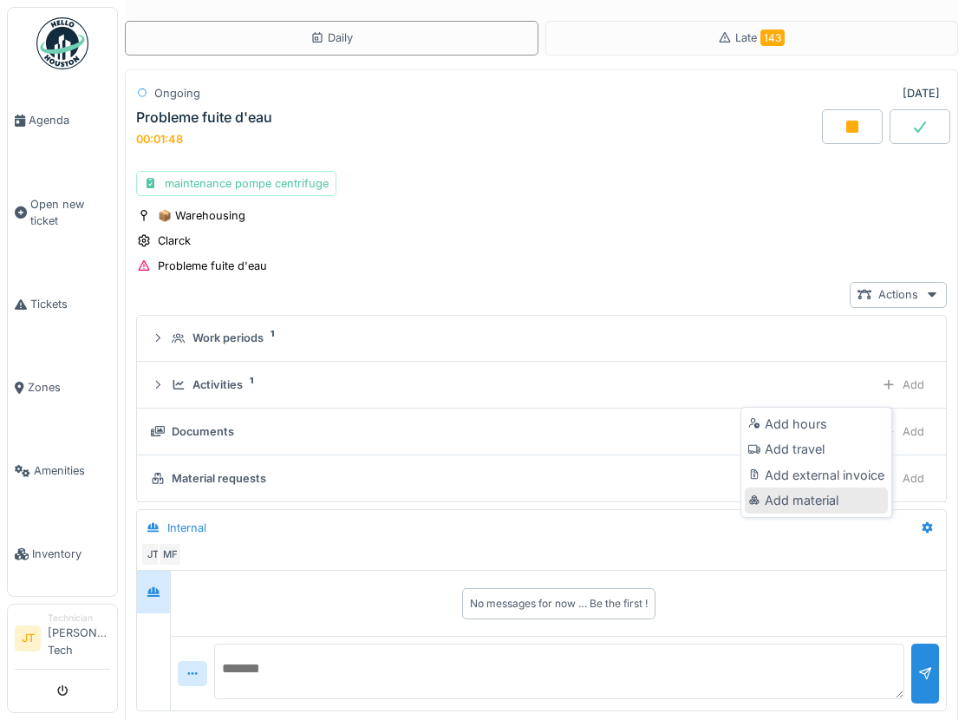
click at [808, 505] on div "Add material" at bounding box center [816, 500] width 143 height 26
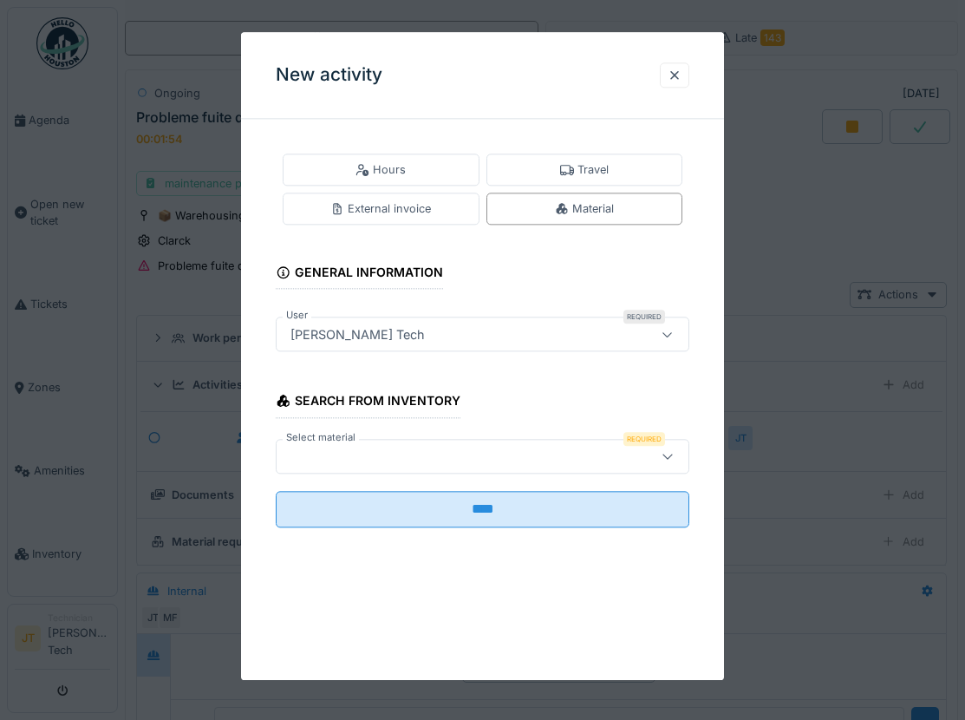
click at [457, 446] on div at bounding box center [483, 456] width 414 height 35
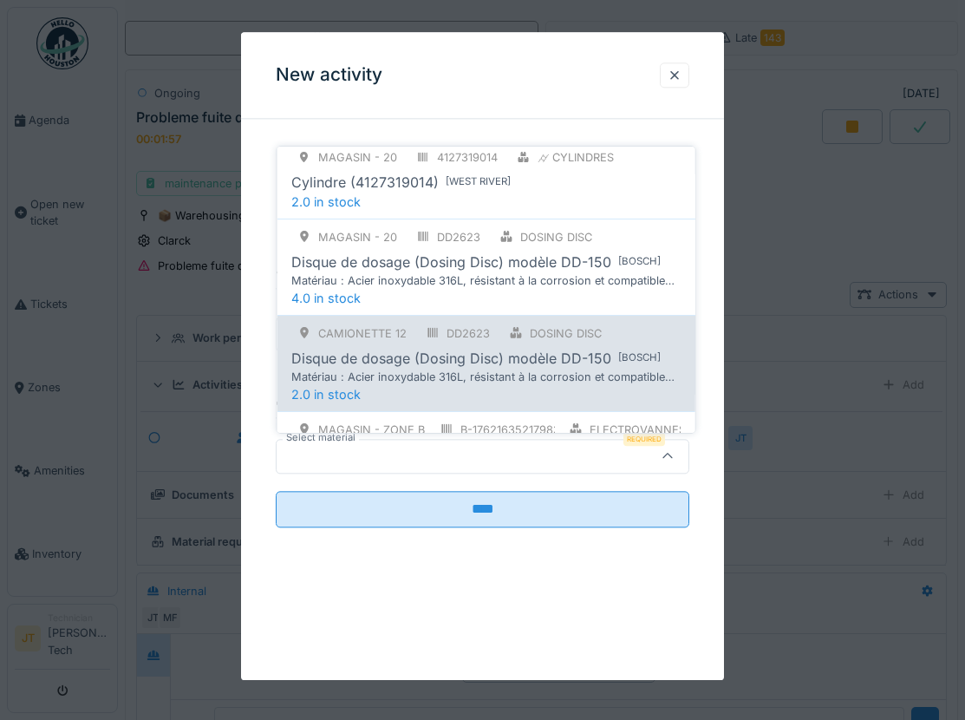
scroll to position [197, 0]
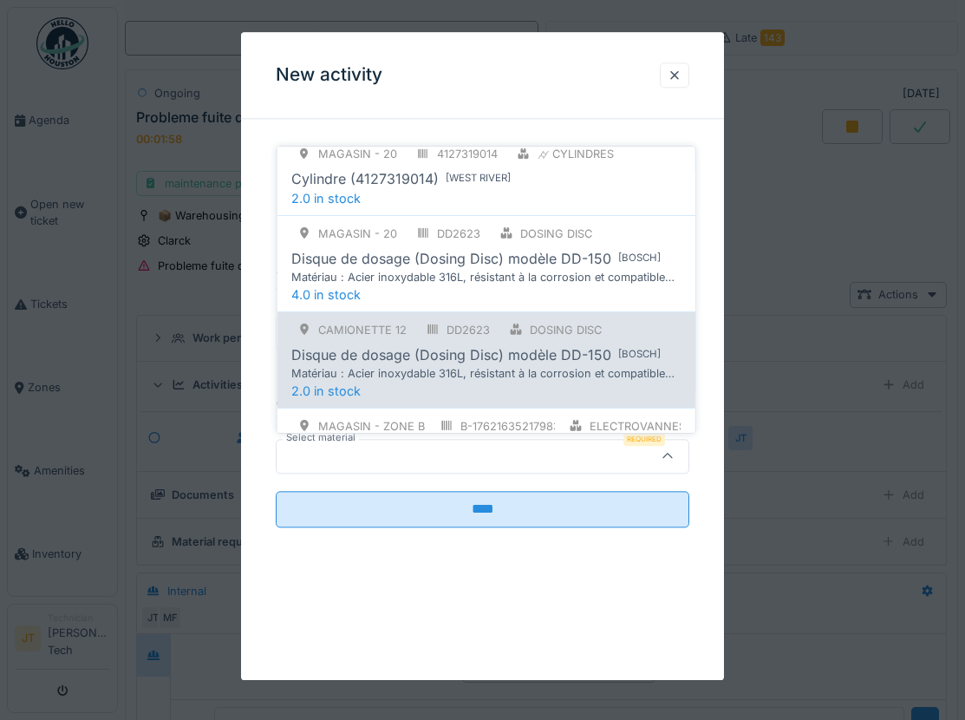
click at [462, 356] on div "Disque de dosage (Dosing Disc) modèle DD-150" at bounding box center [451, 354] width 320 height 21
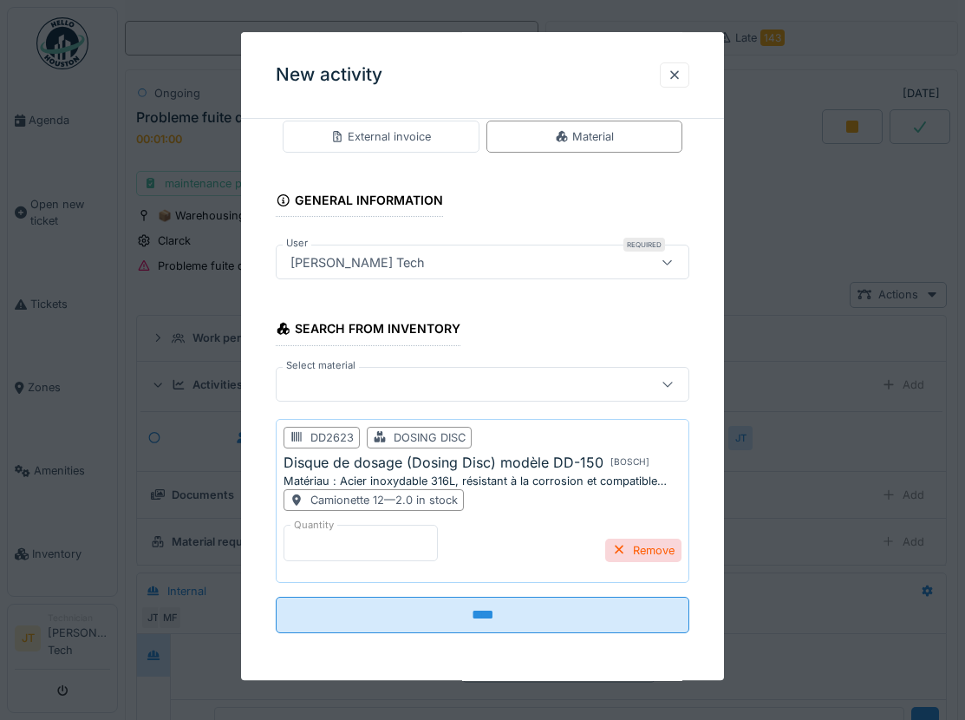
scroll to position [74, 0]
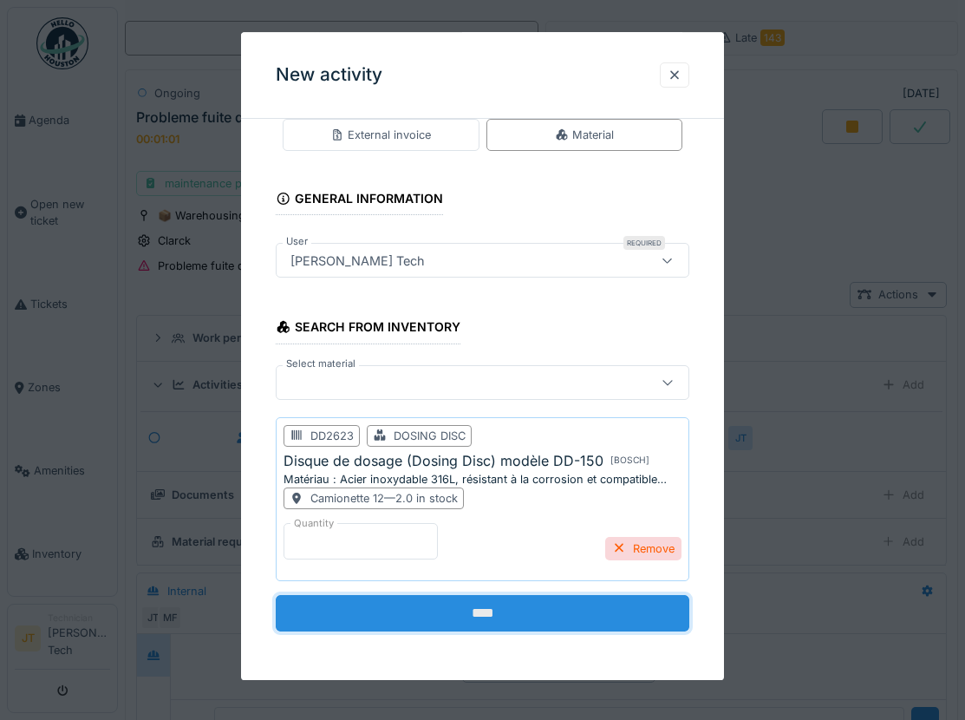
click at [523, 611] on input "****" at bounding box center [483, 614] width 414 height 36
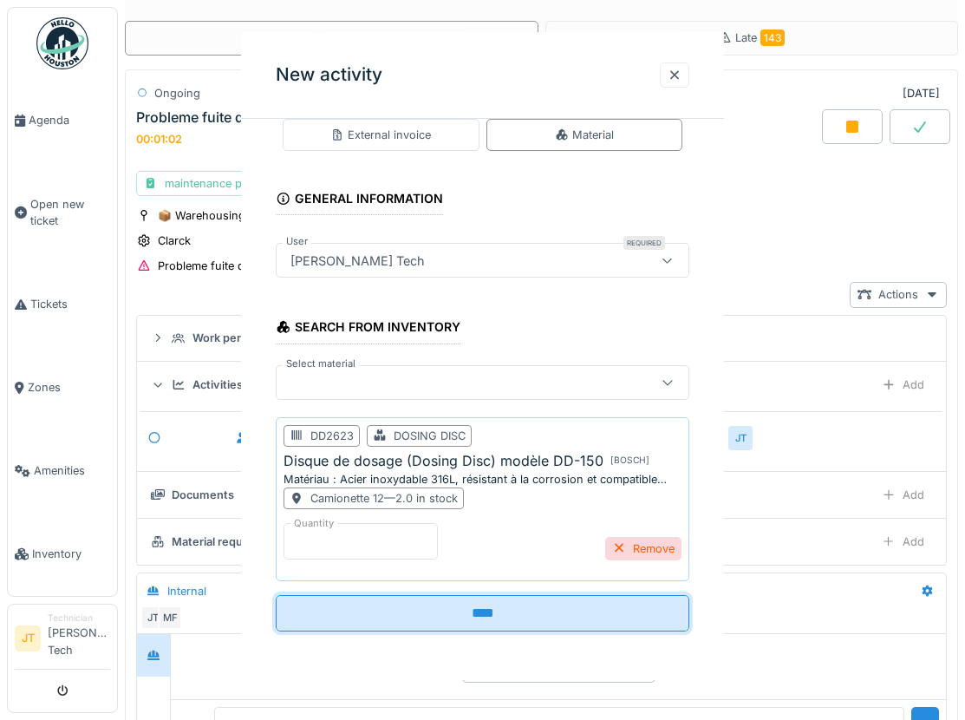
scroll to position [0, 0]
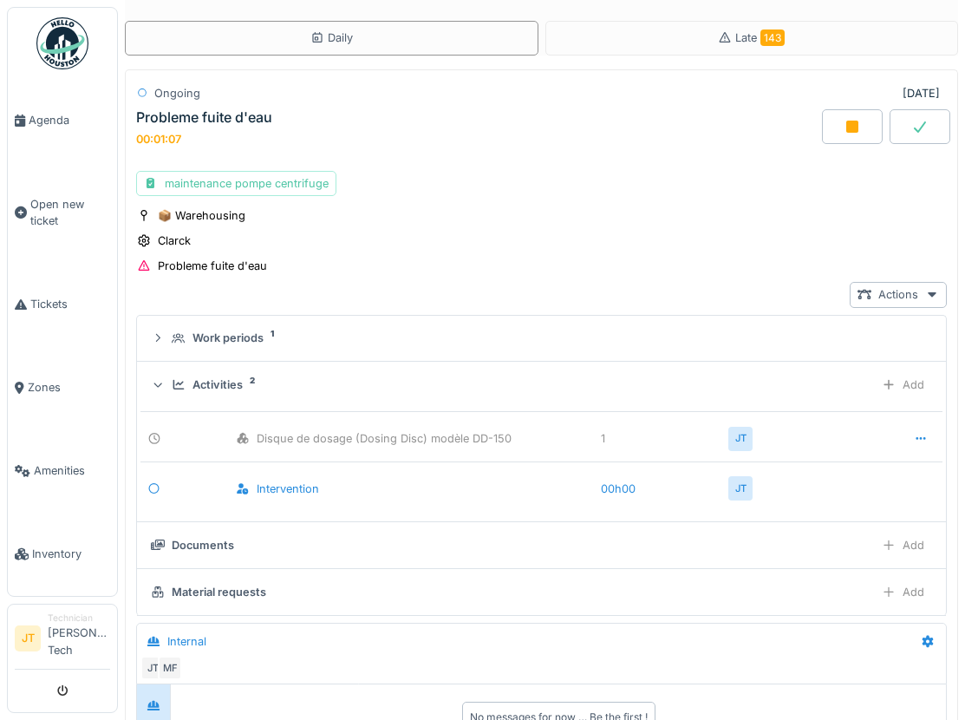
click at [911, 130] on icon at bounding box center [919, 127] width 17 height 14
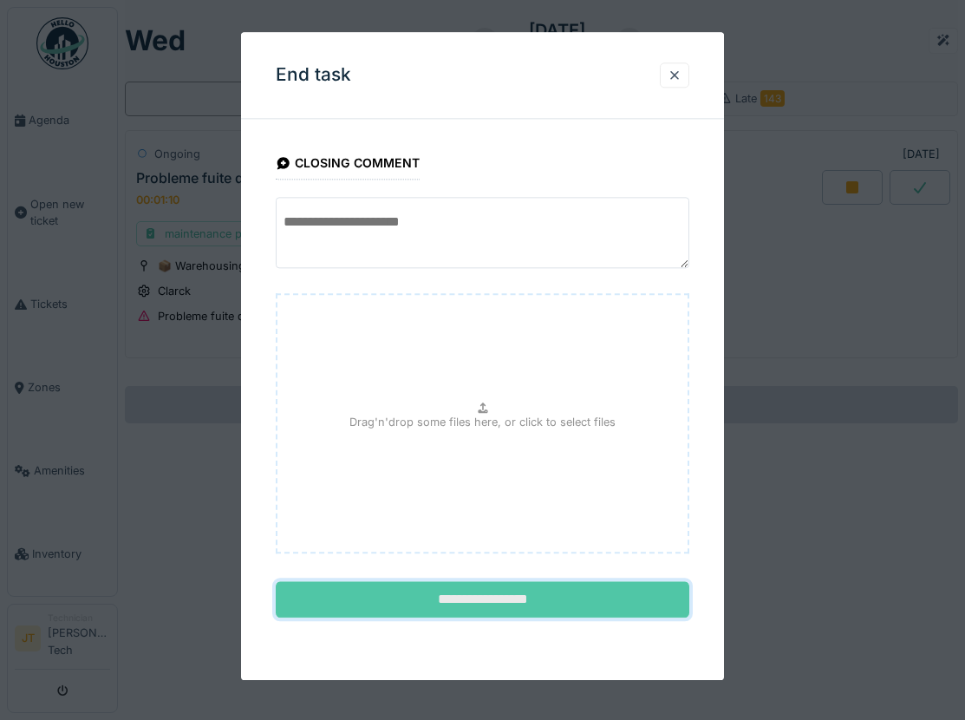
click at [508, 598] on input "**********" at bounding box center [483, 600] width 414 height 36
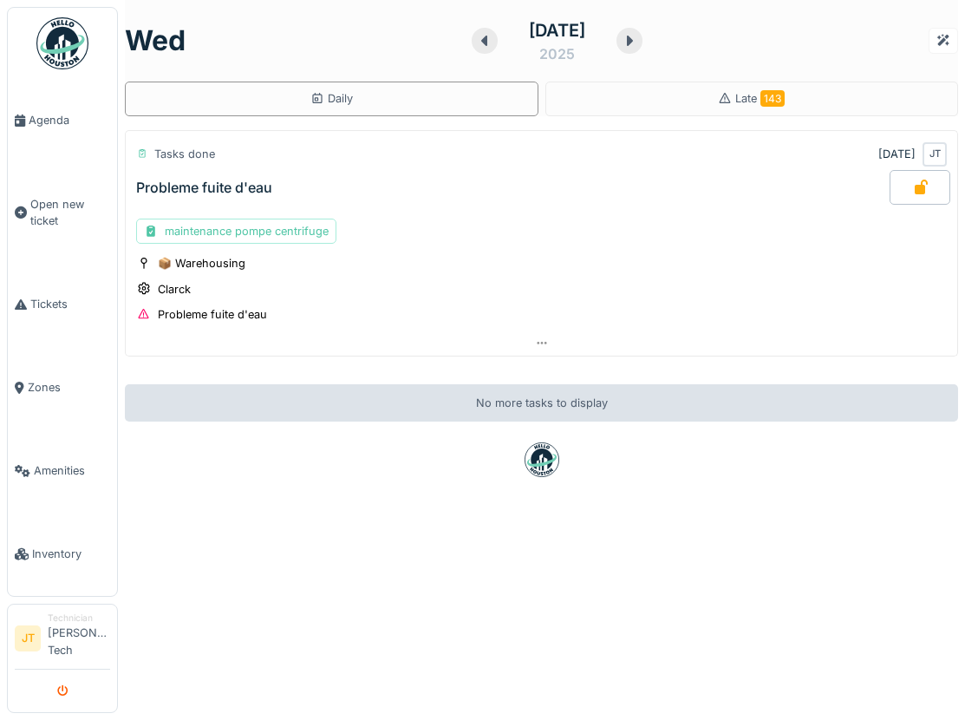
click at [62, 692] on icon "submit" at bounding box center [62, 691] width 11 height 11
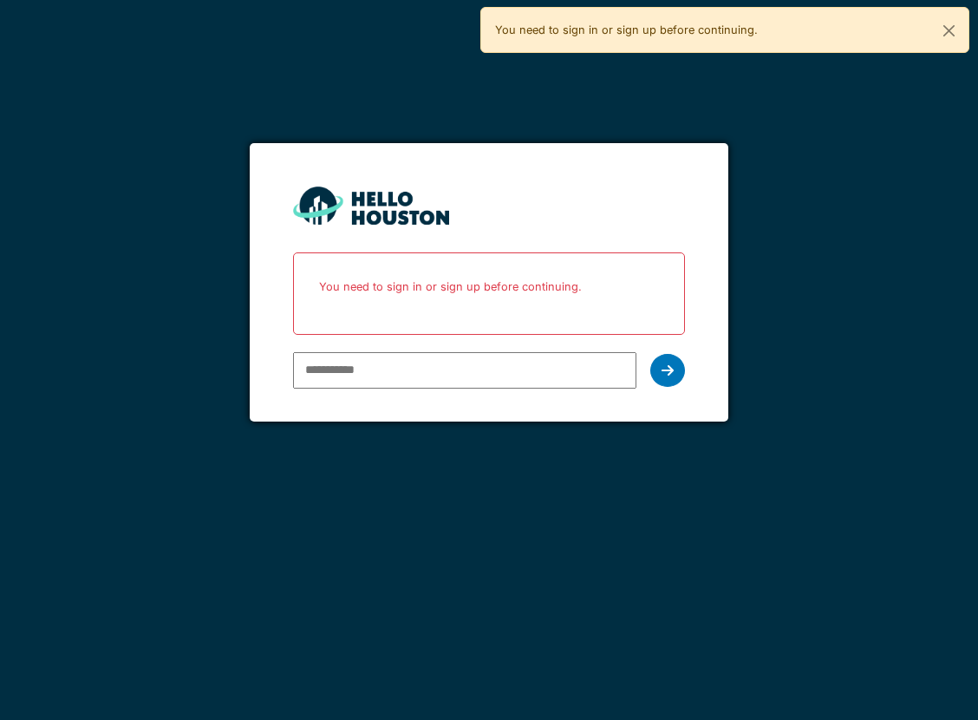
type input "**********"
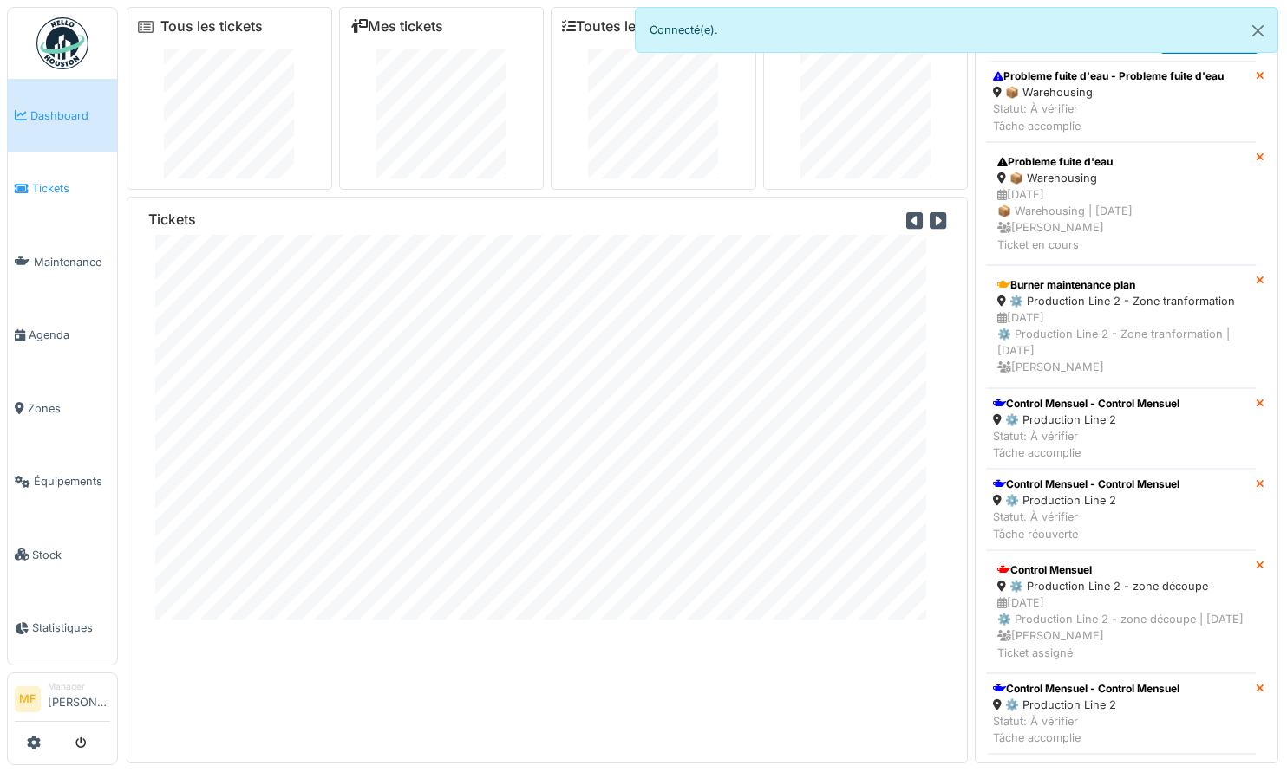
click at [41, 180] on span "Tickets" at bounding box center [71, 188] width 78 height 16
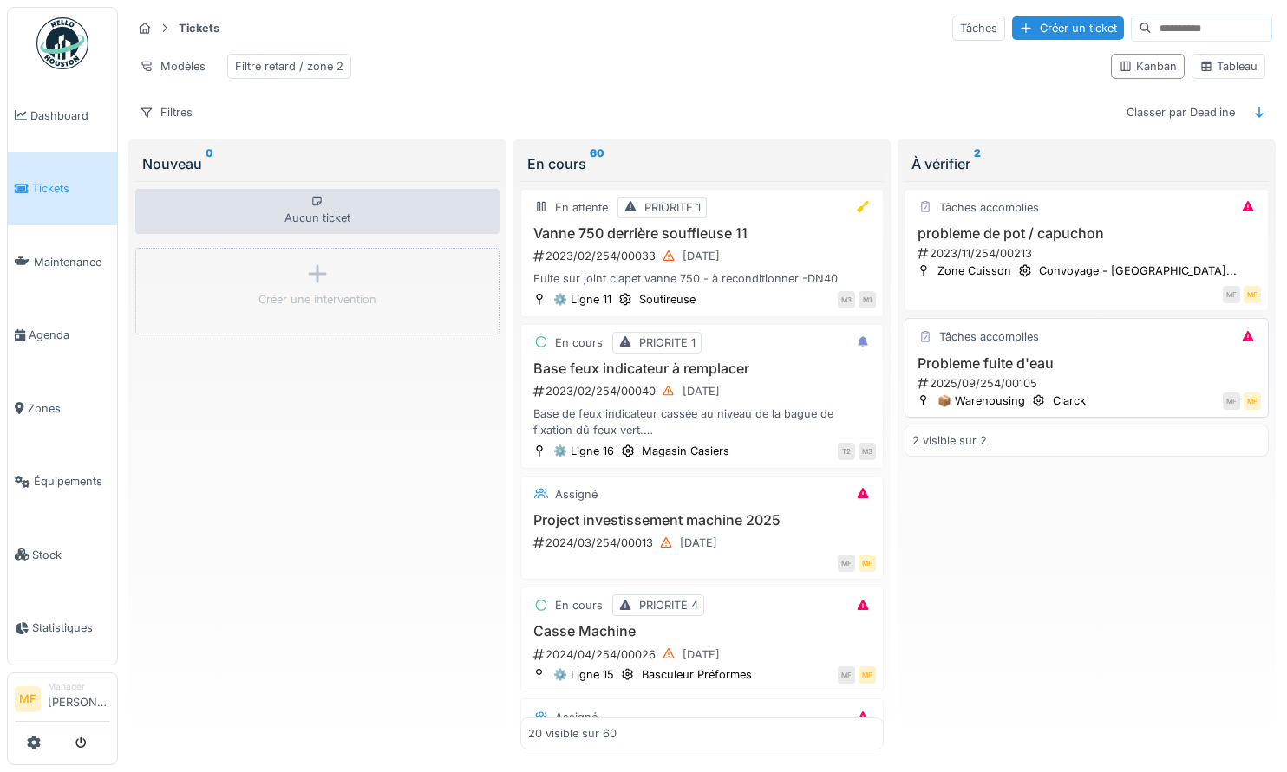
click at [1035, 355] on h3 "Probleme fuite d'eau" at bounding box center [1086, 363] width 349 height 16
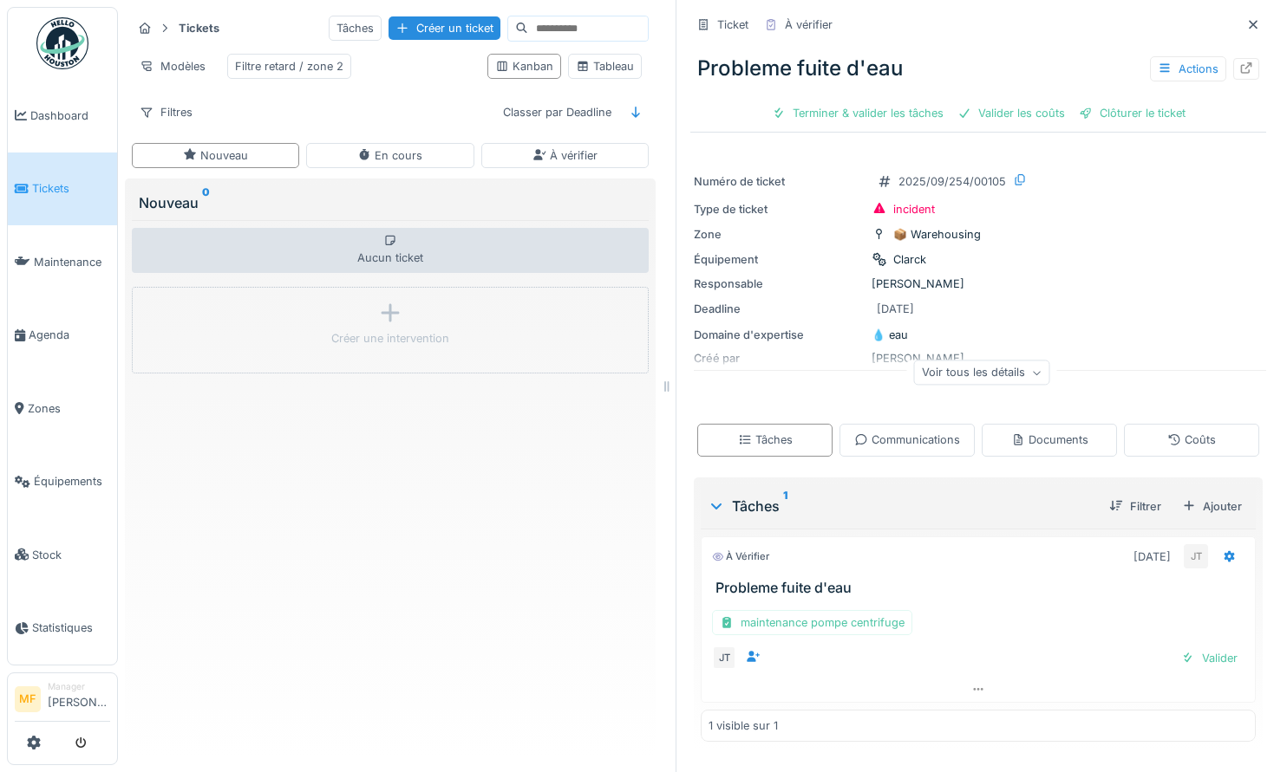
scroll to position [13, 0]
click at [816, 610] on div "maintenance pompe centrifuge" at bounding box center [812, 622] width 200 height 25
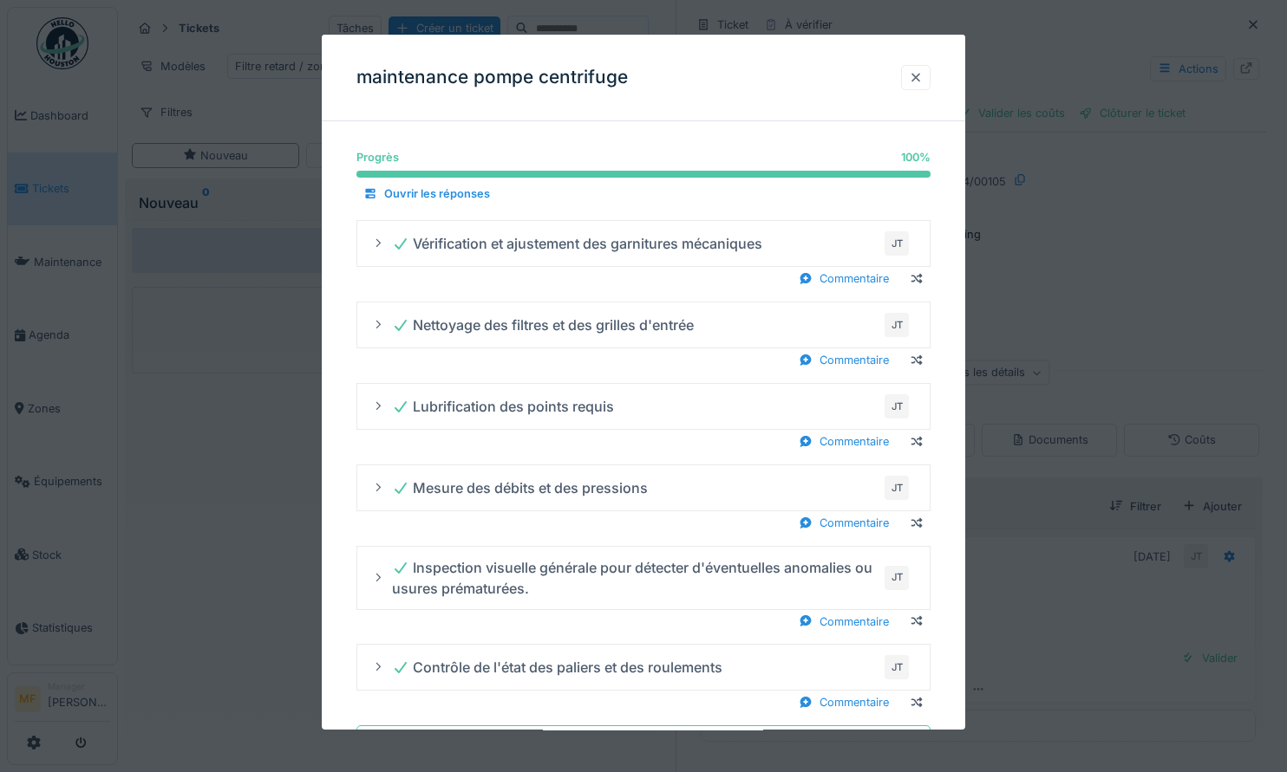
click at [919, 78] on div at bounding box center [916, 77] width 14 height 16
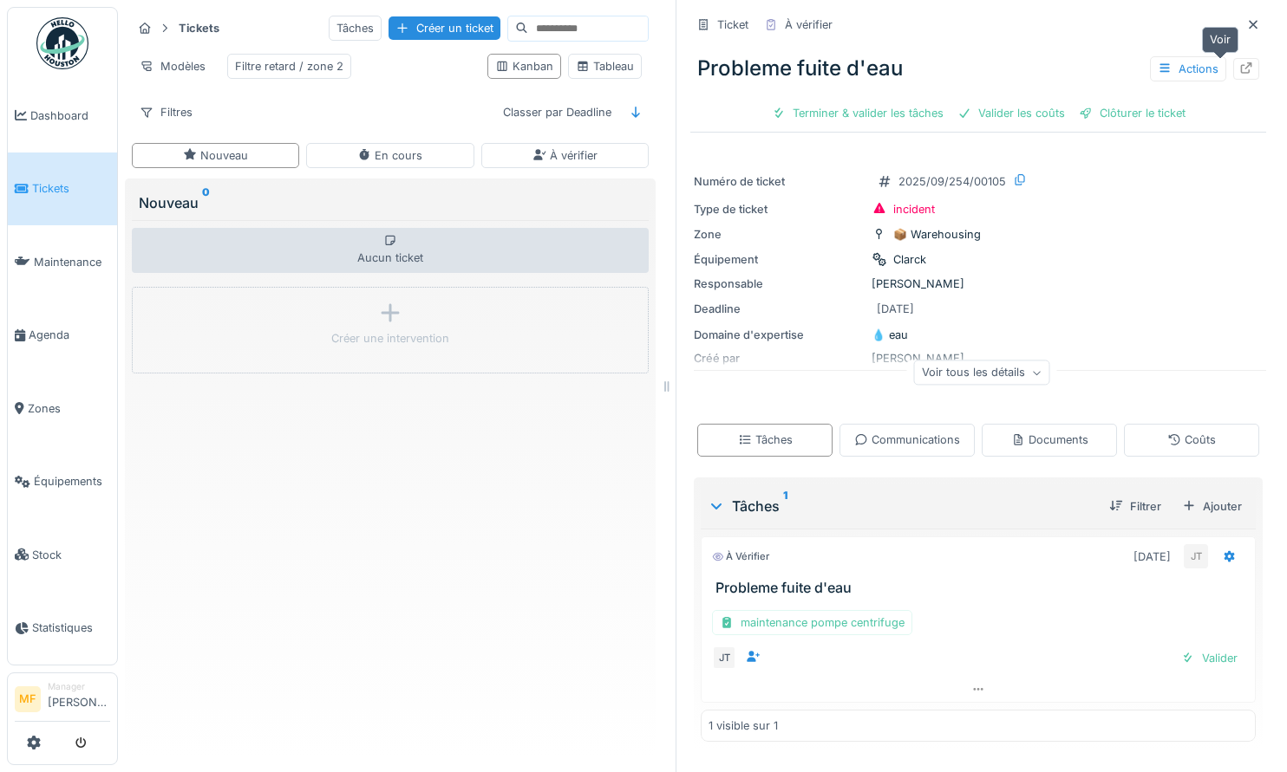
click at [1239, 62] on icon at bounding box center [1246, 67] width 14 height 11
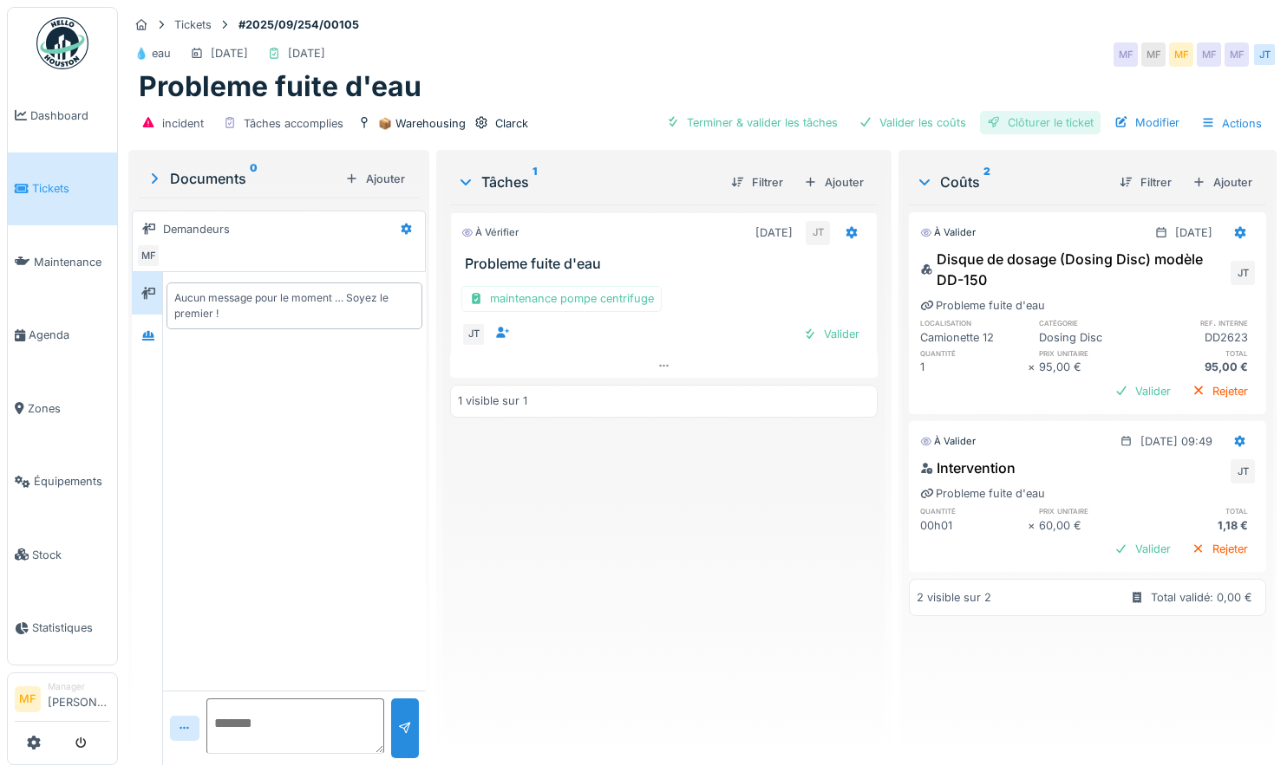
click at [1047, 117] on div "Clôturer le ticket" at bounding box center [1040, 122] width 121 height 23
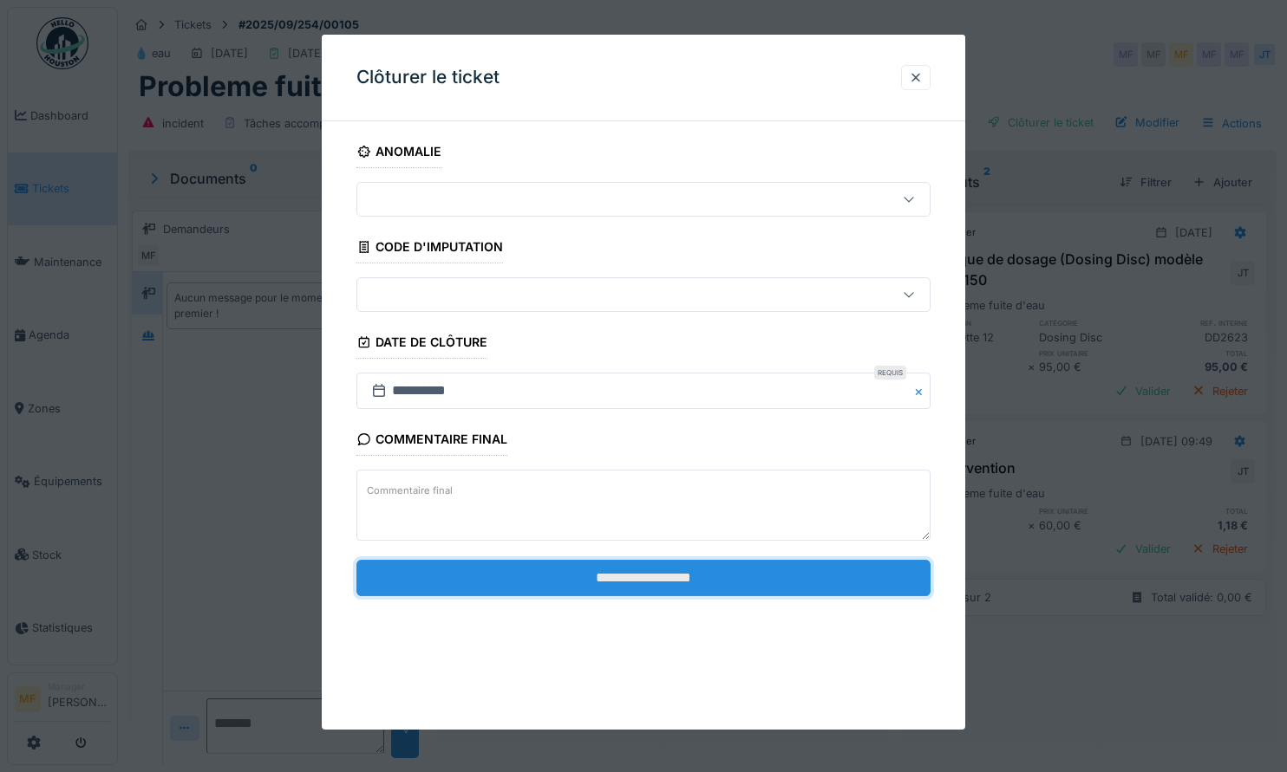
click at [685, 567] on input "**********" at bounding box center [643, 578] width 574 height 36
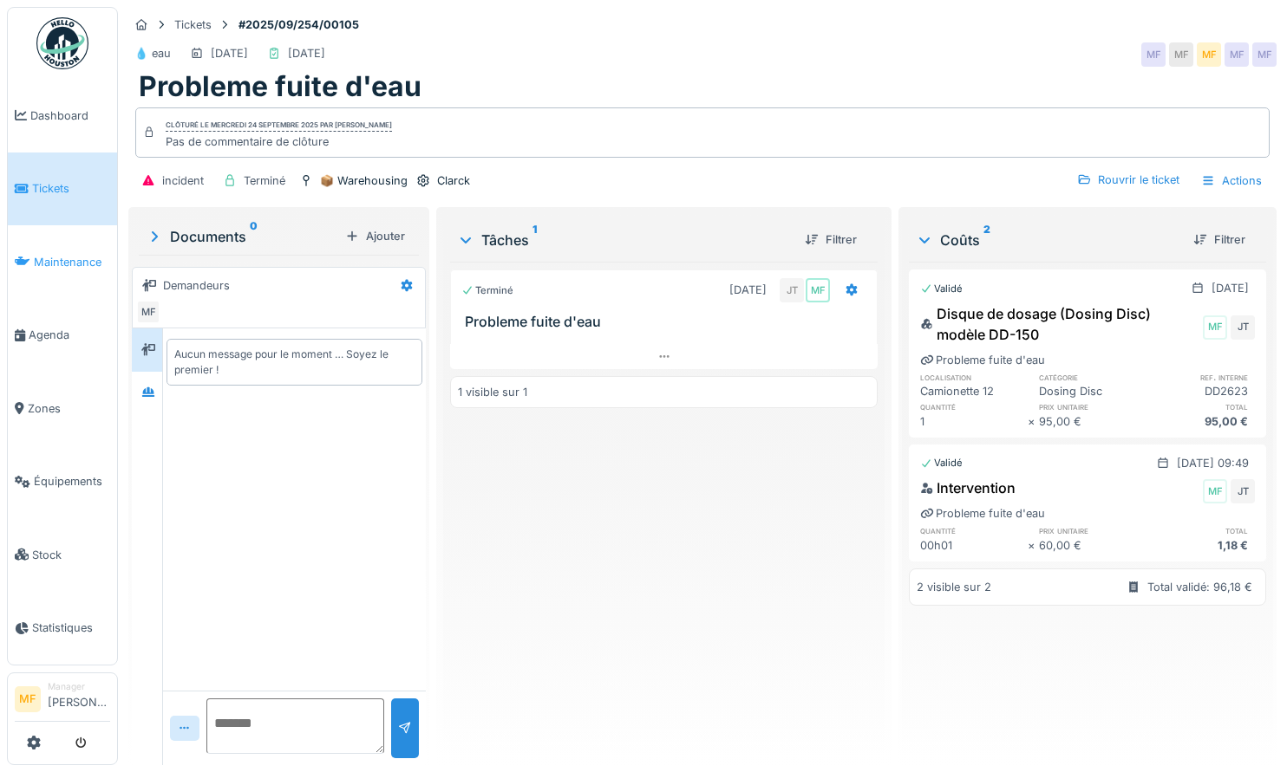
click at [68, 264] on span "Maintenance" at bounding box center [72, 262] width 76 height 16
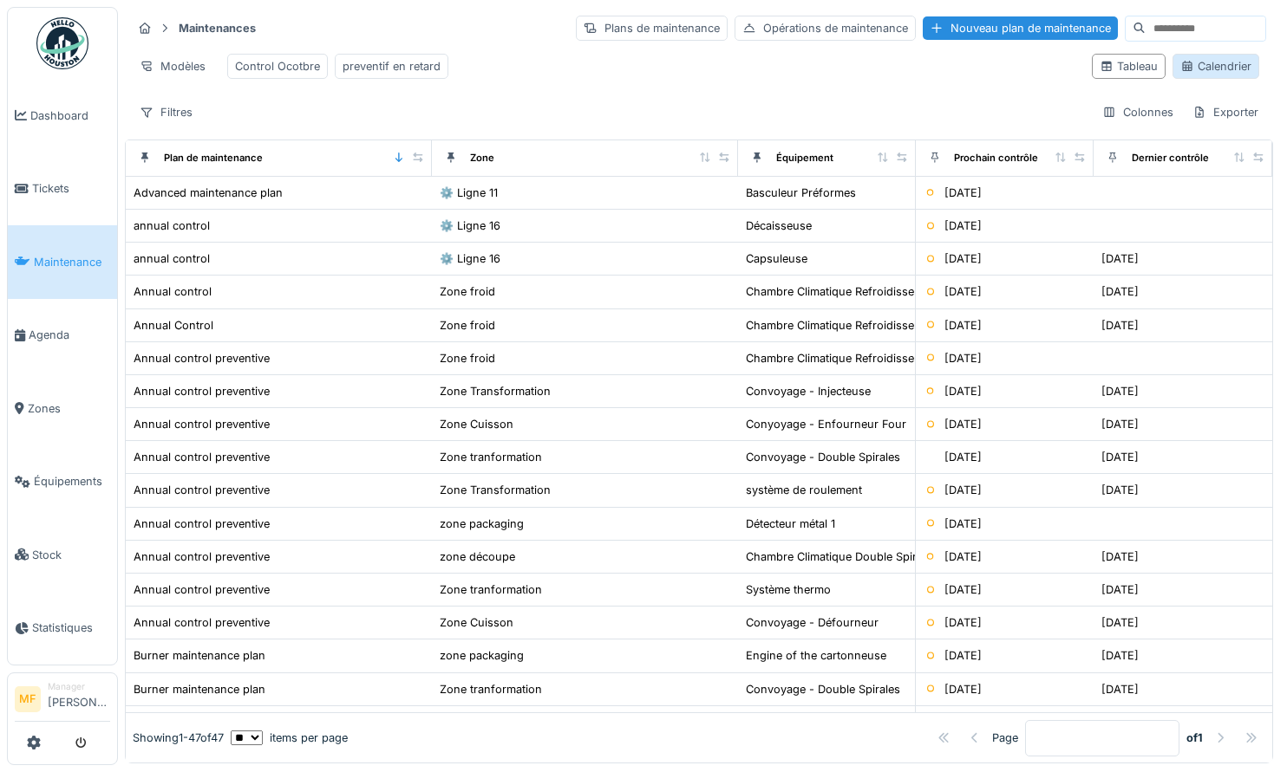
click at [1200, 68] on div "Calendrier" at bounding box center [1215, 66] width 71 height 16
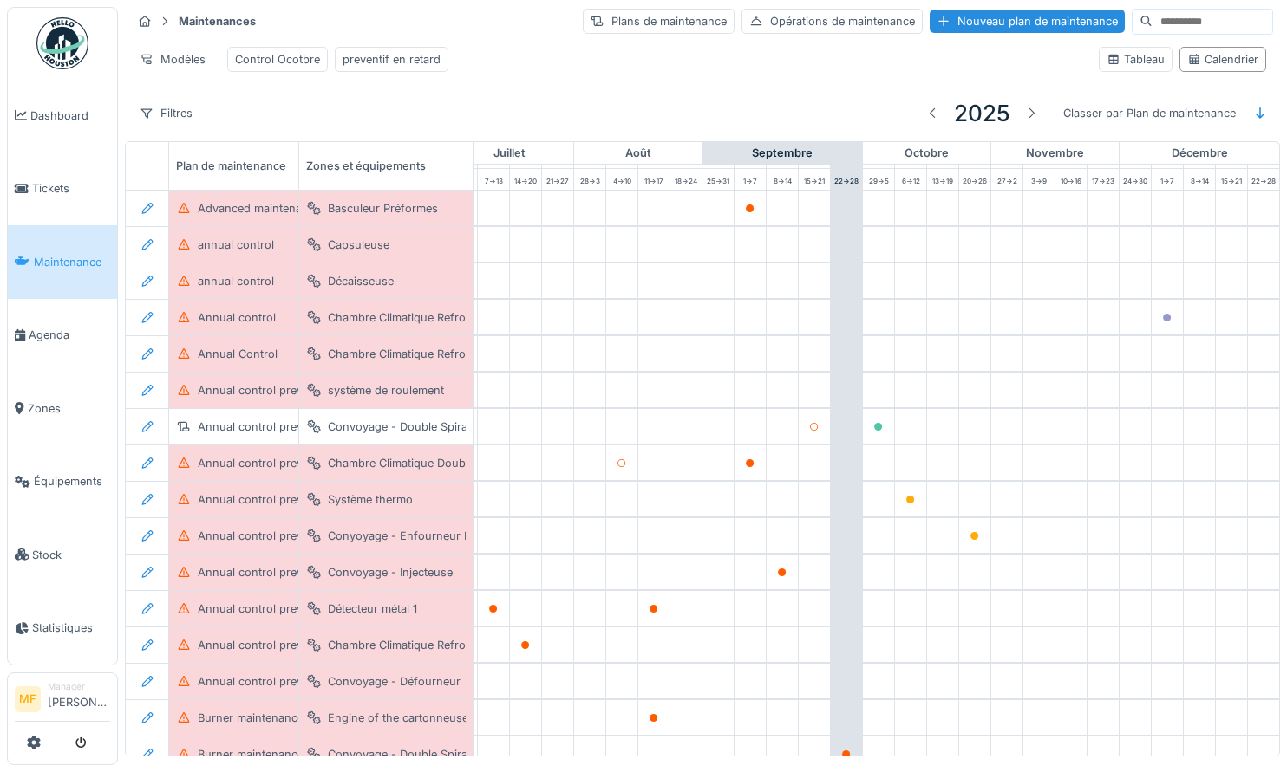
scroll to position [26, 933]
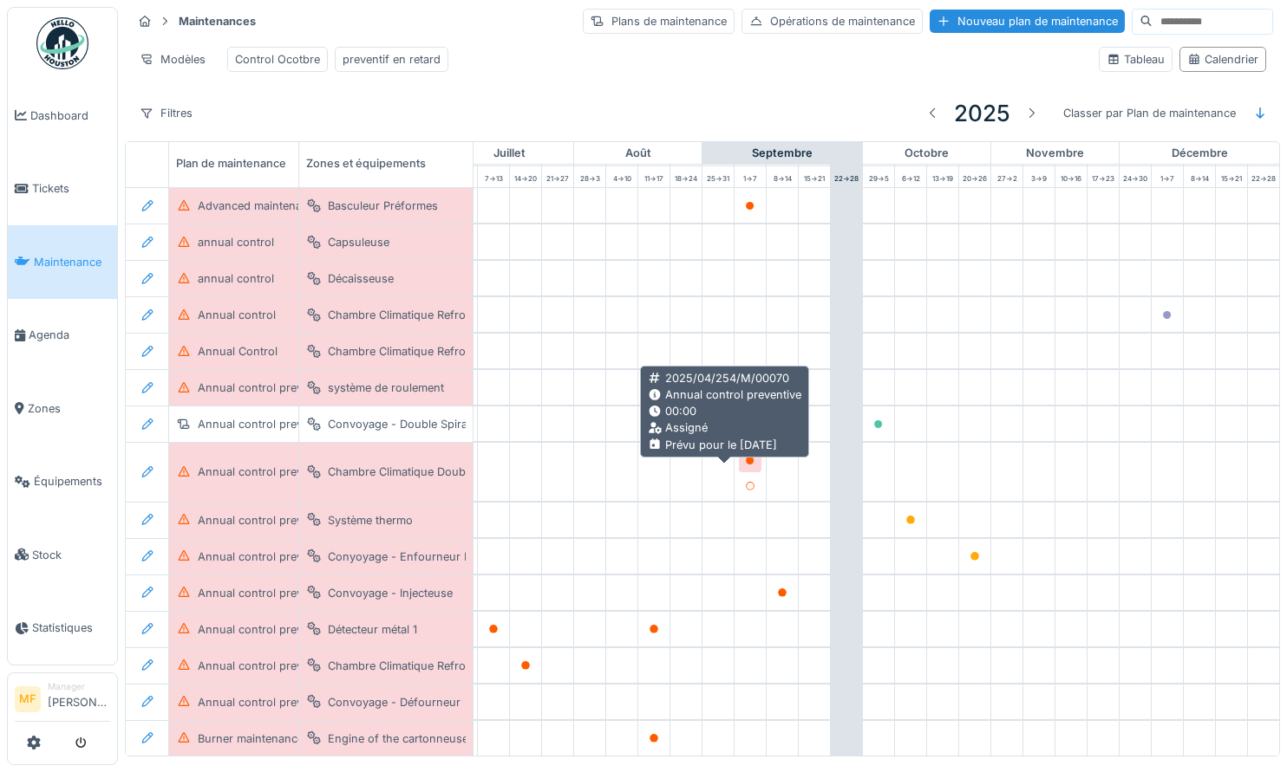
click at [746, 466] on icon at bounding box center [750, 461] width 9 height 9
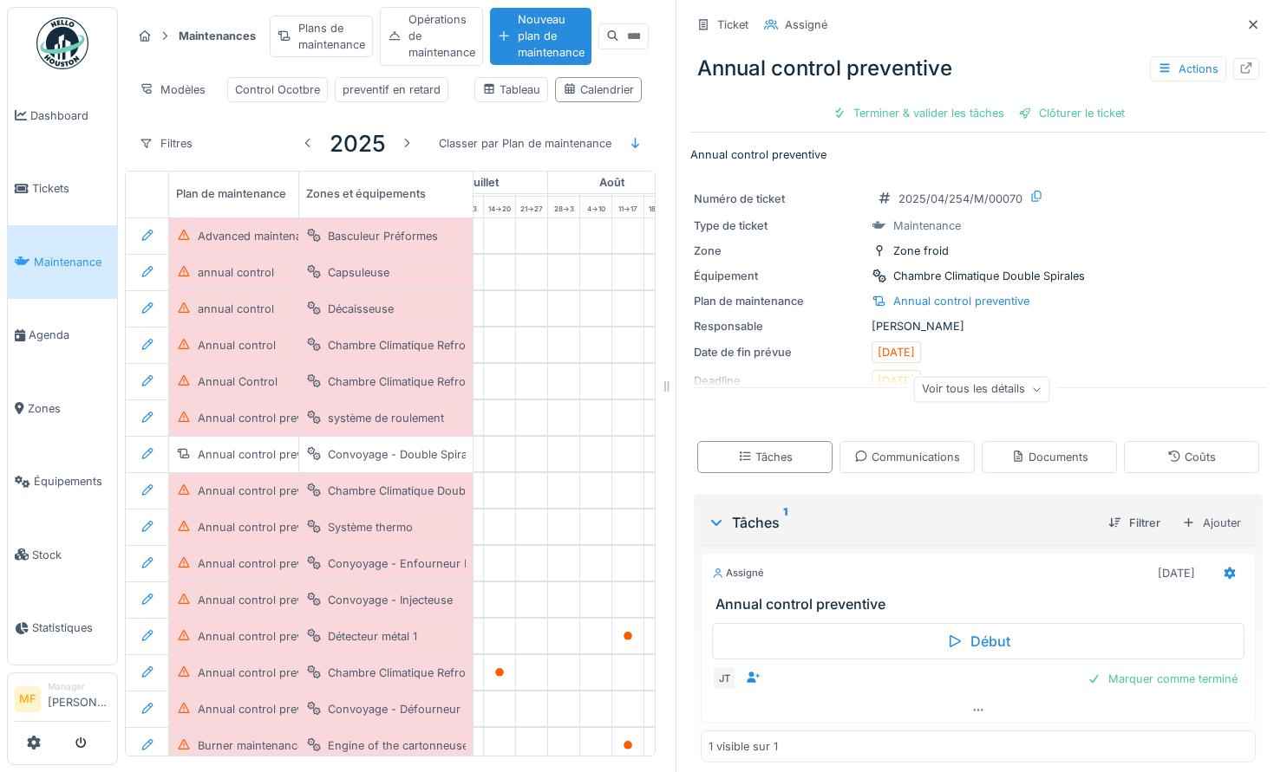
click at [987, 407] on div "Voir tous les détails" at bounding box center [982, 392] width 576 height 55
click at [987, 399] on div "Voir tous les détails" at bounding box center [982, 389] width 136 height 25
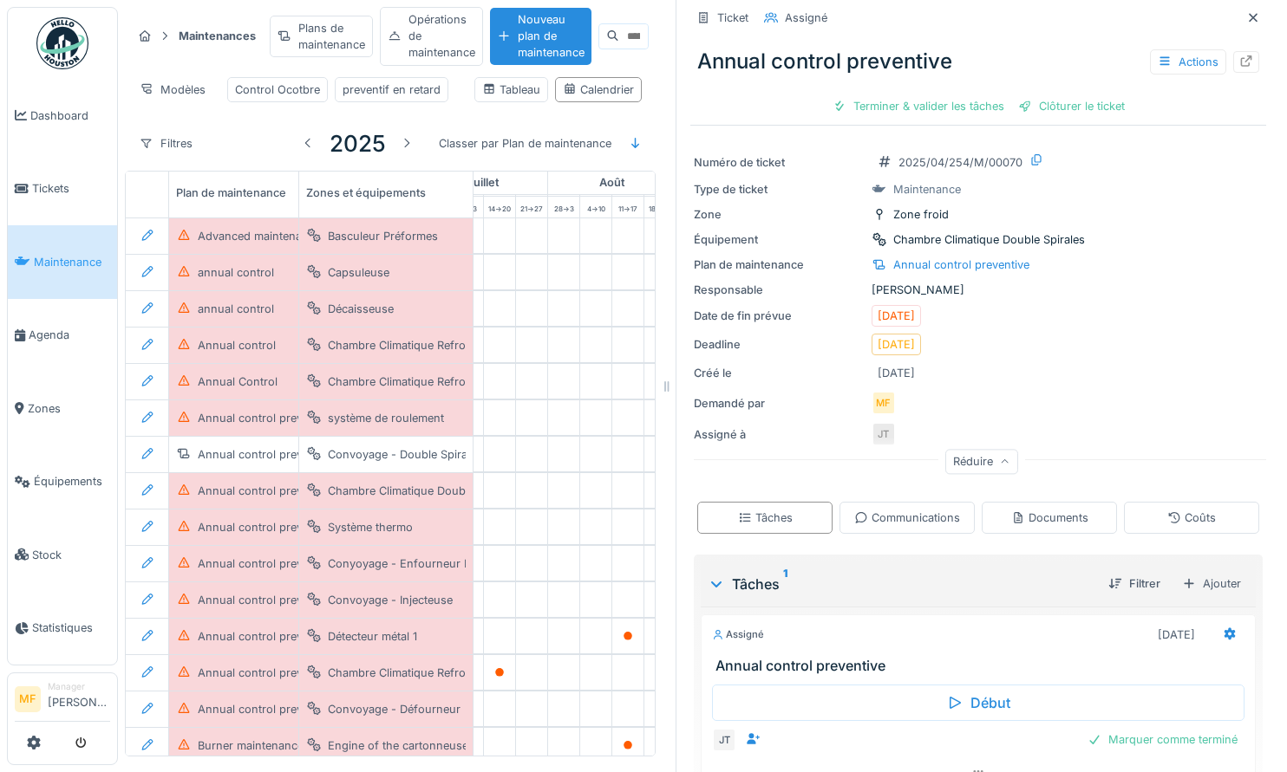
scroll to position [109, 0]
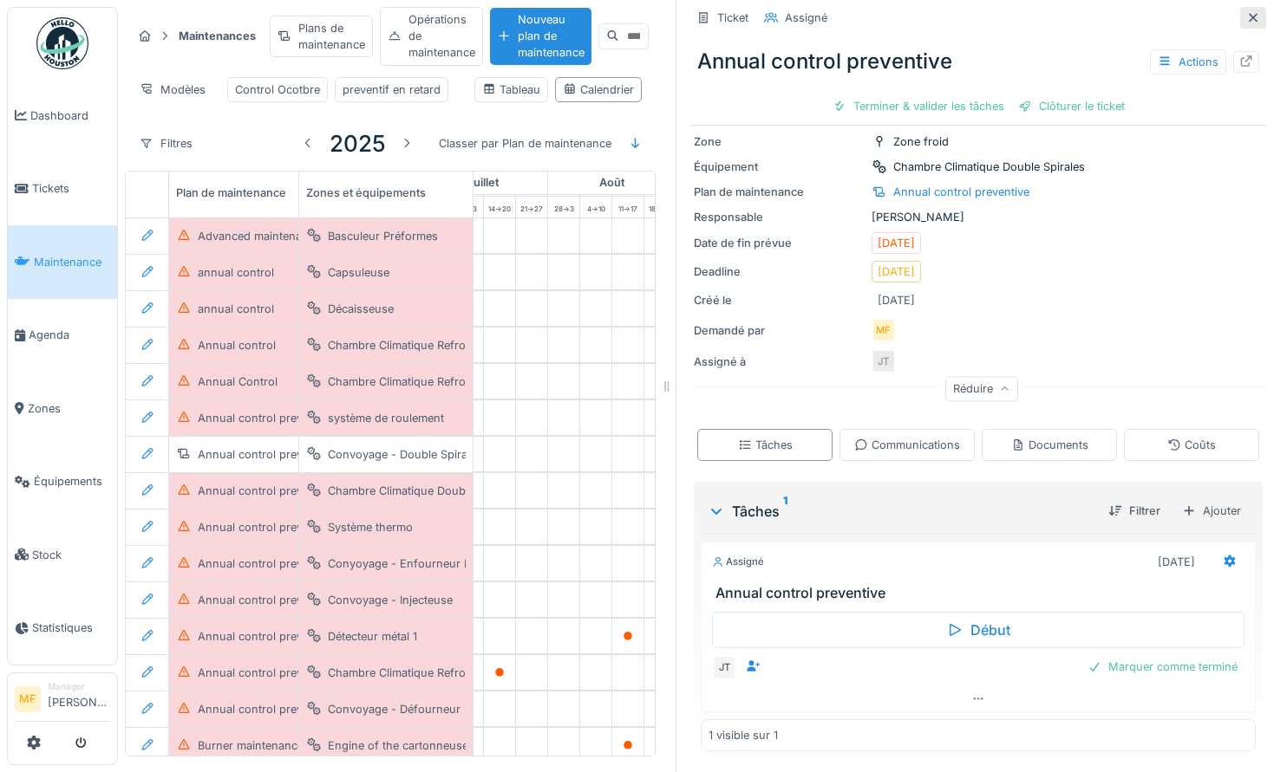
click at [1246, 20] on icon at bounding box center [1253, 17] width 14 height 11
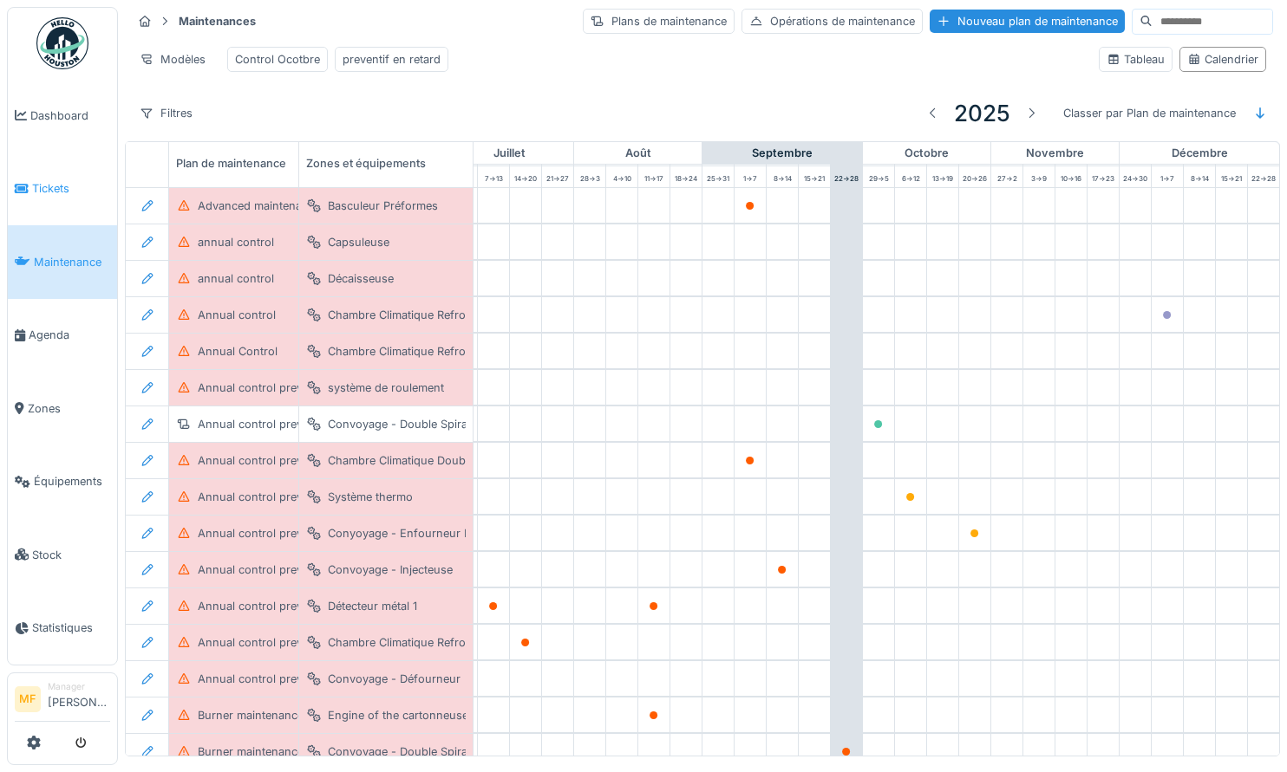
click at [74, 192] on span "Tickets" at bounding box center [71, 188] width 78 height 16
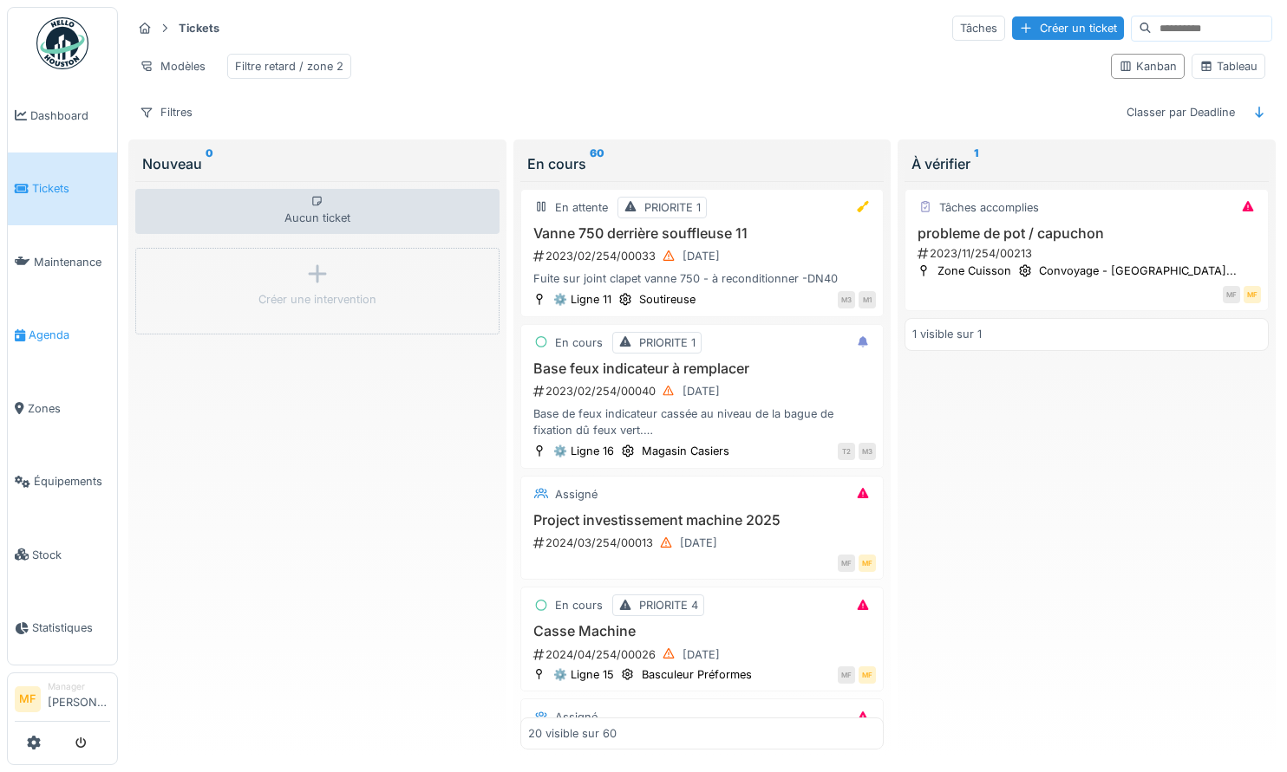
click at [61, 331] on span "Agenda" at bounding box center [69, 335] width 81 height 16
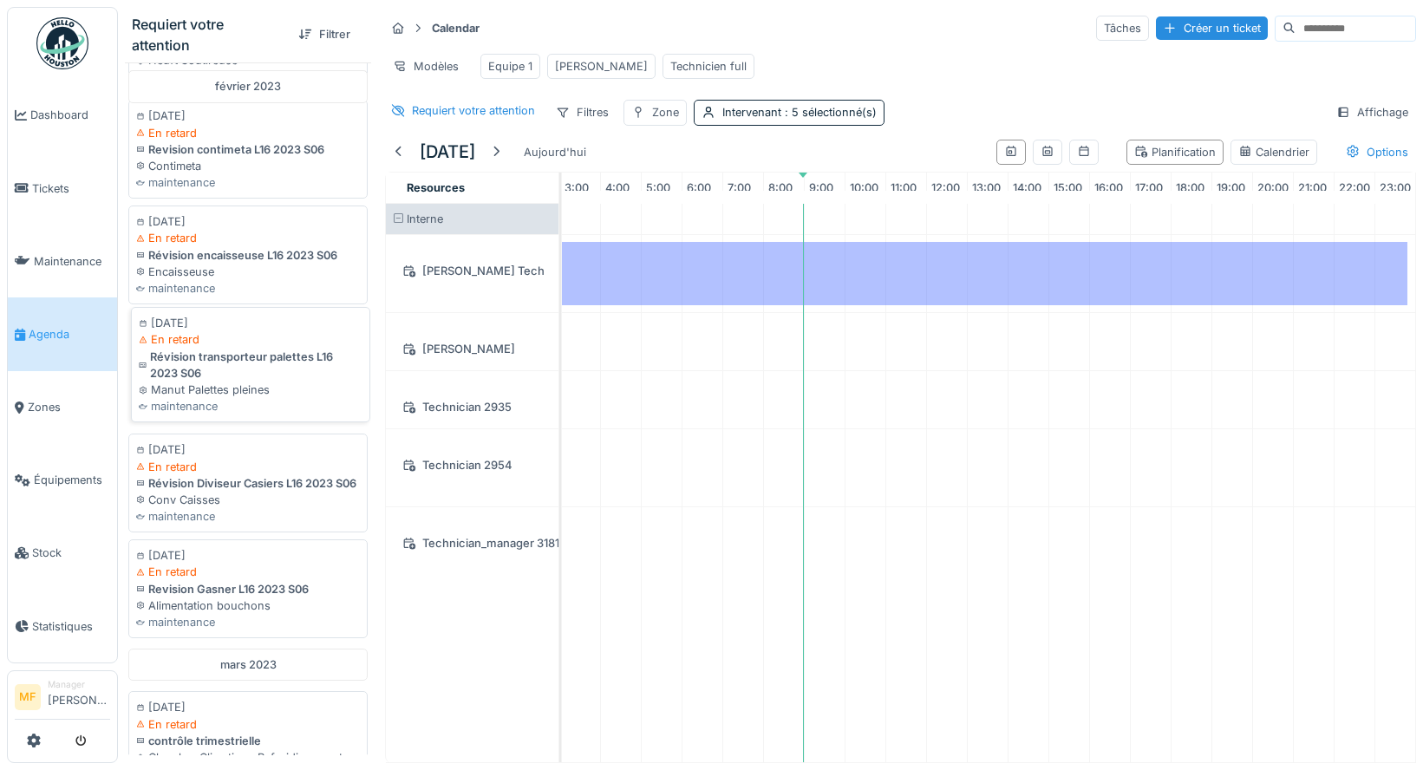
scroll to position [862, 0]
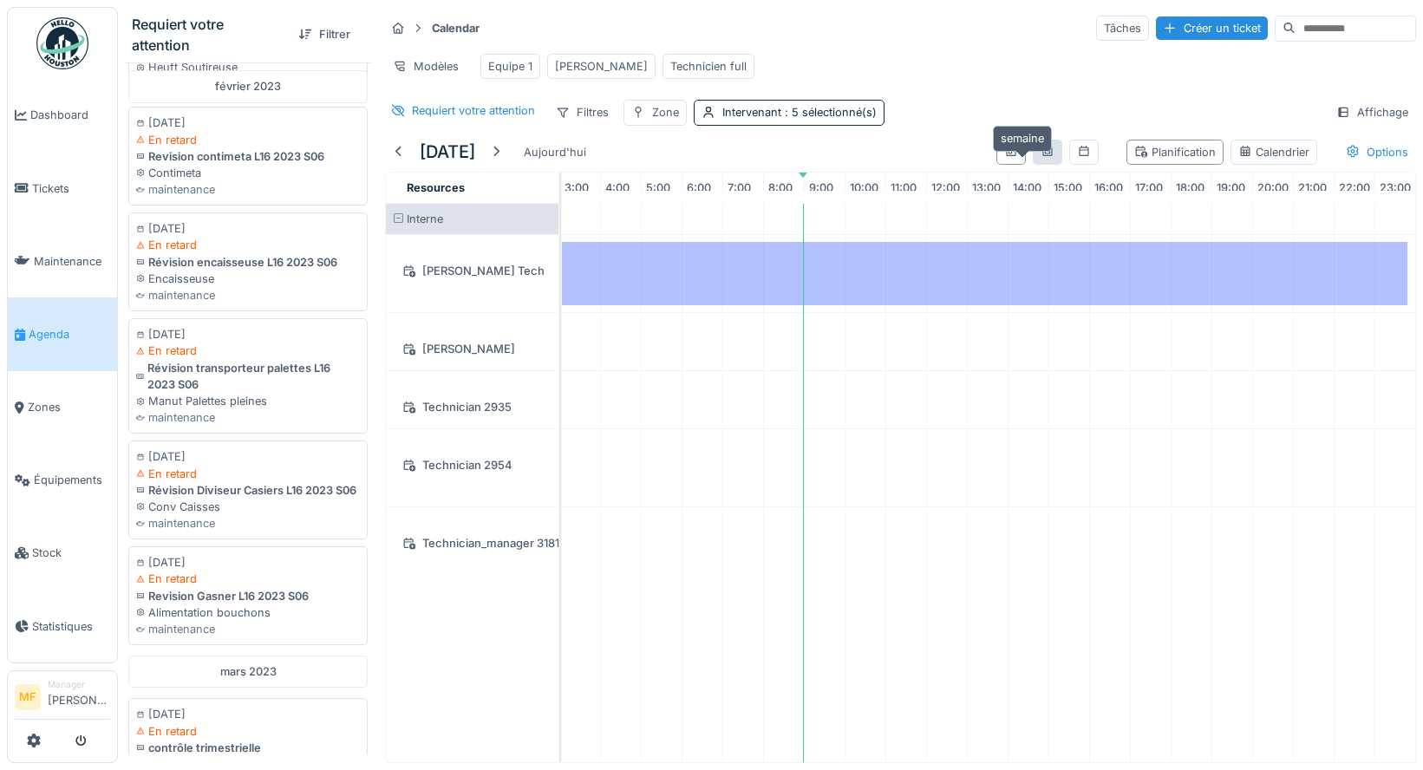
click at [1040, 157] on icon at bounding box center [1047, 151] width 14 height 11
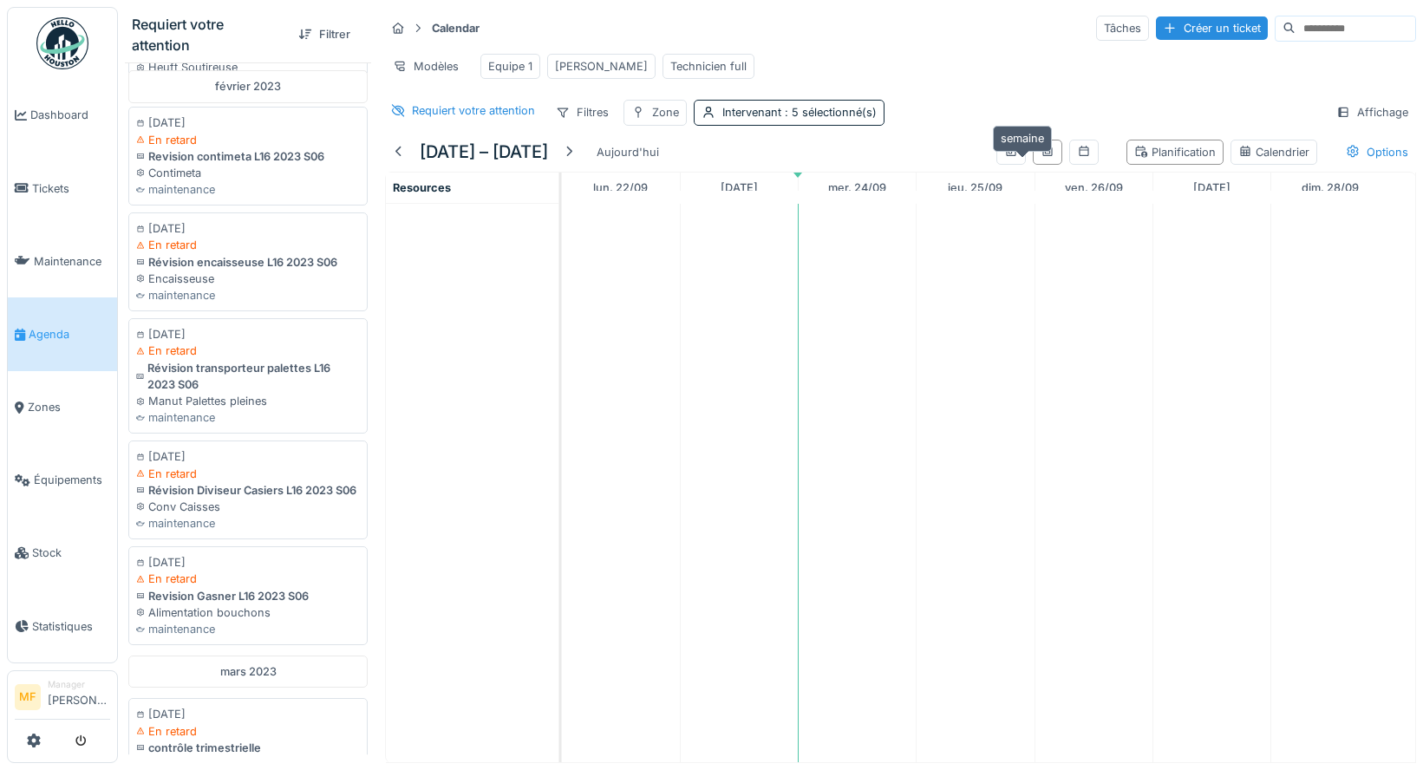
scroll to position [0, 0]
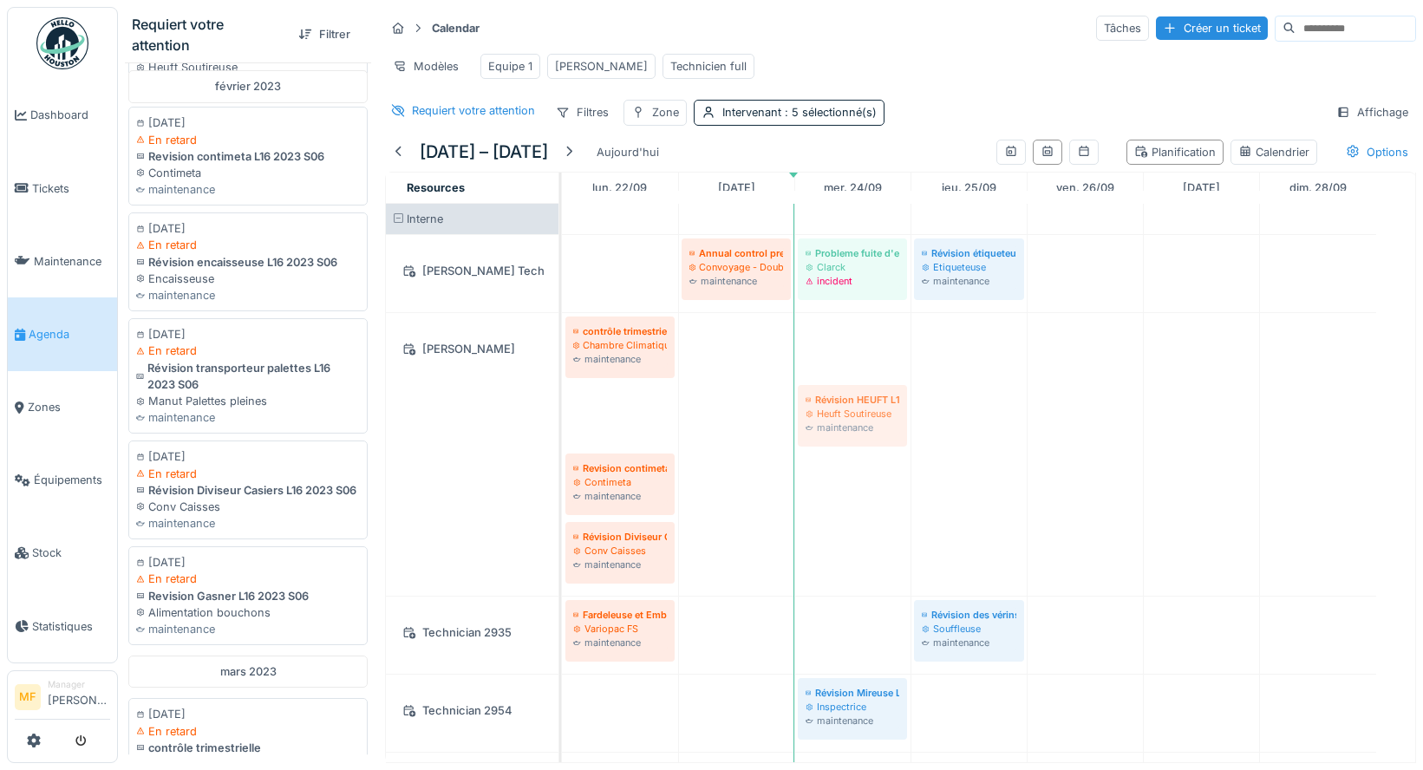
drag, startPoint x: 651, startPoint y: 414, endPoint x: 923, endPoint y: 421, distance: 272.3
click at [923, 421] on div "Annual control preventive Convoyage - Double Spirales maintenance Probleme fuit…" at bounding box center [988, 507] width 853 height 606
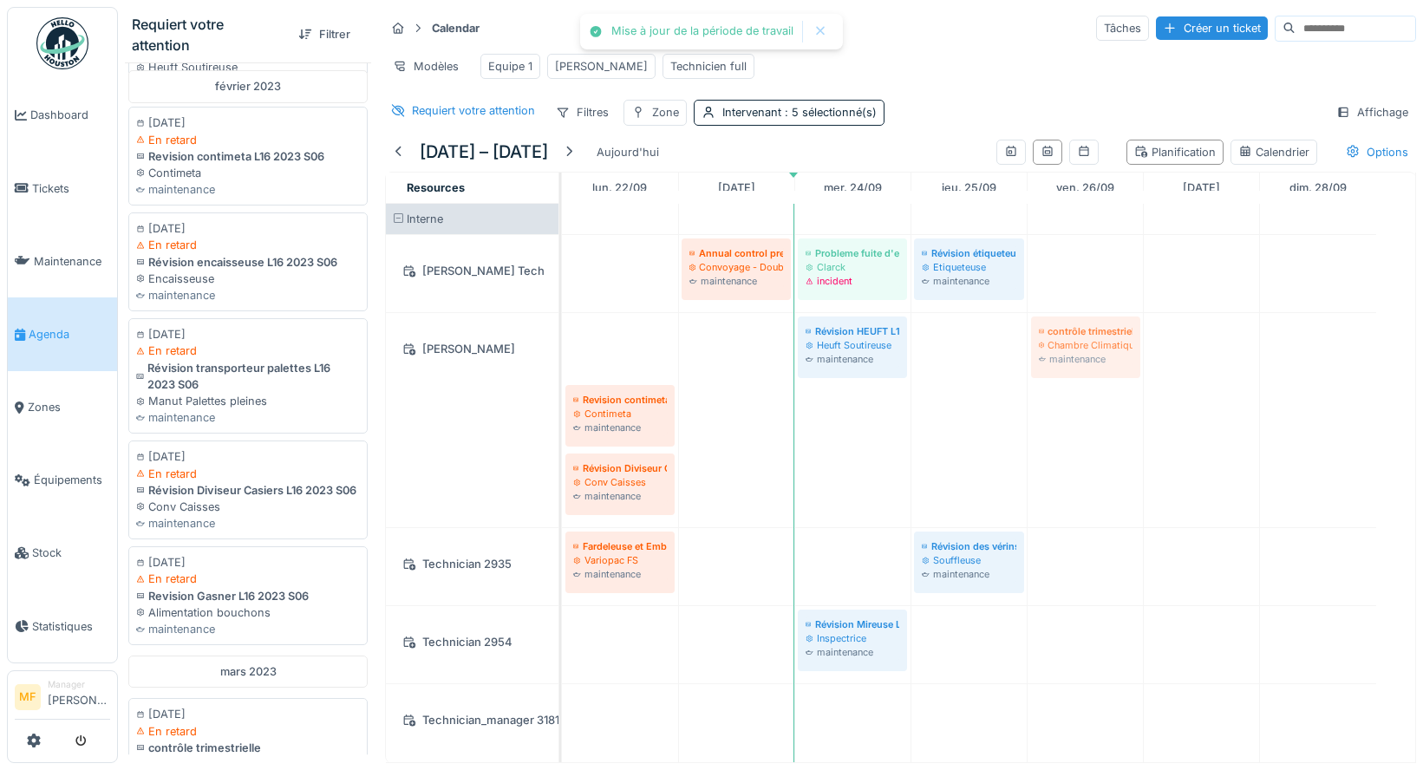
drag, startPoint x: 631, startPoint y: 362, endPoint x: 1041, endPoint y: 474, distance: 425.0
click at [1041, 474] on div "Annual control preventive Convoyage - Double Spirales maintenance Probleme fuit…" at bounding box center [988, 483] width 853 height 558
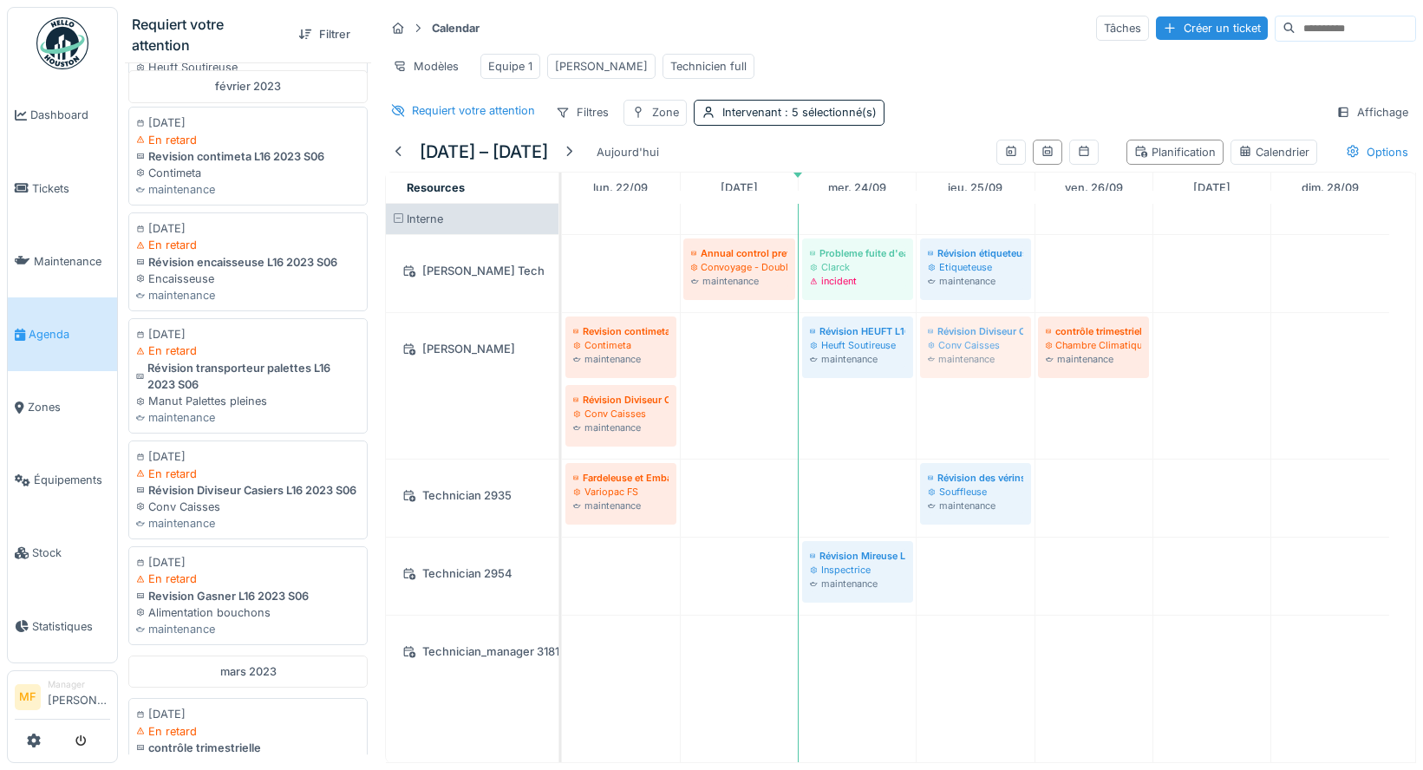
drag, startPoint x: 137, startPoint y: 523, endPoint x: 961, endPoint y: 417, distance: 830.4
click at [961, 417] on div "Requiert votre attention Filtrer novembre 2022 21/11/2022 En retard Révision ch…" at bounding box center [770, 385] width 1305 height 770
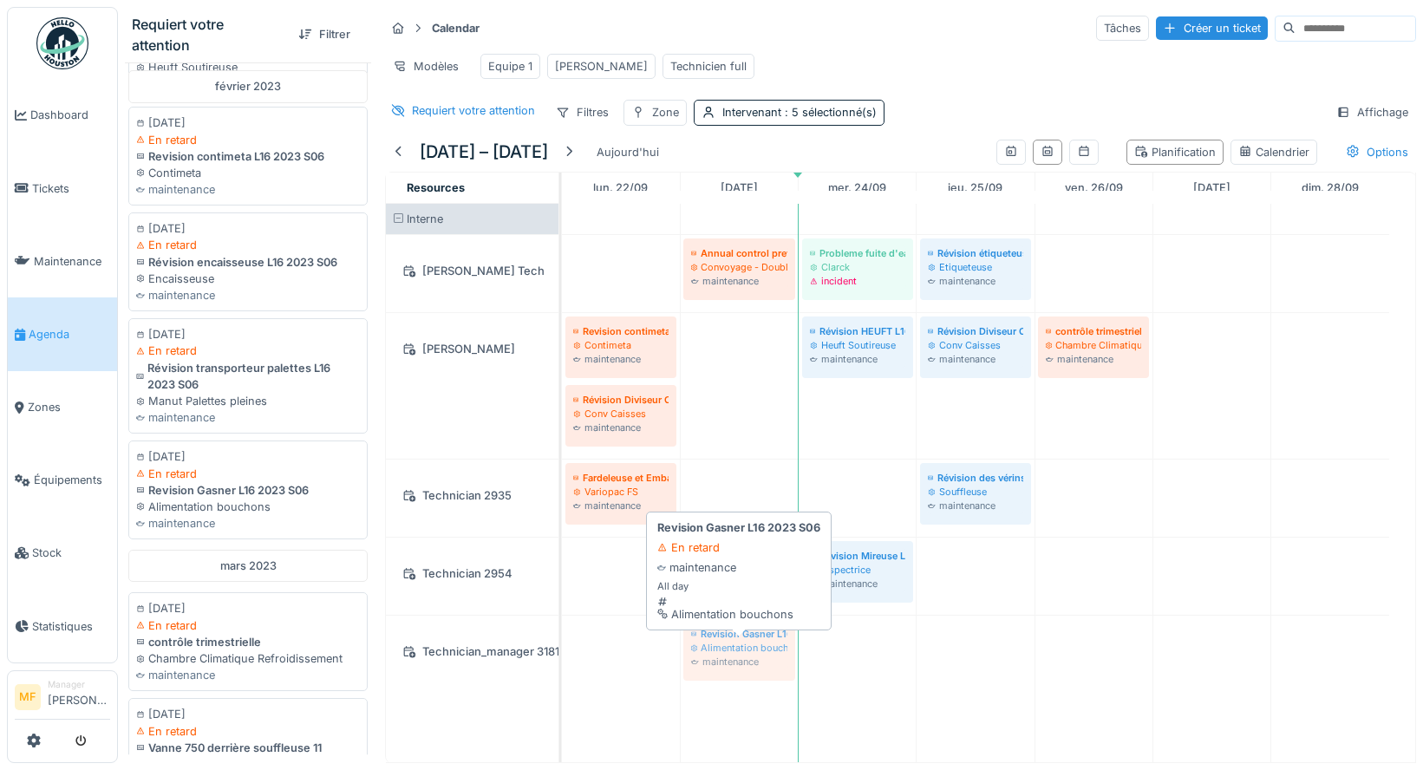
drag, startPoint x: 380, startPoint y: 538, endPoint x: 736, endPoint y: 670, distance: 379.9
click at [736, 670] on div "Requiert votre attention Filtrer novembre 2022 21/11/2022 En retard Révision ch…" at bounding box center [770, 385] width 1305 height 770
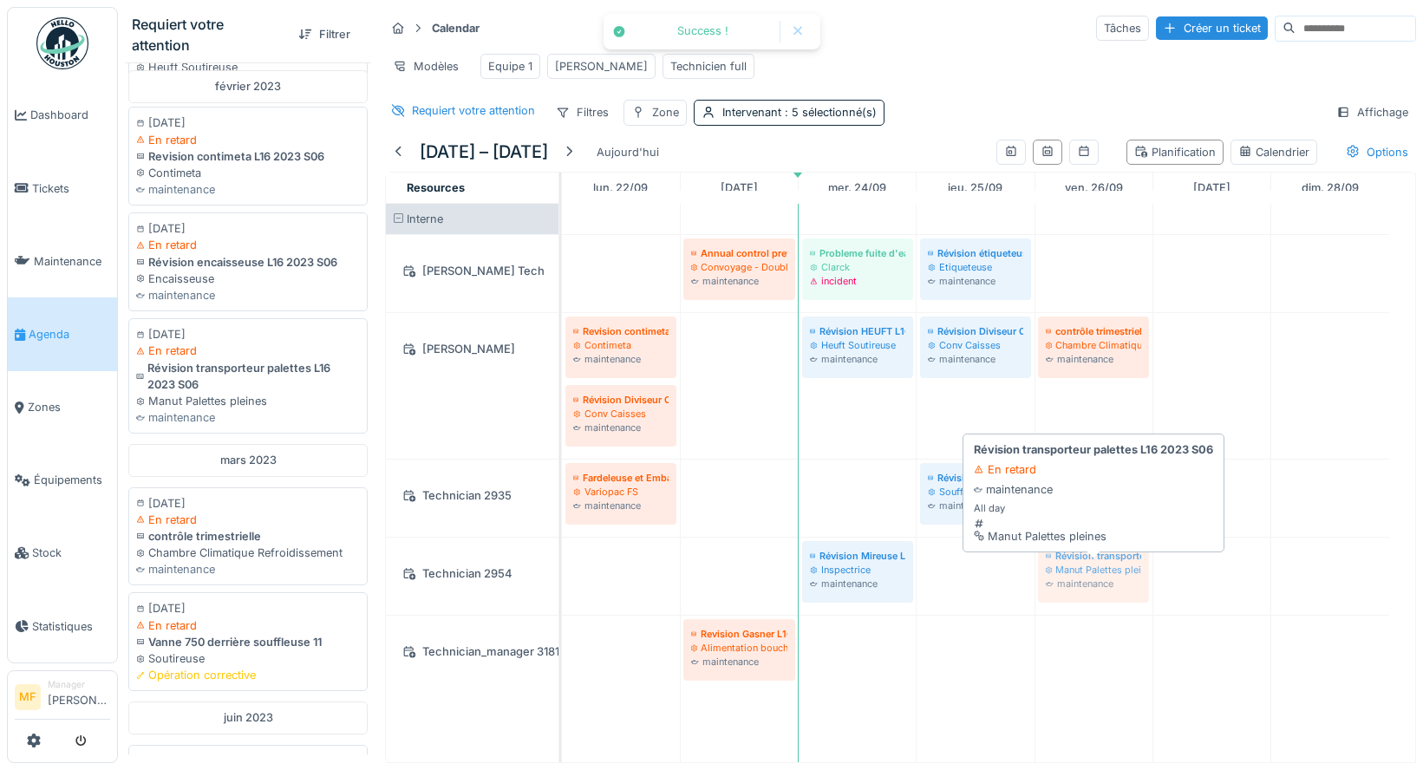
drag, startPoint x: 243, startPoint y: 432, endPoint x: 1108, endPoint y: 598, distance: 881.1
click at [1108, 598] on div "Requiert votre attention Filtrer novembre 2022 21/11/2022 En retard Révision ch…" at bounding box center [770, 385] width 1305 height 770
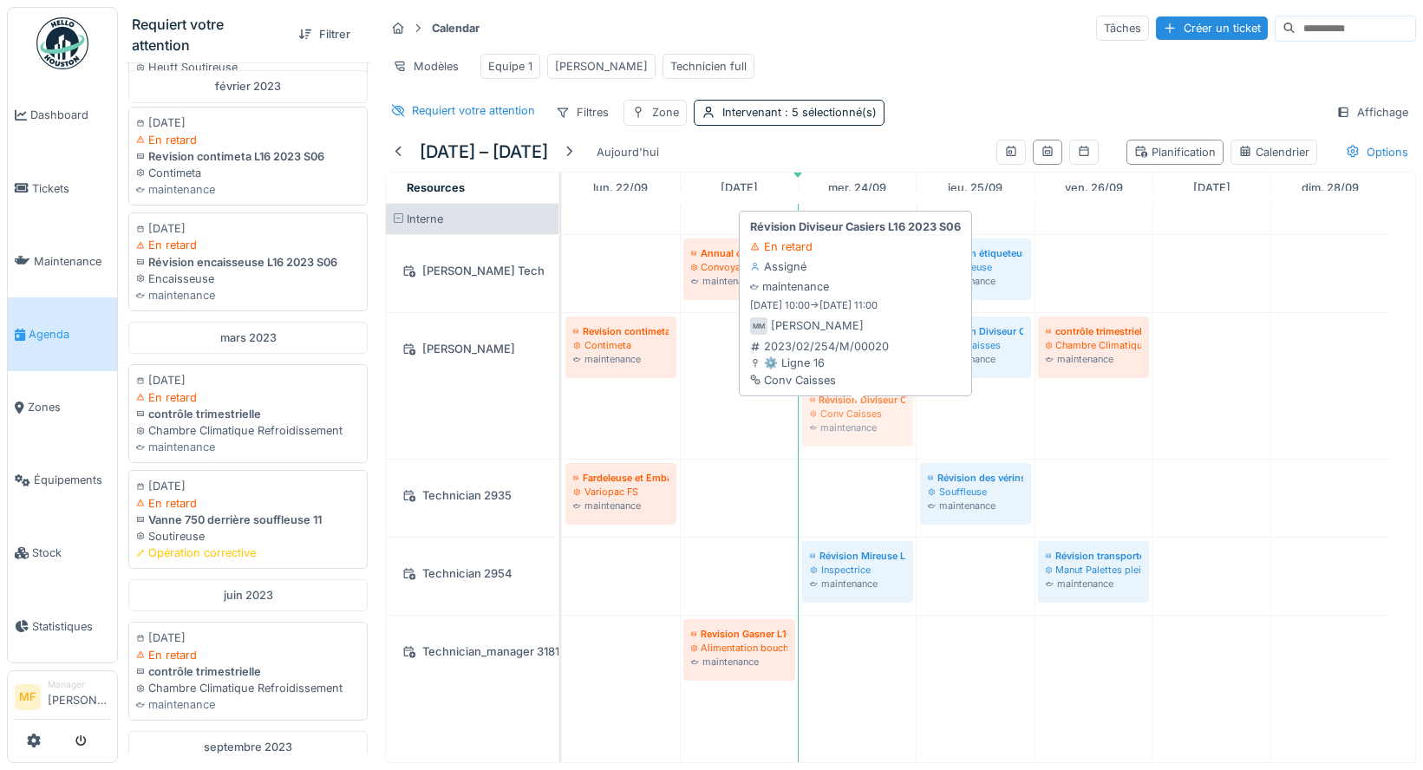
drag, startPoint x: 731, startPoint y: 435, endPoint x: 850, endPoint y: 427, distance: 120.0
click at [562, 427] on div "Revision contimeta L16 2023 S06 Contimeta maintenance Révision HEUFT L16 2023 S…" at bounding box center [562, 386] width 0 height 146
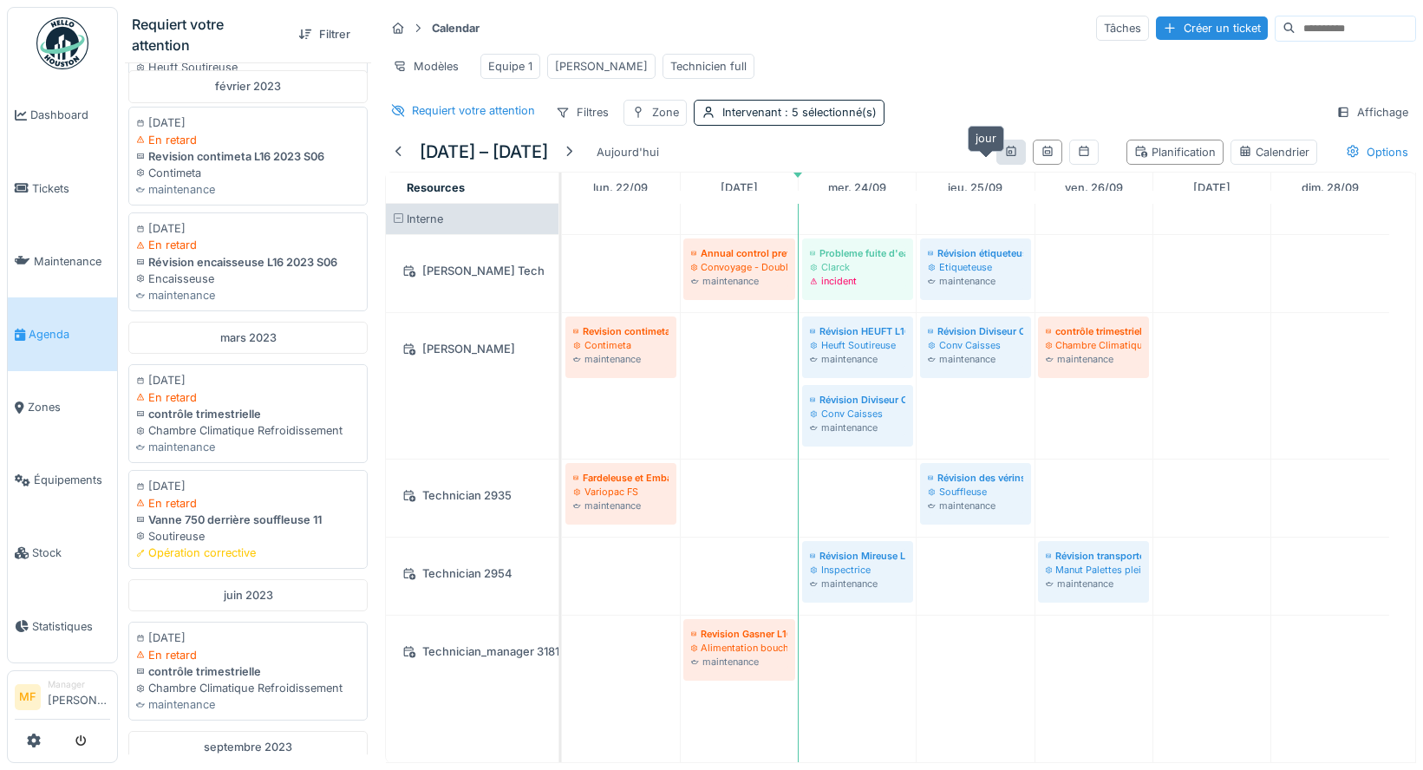
click at [1006, 156] on icon at bounding box center [1011, 151] width 10 height 10
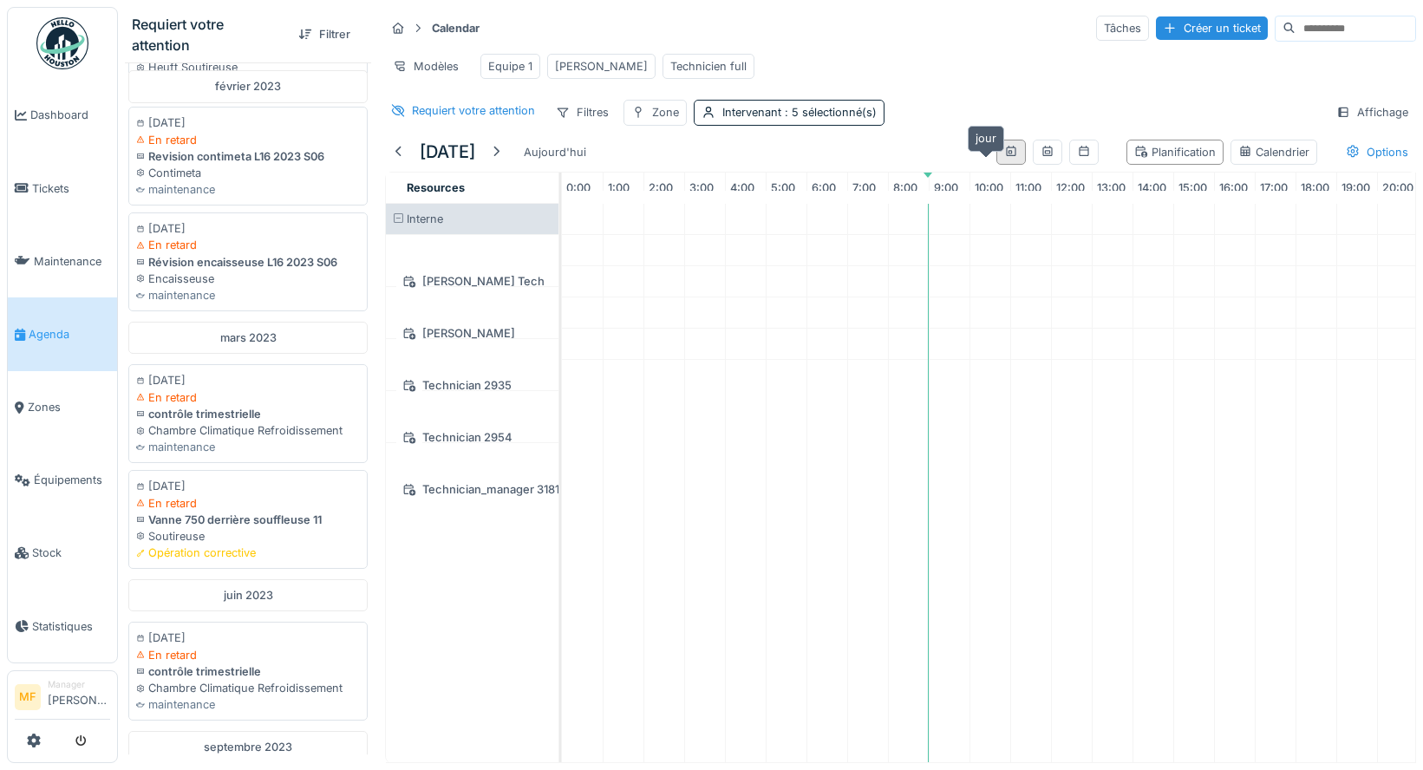
scroll to position [0, 151]
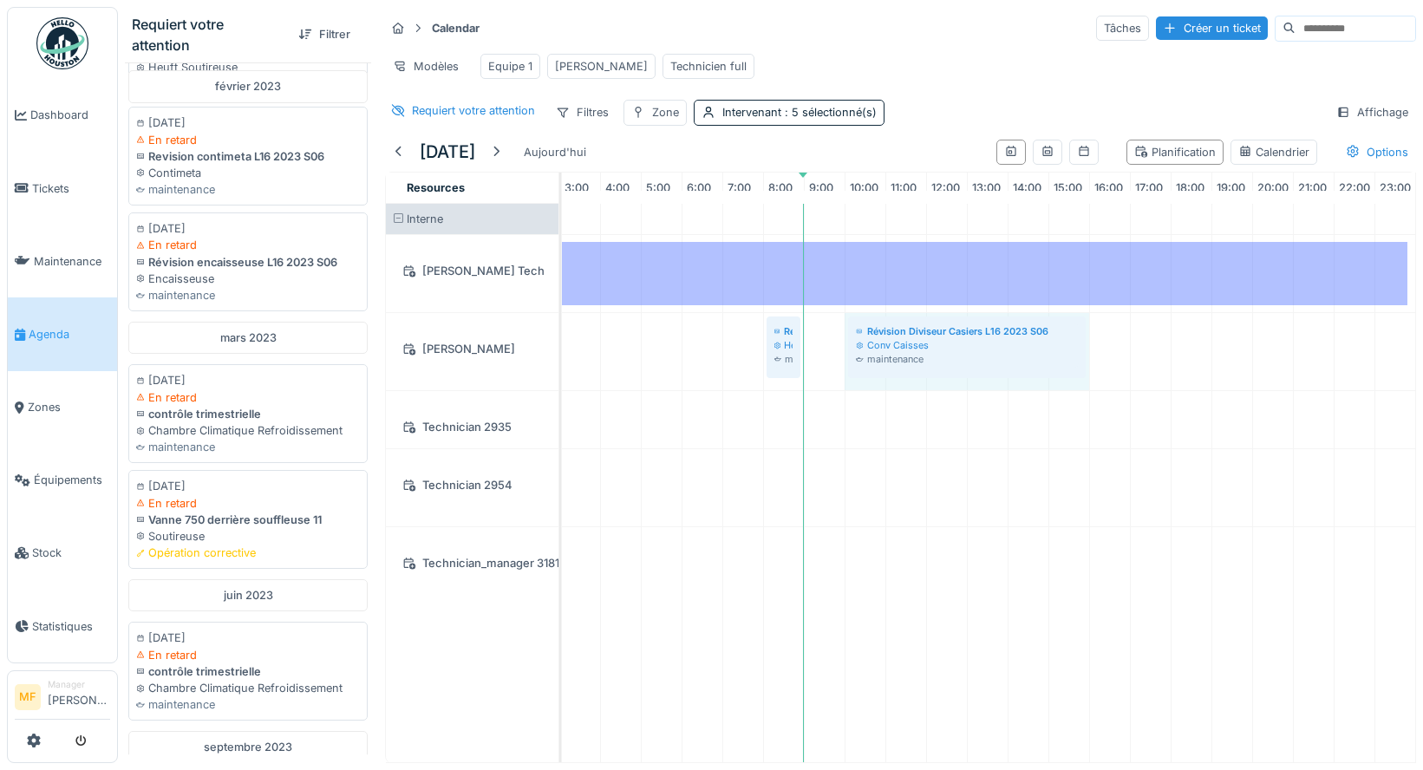
drag, startPoint x: 855, startPoint y: 355, endPoint x: 1075, endPoint y: 342, distance: 220.6
click at [437, 342] on div "Révision HEUFT L16 2023 S06 Heuft Soutireuse maintenance Révision Diviseur Casi…" at bounding box center [437, 351] width 0 height 77
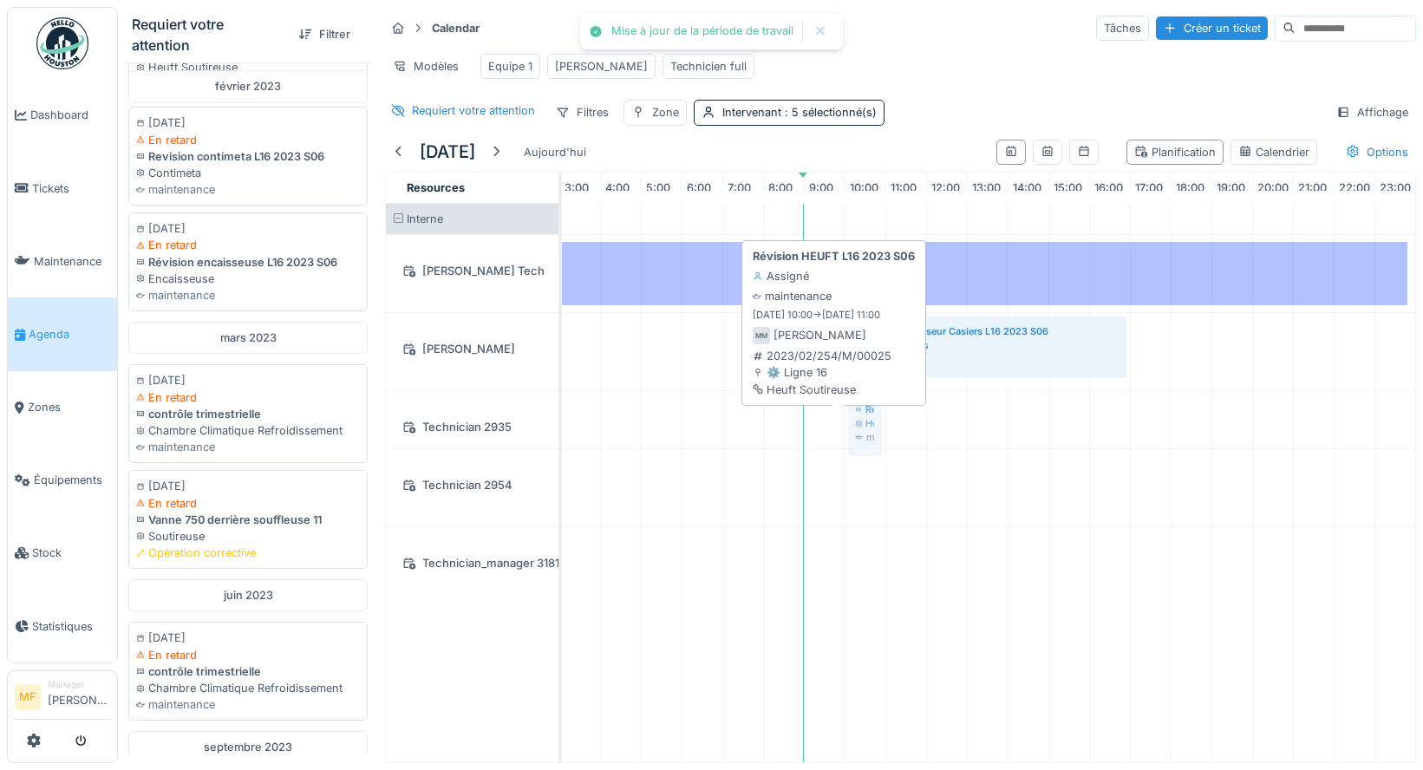
drag, startPoint x: 759, startPoint y: 362, endPoint x: 830, endPoint y: 417, distance: 90.2
click at [831, 417] on tbody "CONGE Probleme fuite d'eau Clarck incident Révision HEUFT L16 2023 S06 Heuft So…" at bounding box center [926, 394] width 978 height 381
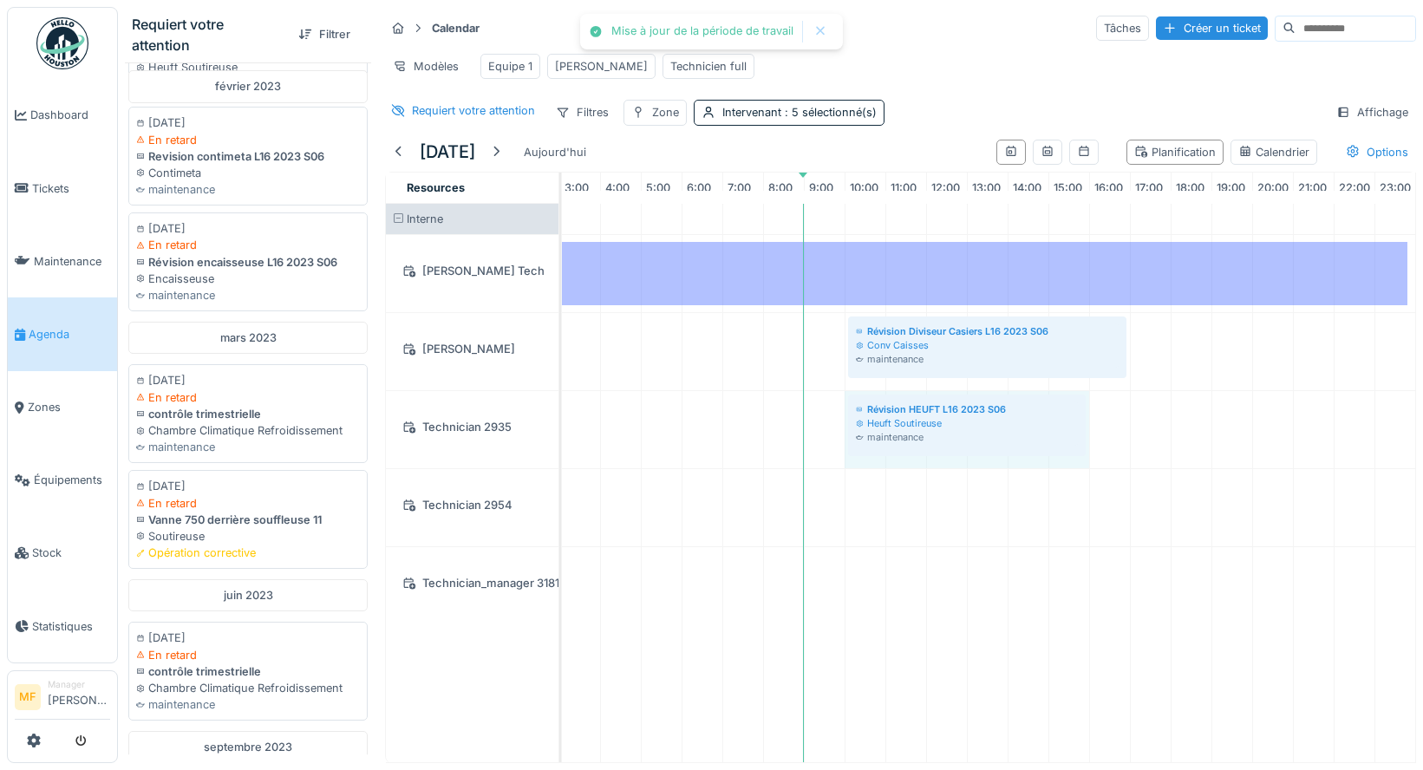
drag, startPoint x: 851, startPoint y: 444, endPoint x: 1043, endPoint y: 450, distance: 191.7
click at [437, 450] on div "Révision HEUFT L16 2023 S06 Heuft Soutireuse maintenance Révision HEUFT L16 202…" at bounding box center [437, 429] width 0 height 77
click at [34, 739] on icon at bounding box center [34, 740] width 14 height 14
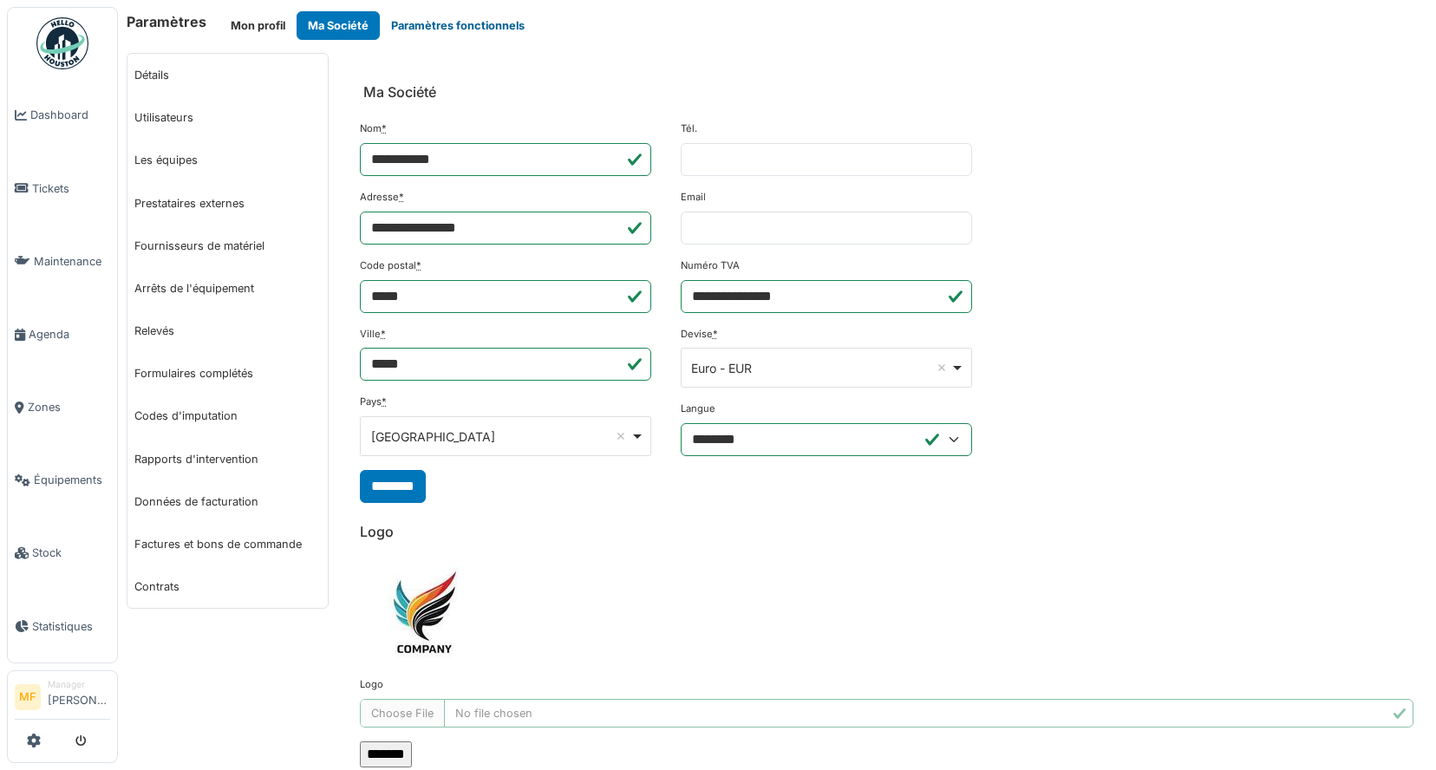
click at [466, 24] on button "Paramètres fonctionnels" at bounding box center [458, 25] width 156 height 29
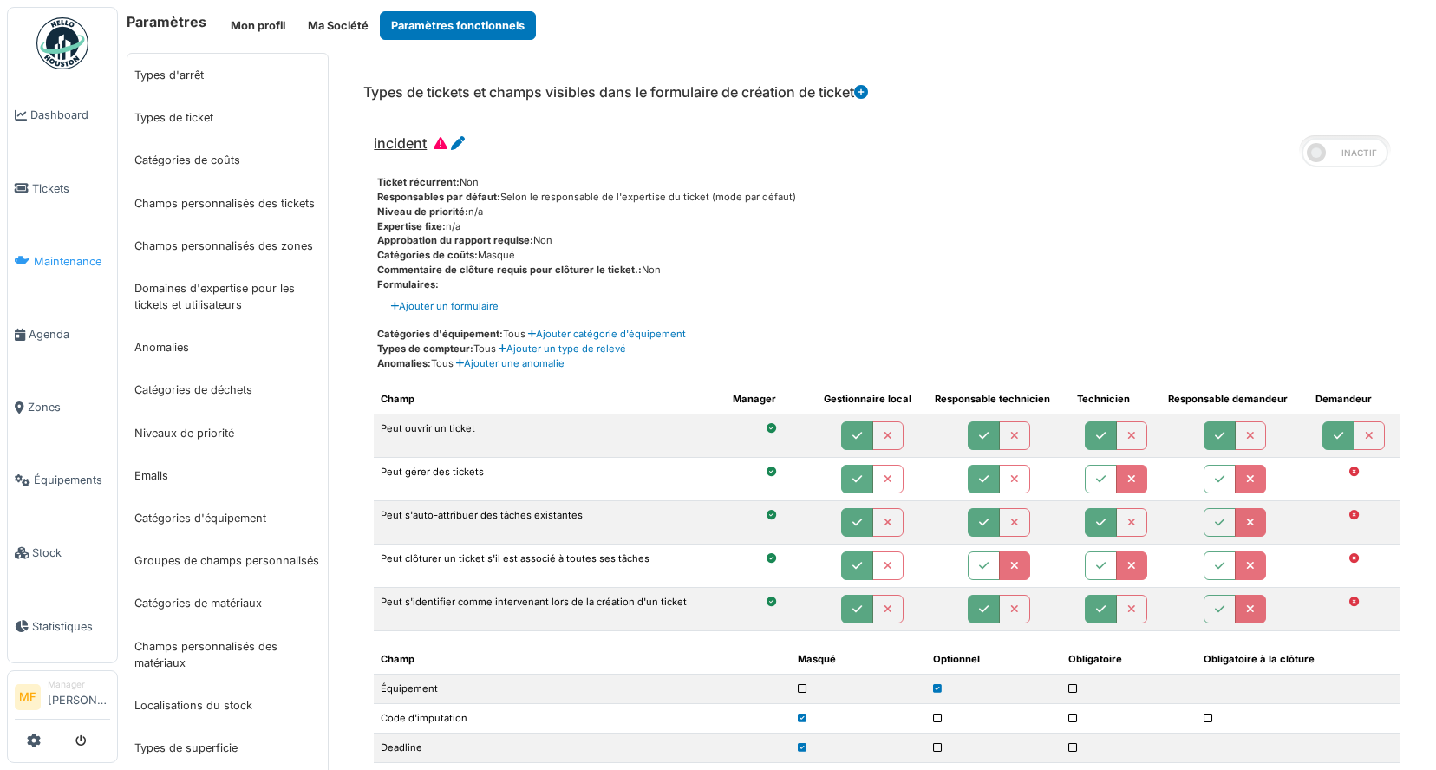
click at [74, 270] on link "Maintenance" at bounding box center [62, 261] width 109 height 73
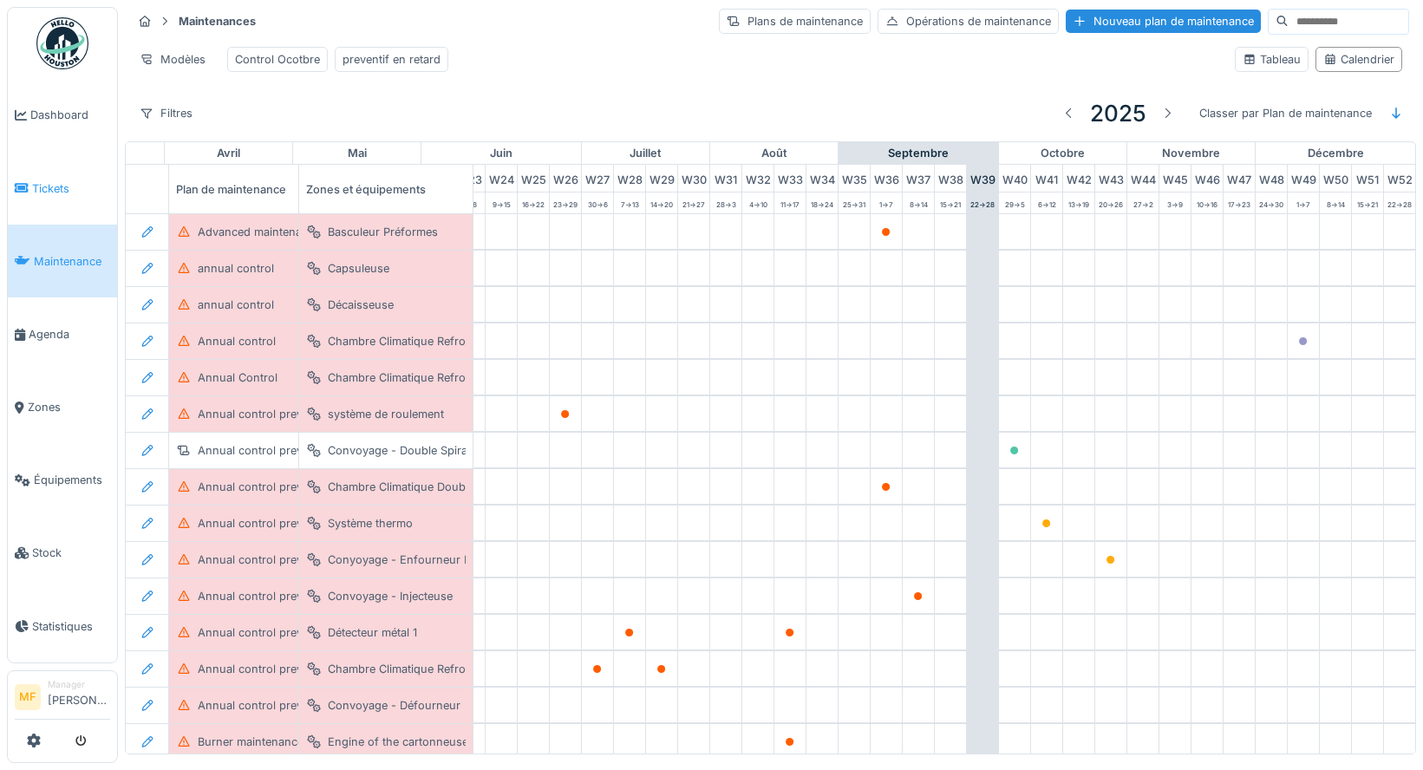
scroll to position [0, 797]
click at [68, 180] on span "Tickets" at bounding box center [71, 188] width 78 height 16
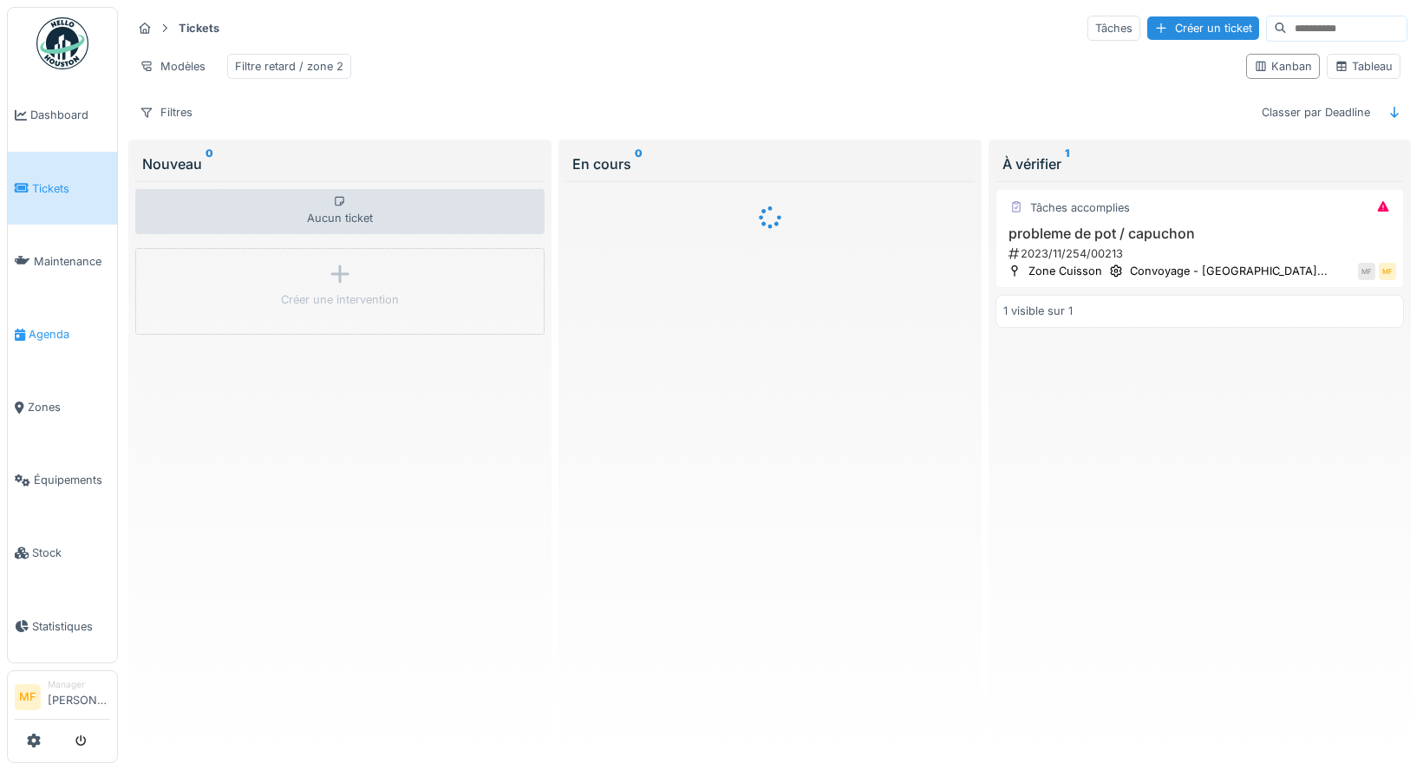
click at [84, 313] on link "Agenda" at bounding box center [62, 333] width 109 height 73
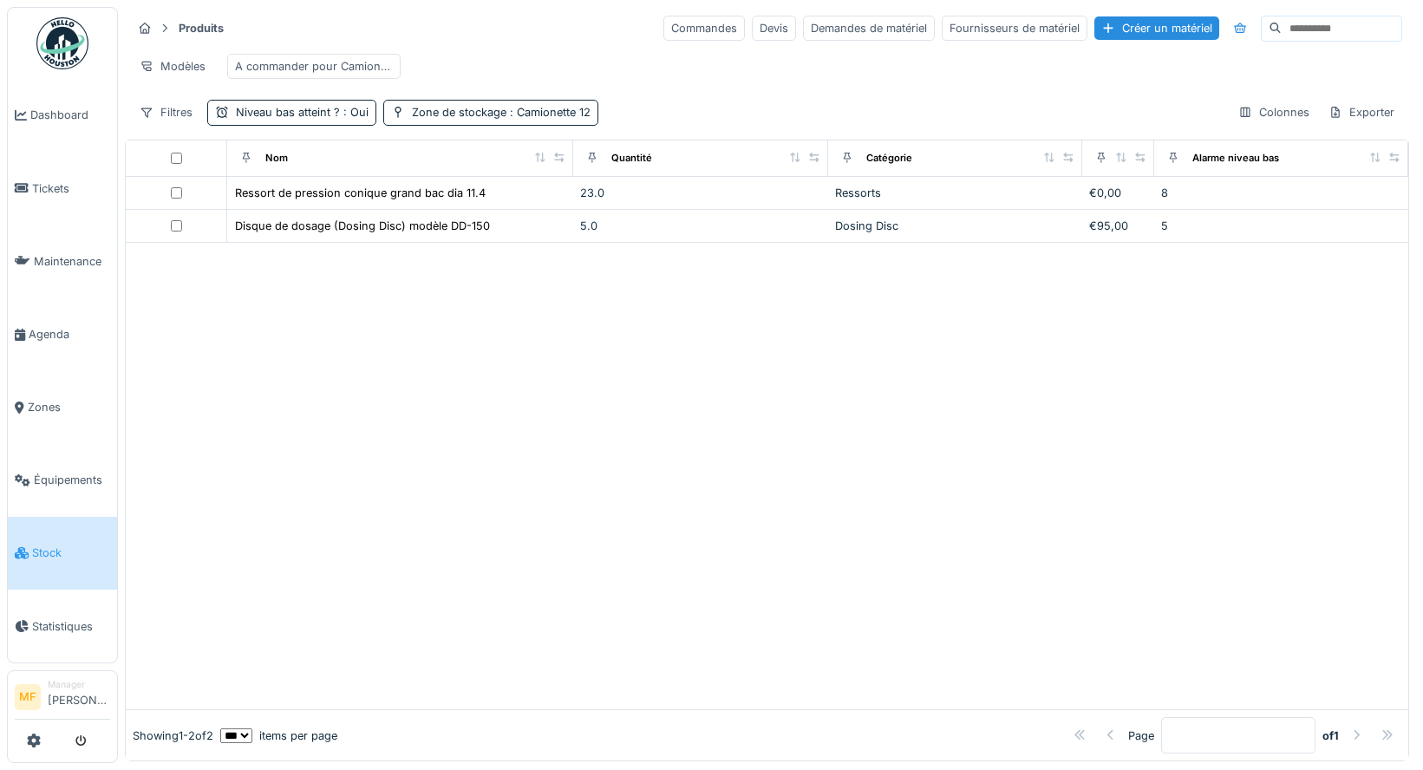
click at [488, 133] on div "Produits Commandes Devis Demandes de matériel Fournisseurs de matériel Créer un…" at bounding box center [767, 70] width 1284 height 126
click at [550, 119] on span ": Camionette 12" at bounding box center [548, 112] width 84 height 13
click at [592, 162] on div "Supprimer" at bounding box center [588, 171] width 89 height 23
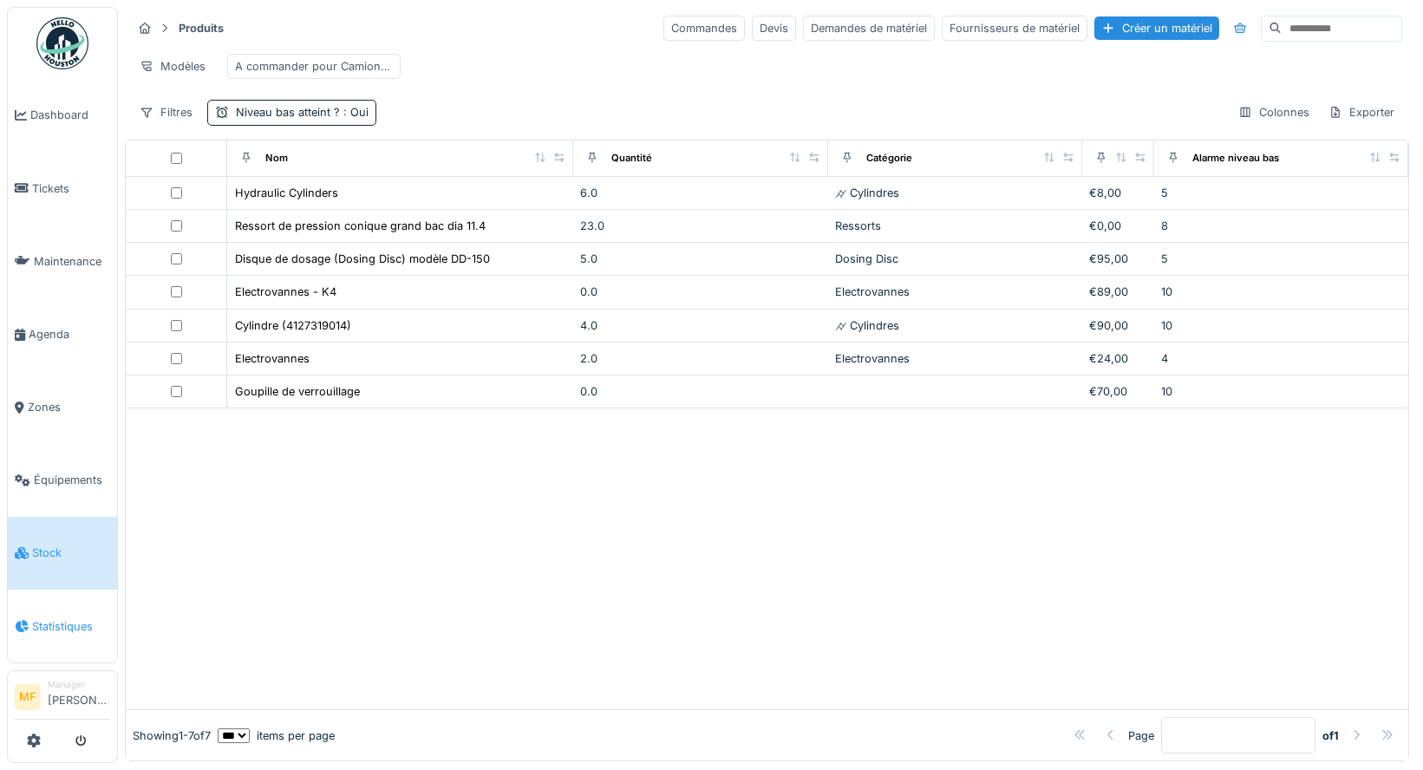
click at [51, 618] on span "Statistiques" at bounding box center [71, 626] width 78 height 16
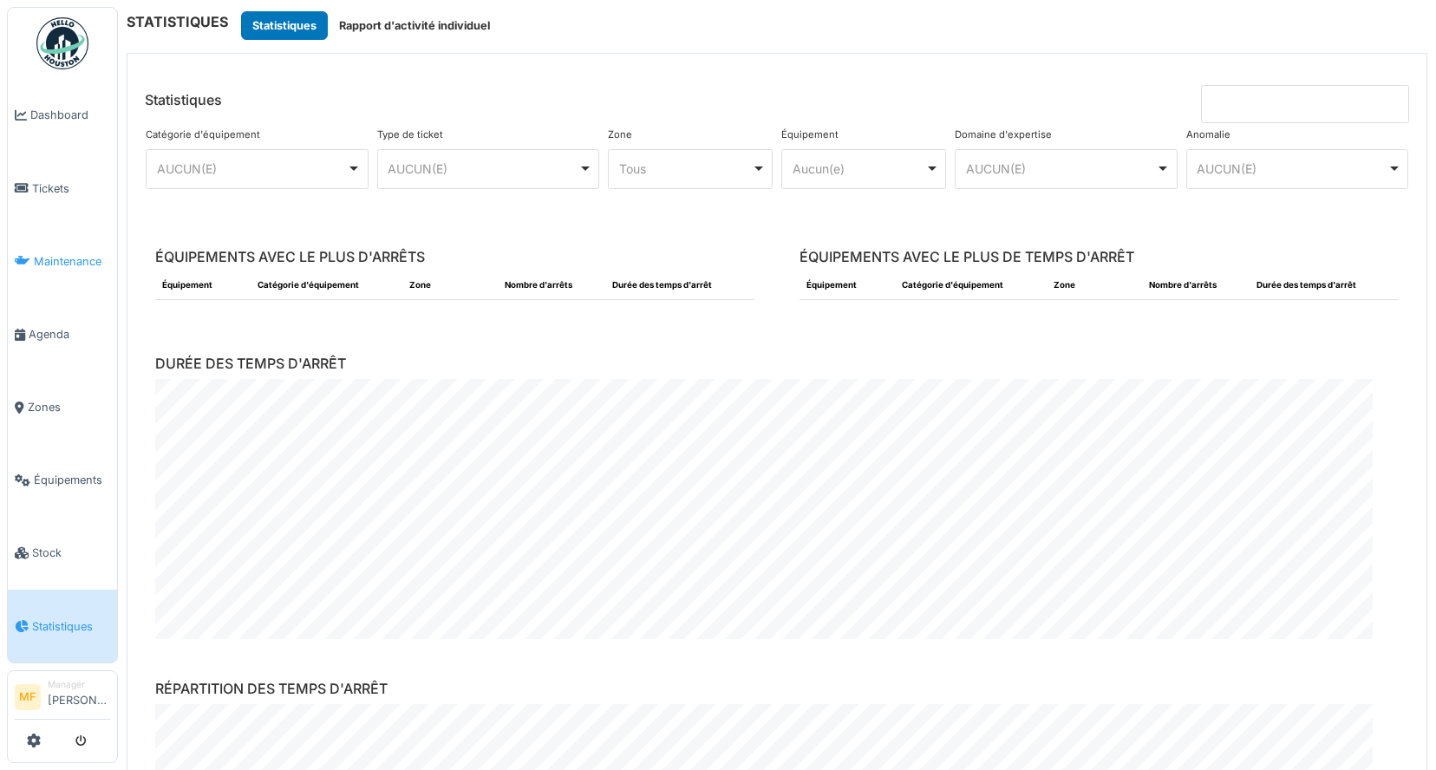
click at [56, 257] on span "Maintenance" at bounding box center [72, 261] width 76 height 16
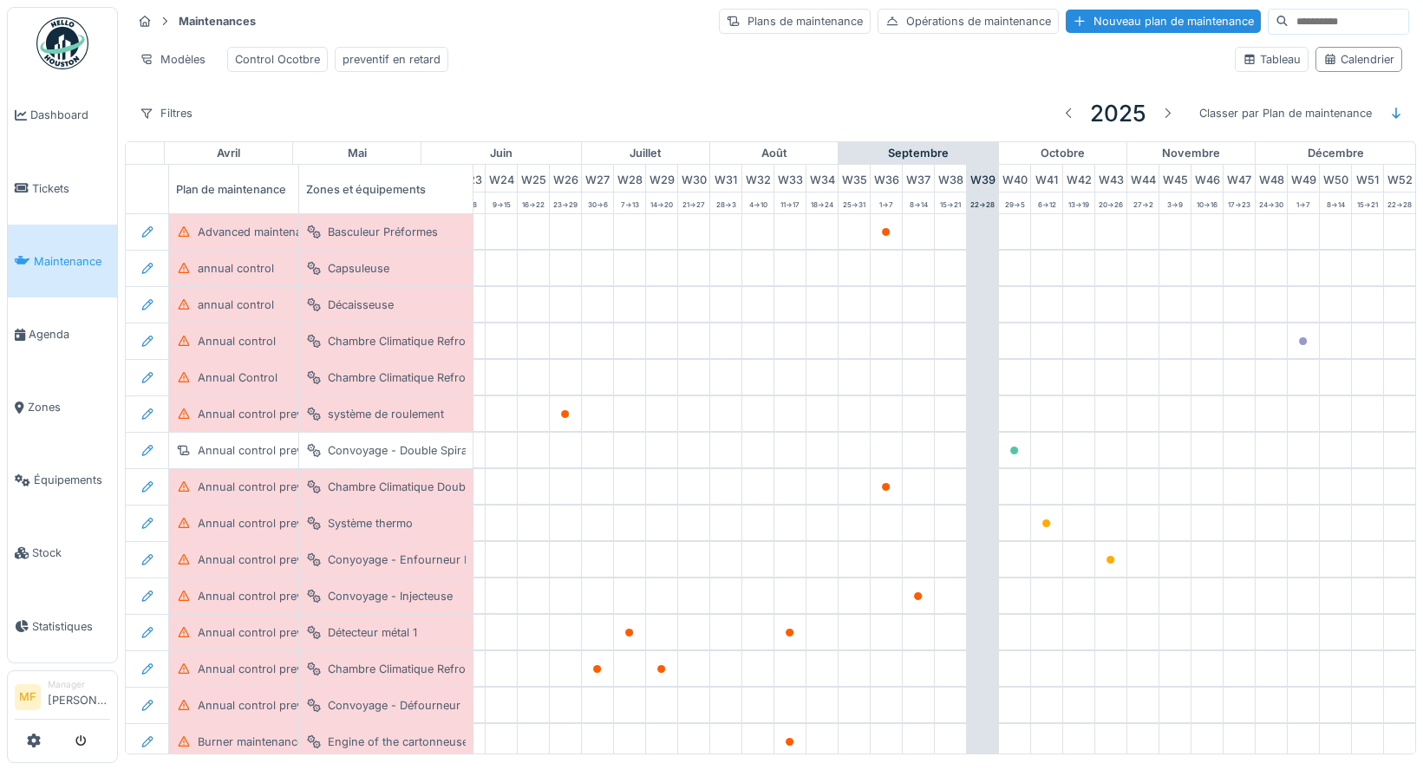
scroll to position [0, 797]
